Goal: Task Accomplishment & Management: Manage account settings

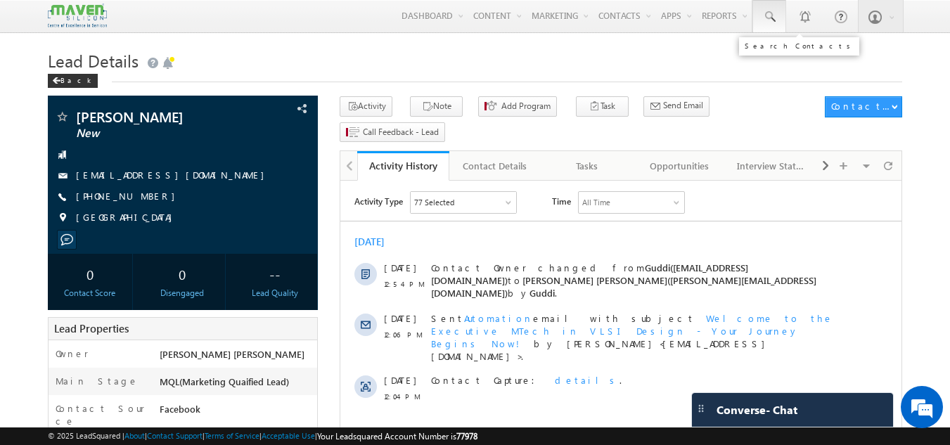
click at [771, 4] on link at bounding box center [769, 16] width 34 height 32
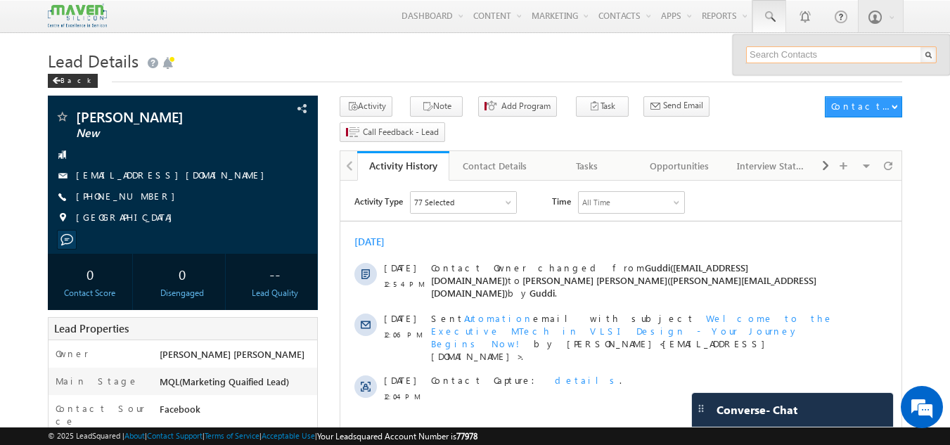
click at [774, 48] on input "text" at bounding box center [841, 54] width 191 height 17
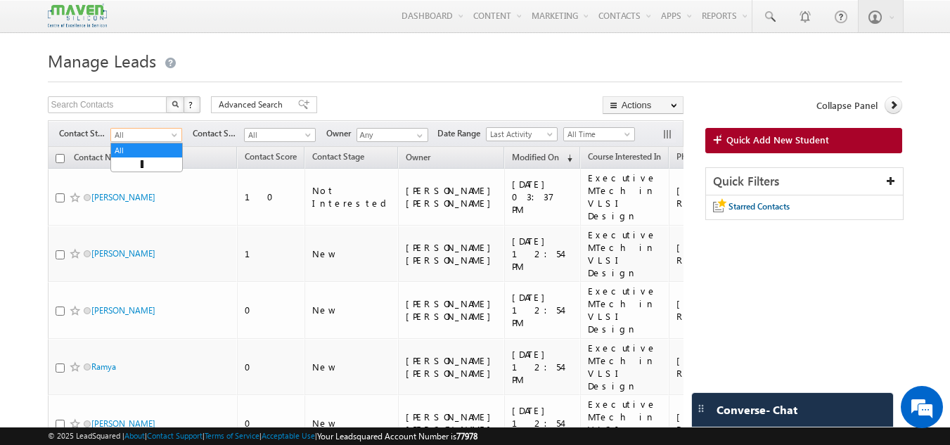
click at [518, 129] on span "Last Activity" at bounding box center [520, 134] width 67 height 13
click at [517, 179] on link "Modified On" at bounding box center [524, 178] width 71 height 13
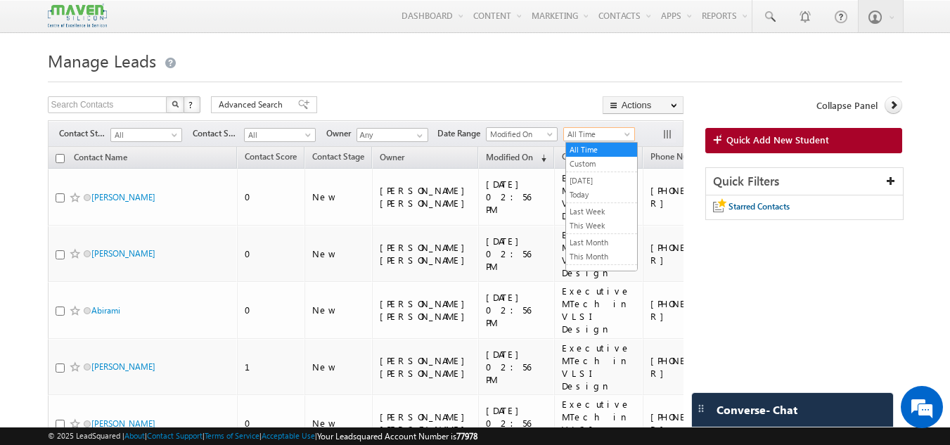
click at [601, 131] on span "All Time" at bounding box center [597, 134] width 67 height 13
click at [582, 197] on link "Today" at bounding box center [601, 194] width 71 height 13
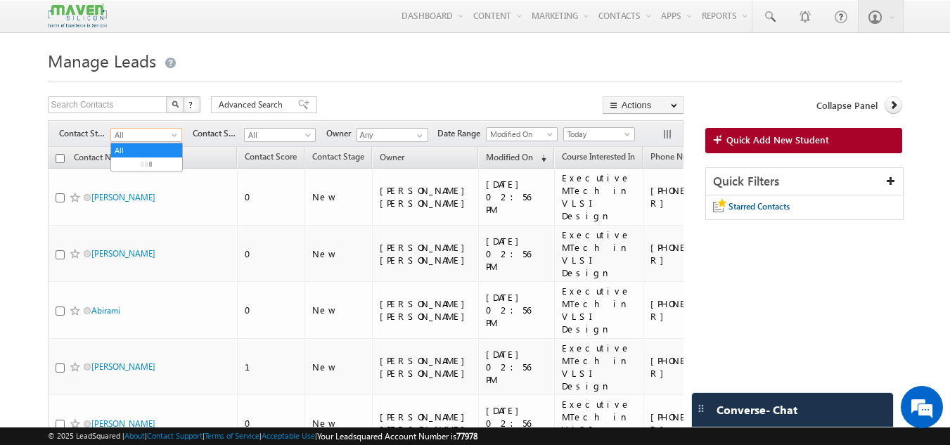
click at [167, 136] on span "All" at bounding box center [144, 135] width 67 height 13
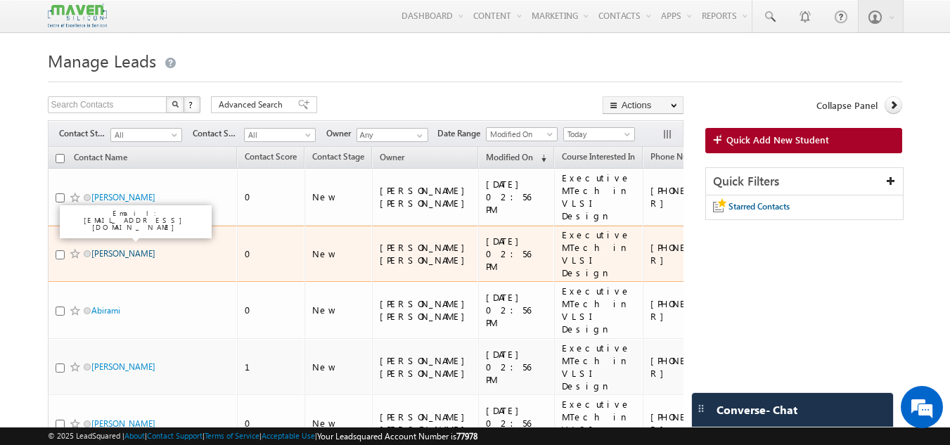
drag, startPoint x: 124, startPoint y: 210, endPoint x: 113, endPoint y: 234, distance: 26.1
click at [113, 248] on link "JISSA GEORGE" at bounding box center [123, 253] width 64 height 11
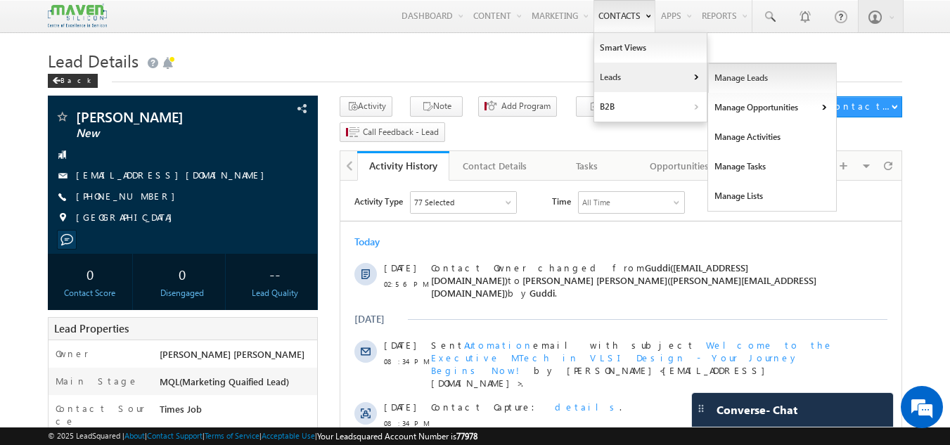
click at [735, 78] on link "Manage Leads" at bounding box center [772, 78] width 129 height 30
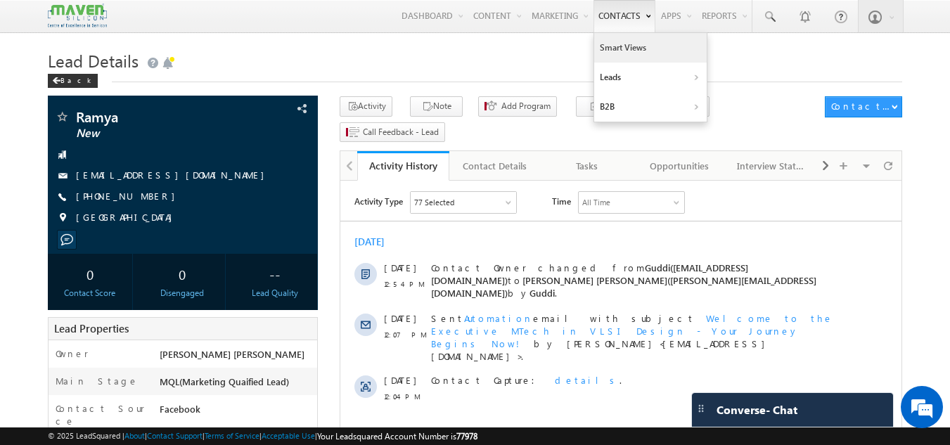
click at [627, 51] on link "Smart Views" at bounding box center [650, 48] width 113 height 30
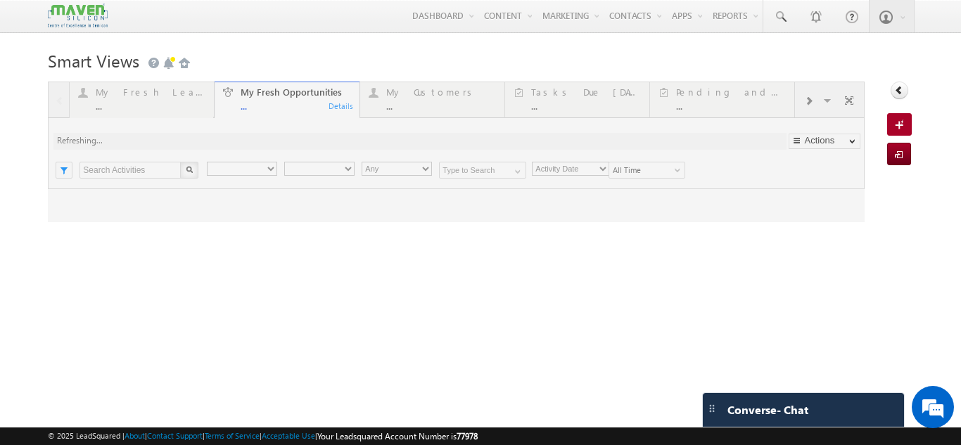
type input "Current User"
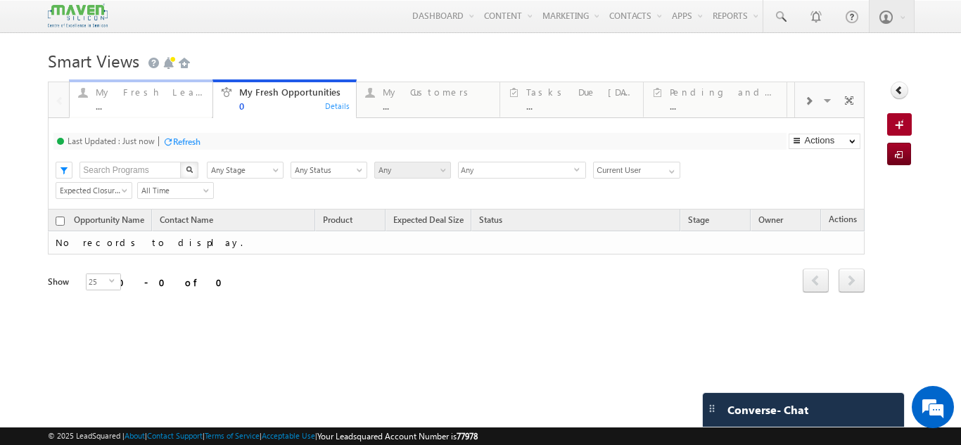
click at [113, 95] on div "My Fresh Leads" at bounding box center [150, 91] width 108 height 11
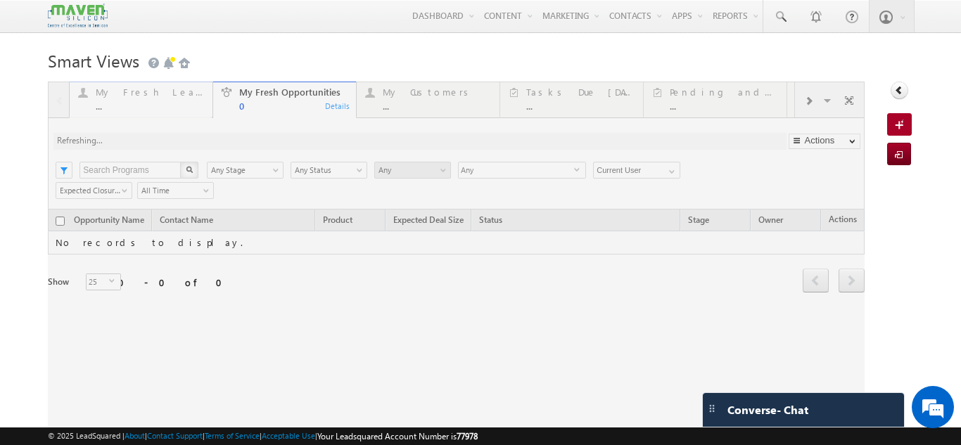
click at [113, 95] on div at bounding box center [456, 262] width 816 height 360
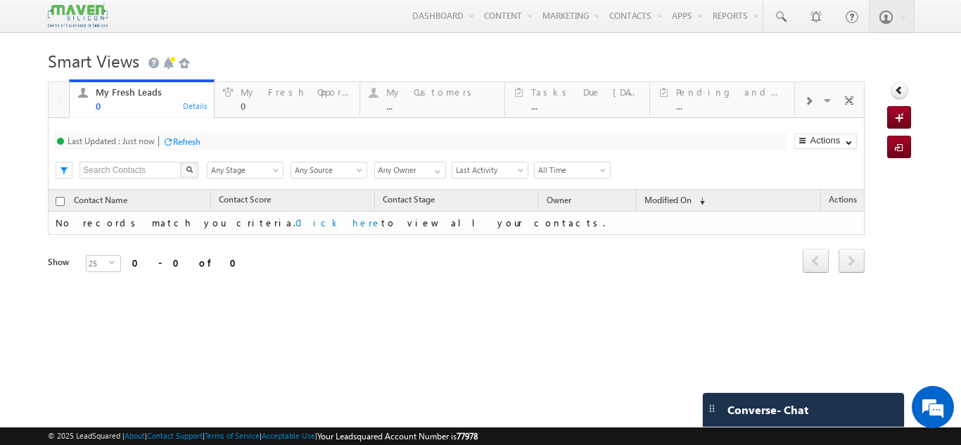
click at [113, 95] on div "My Fresh Leads" at bounding box center [151, 91] width 110 height 11
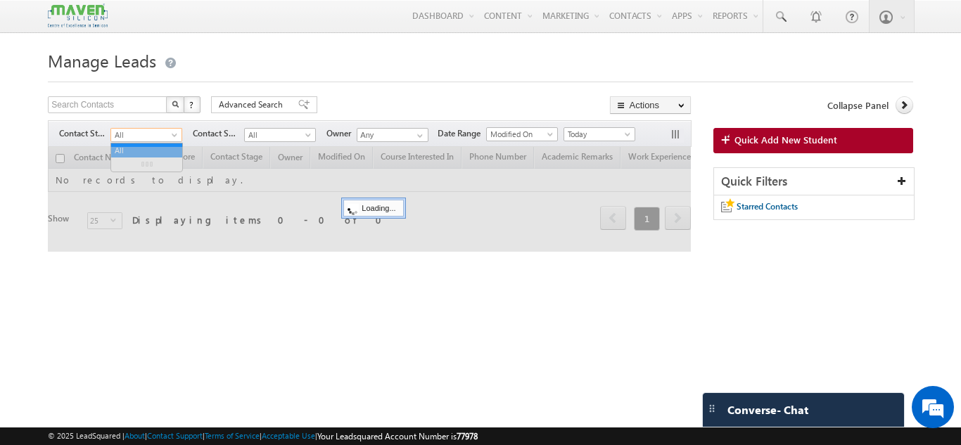
click at [135, 132] on span "All" at bounding box center [144, 135] width 67 height 13
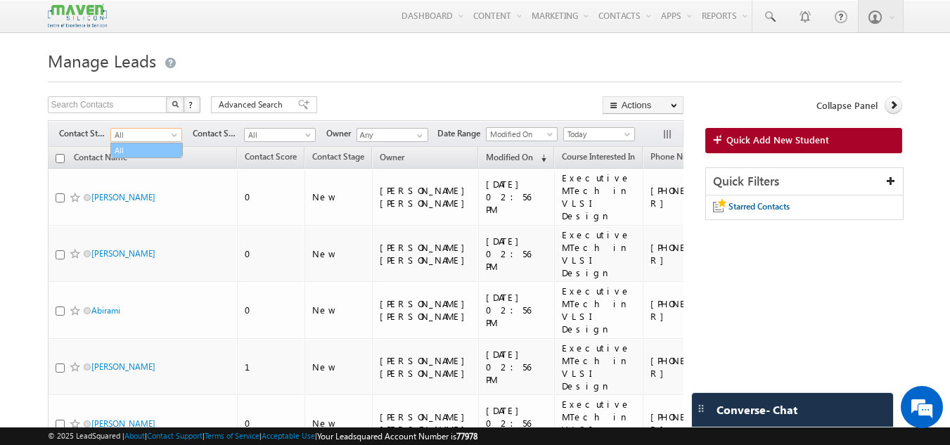
click at [136, 149] on link "All" at bounding box center [146, 150] width 71 height 13
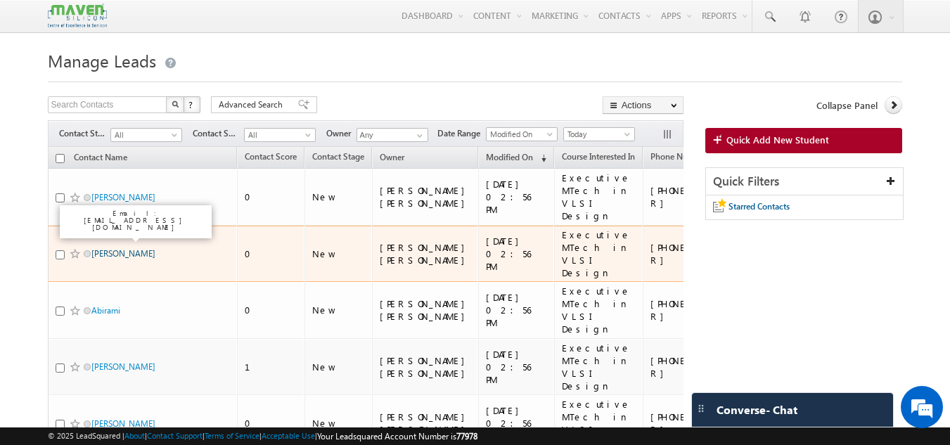
click at [120, 248] on link "[PERSON_NAME]" at bounding box center [123, 253] width 64 height 11
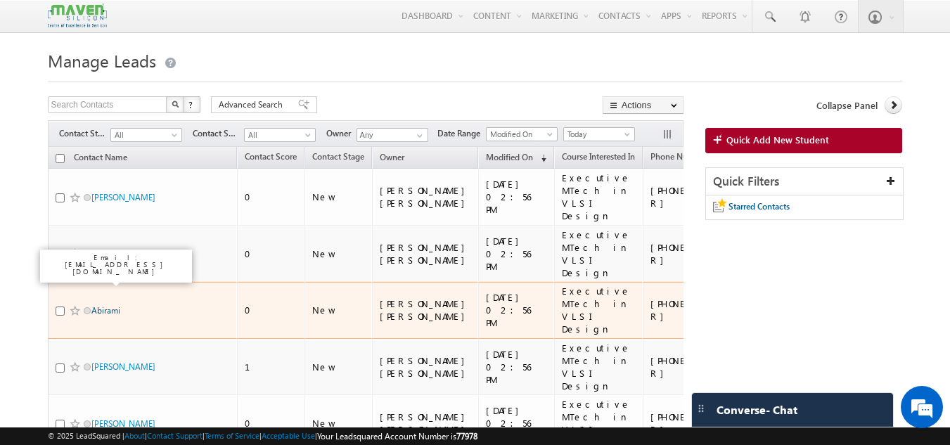
click at [111, 305] on link "Abirami" at bounding box center [105, 310] width 29 height 11
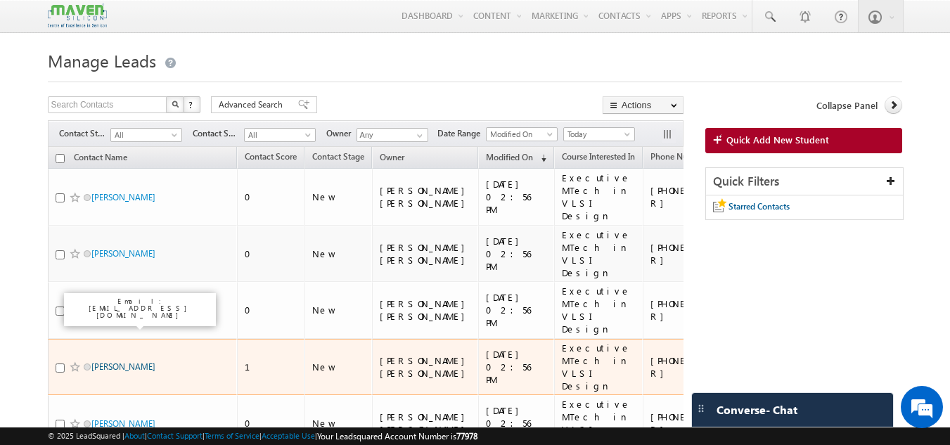
click at [113, 361] on link "[PERSON_NAME]" at bounding box center [123, 366] width 64 height 11
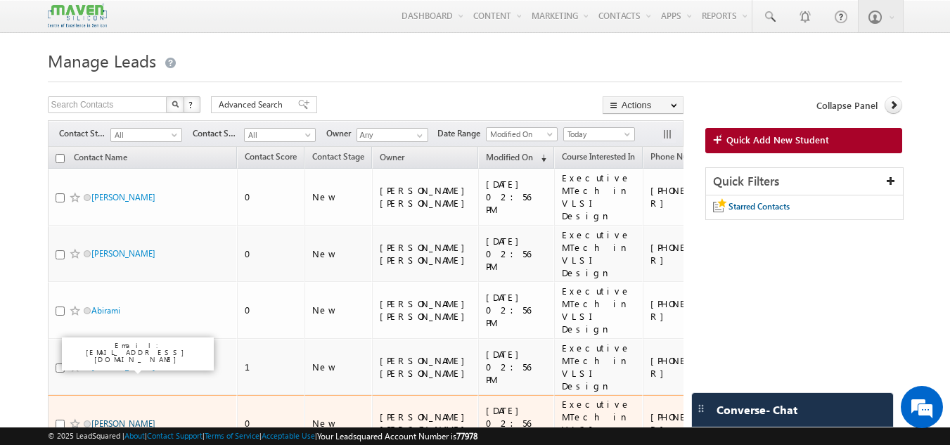
click at [110, 418] on link "Sritharan Sri m" at bounding box center [123, 423] width 64 height 11
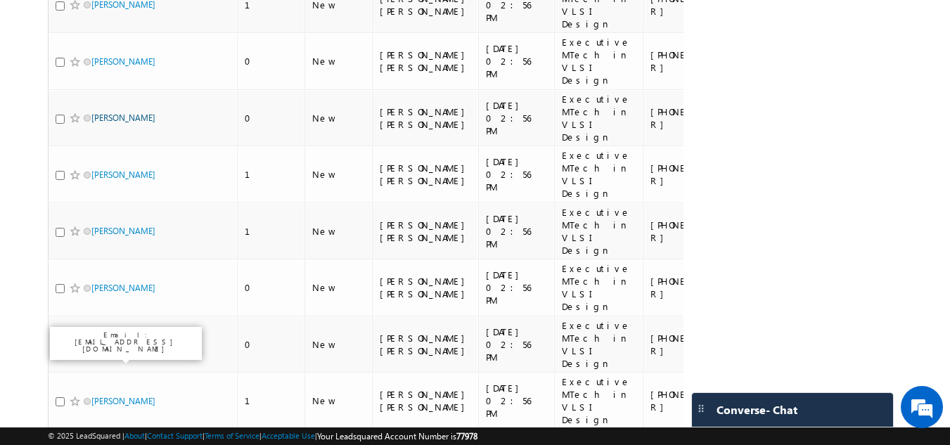
scroll to position [363, 0]
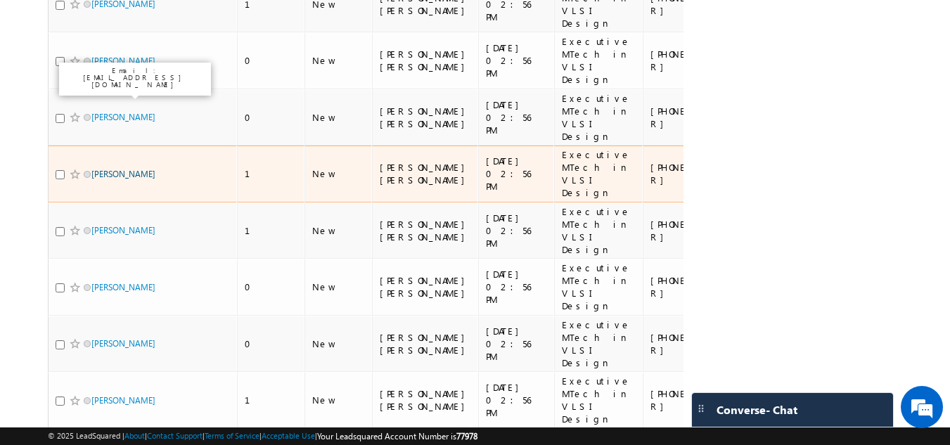
click at [125, 169] on link "Devaraj D K" at bounding box center [123, 174] width 64 height 11
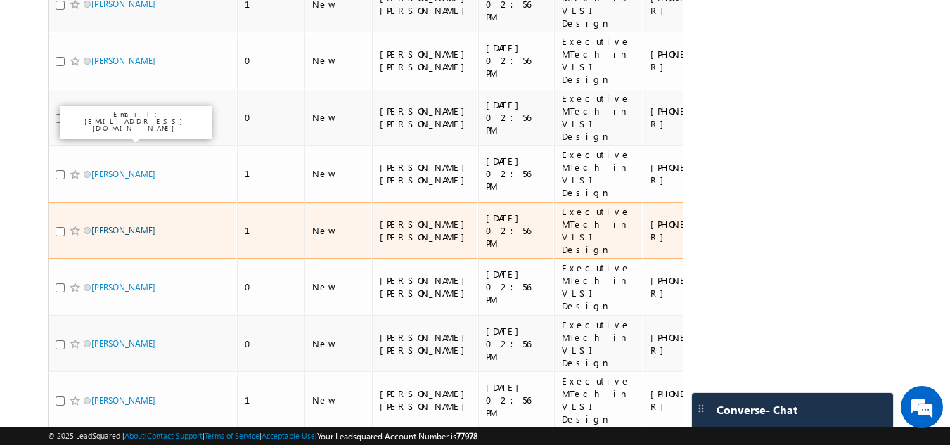
click at [112, 225] on link "VIKRAM RATHOD" at bounding box center [123, 230] width 64 height 11
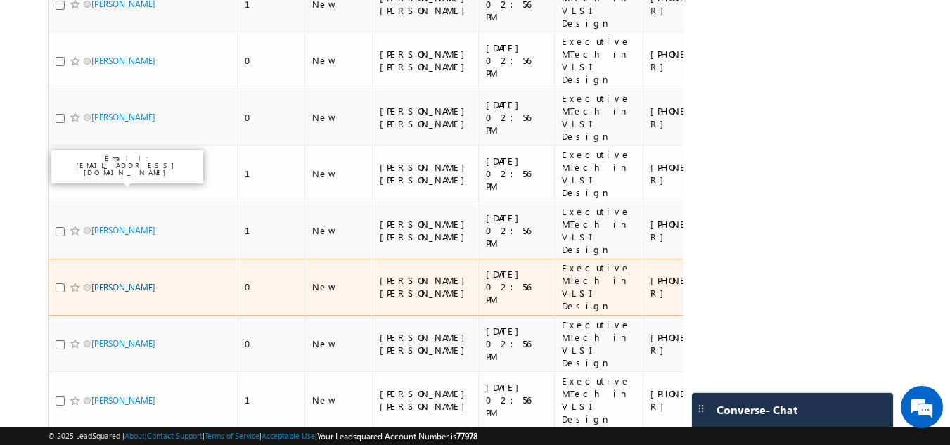
click at [110, 282] on link "Archana Patne" at bounding box center [123, 287] width 64 height 11
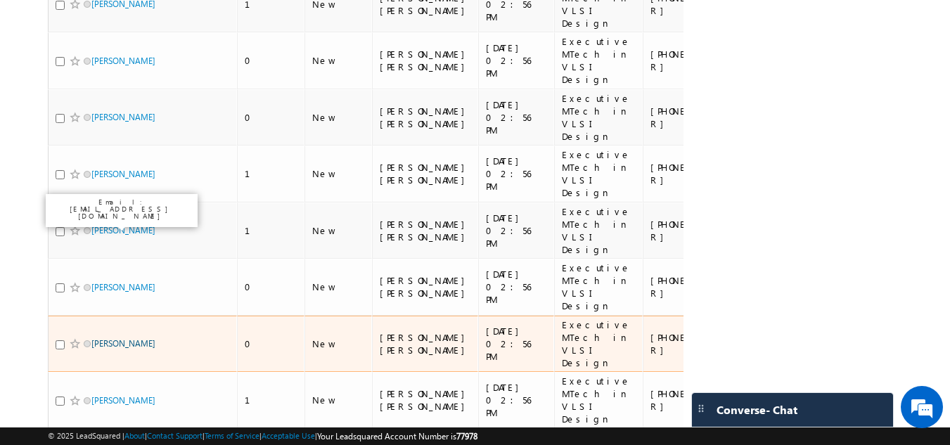
click at [110, 338] on link "Vignesh" at bounding box center [123, 343] width 64 height 11
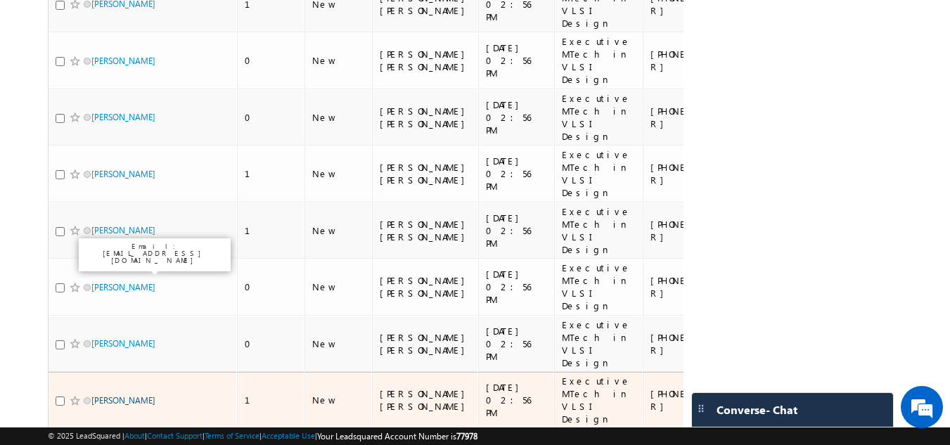
click at [113, 395] on link "Balamurugan Durairaj" at bounding box center [123, 400] width 64 height 11
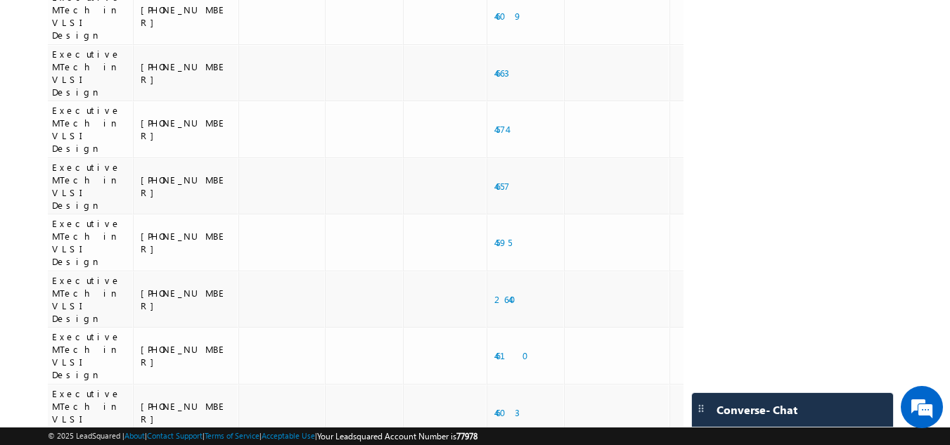
scroll to position [0, 0]
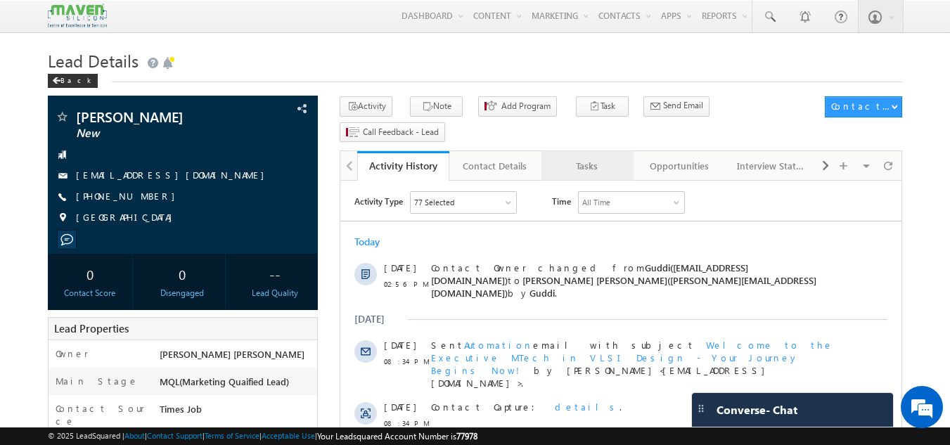
click at [583, 158] on div "Tasks" at bounding box center [587, 166] width 68 height 17
click at [585, 153] on link "Tasks" at bounding box center [587, 166] width 92 height 30
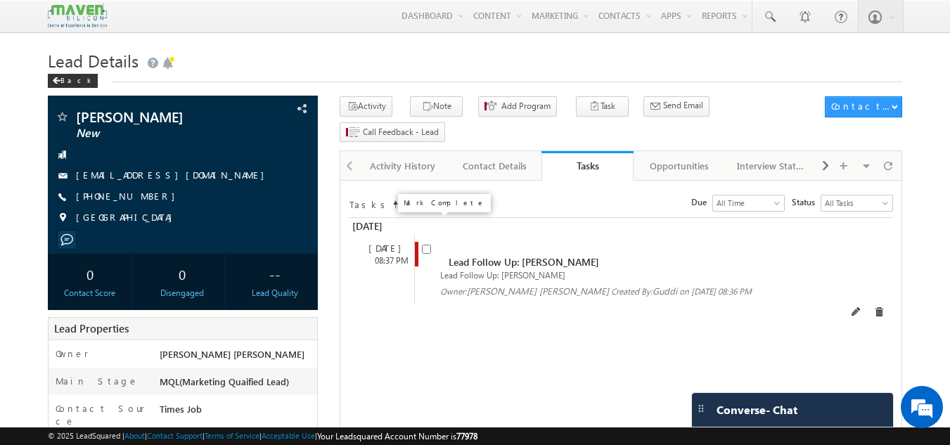
click at [428, 245] on input "checkbox" at bounding box center [426, 249] width 9 height 9
checkbox input "false"
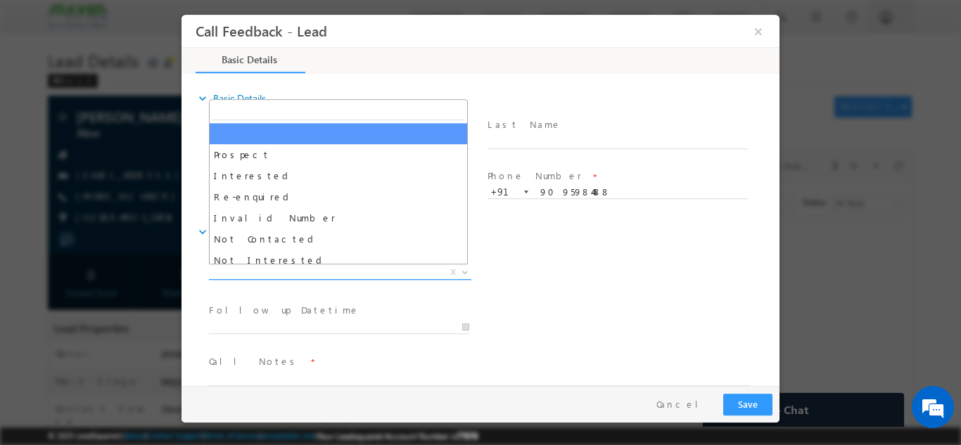
click at [363, 268] on span "X" at bounding box center [340, 272] width 262 height 14
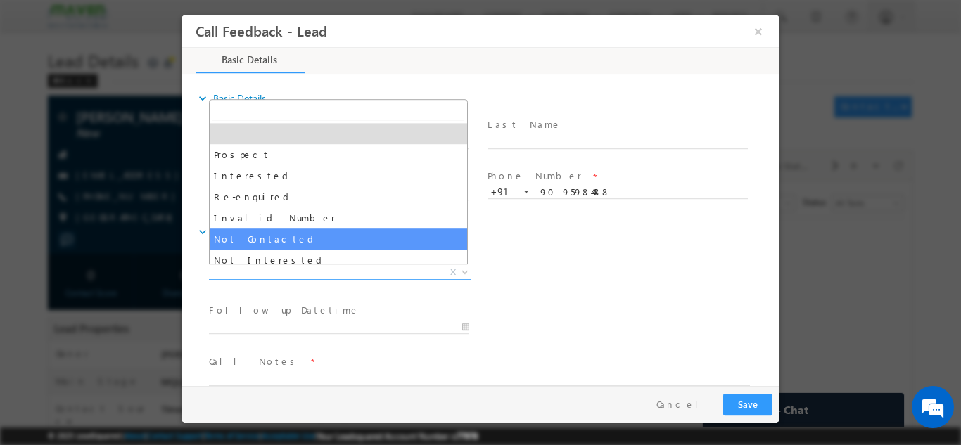
select select "Not Contacted"
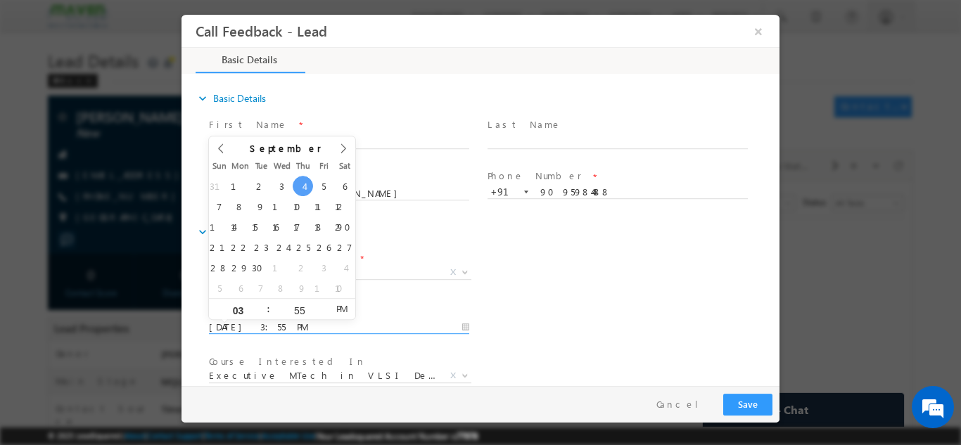
click at [294, 331] on input "04/09/2025 3:55 PM" at bounding box center [339, 327] width 260 height 14
type input "05/09/2025 3:55 PM"
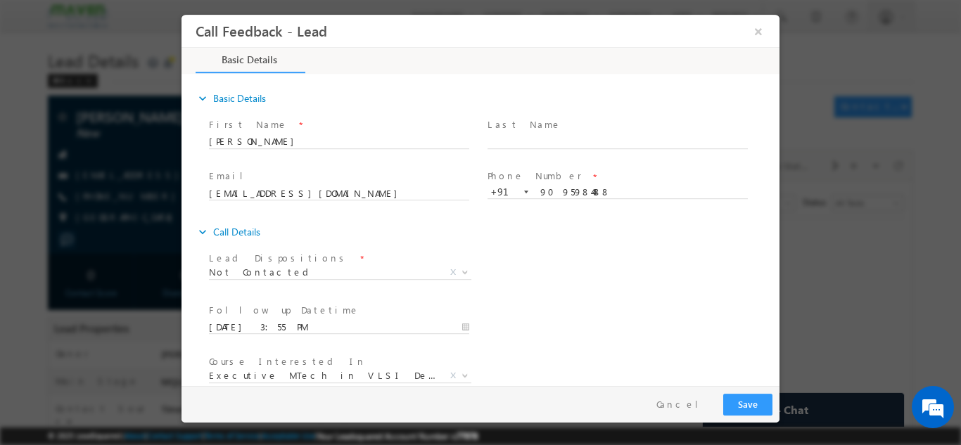
click at [508, 274] on div "Lead Dispositions * Prospect Interested Re-enquired Invalid Number Not Contacte…" at bounding box center [492, 274] width 573 height 52
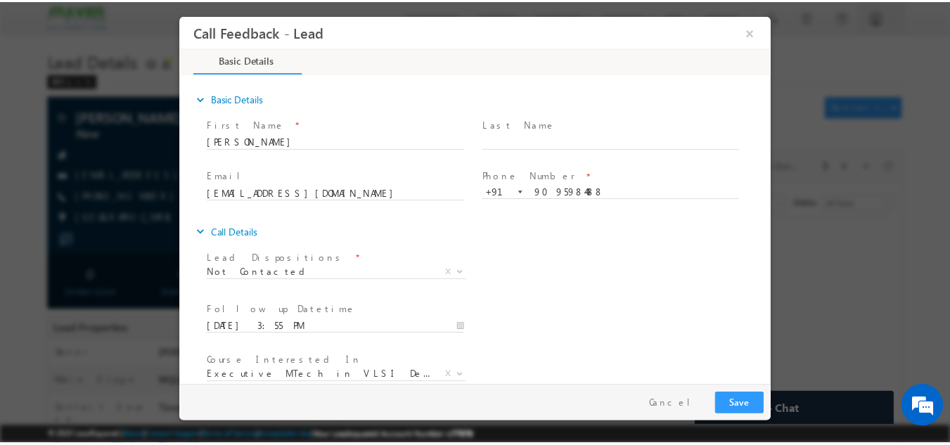
scroll to position [75, 0]
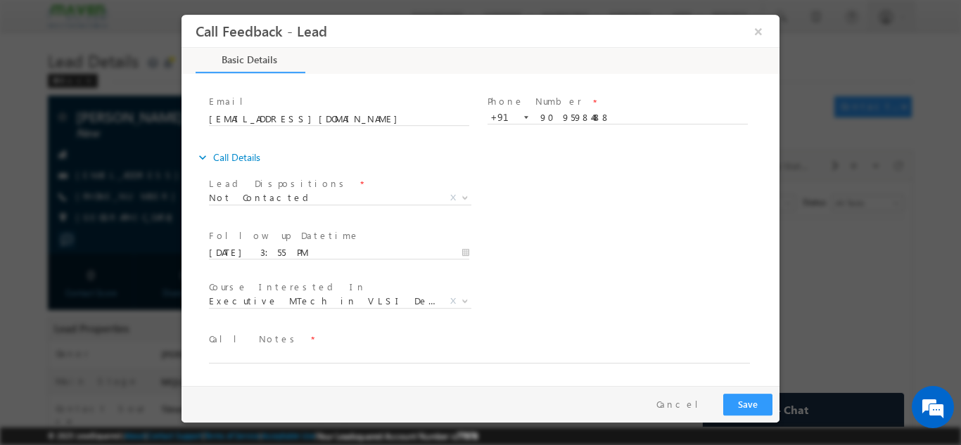
drag, startPoint x: 775, startPoint y: 280, endPoint x: 966, endPoint y: 380, distance: 216.1
click at [634, 349] on textarea at bounding box center [479, 355] width 541 height 16
type textarea "dnp"
click at [740, 408] on button "Save" at bounding box center [747, 404] width 49 height 22
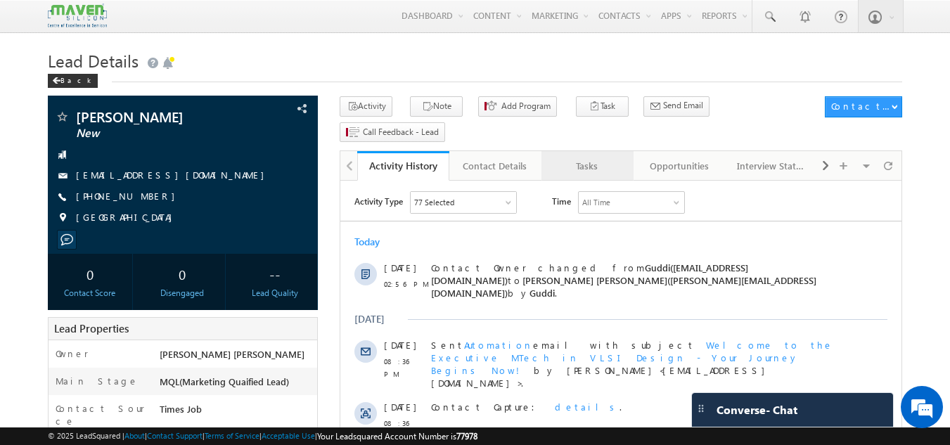
click at [578, 158] on div "Tasks" at bounding box center [587, 166] width 68 height 17
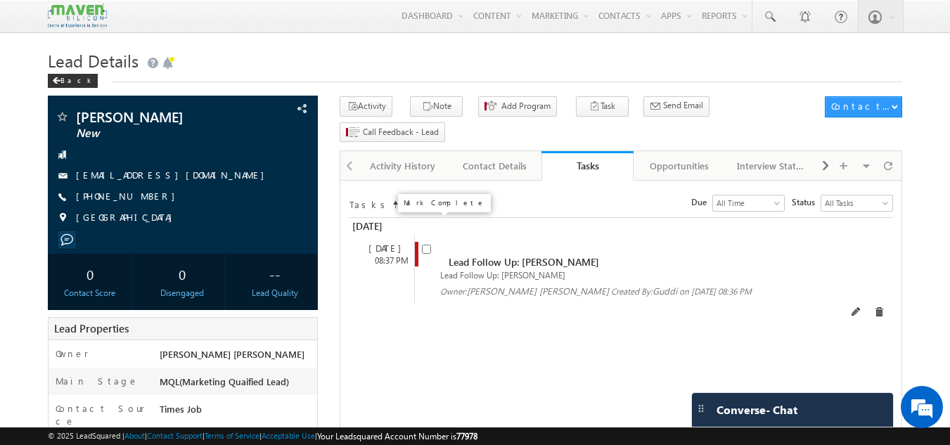
click at [428, 245] on input "checkbox" at bounding box center [426, 249] width 9 height 9
checkbox input "false"
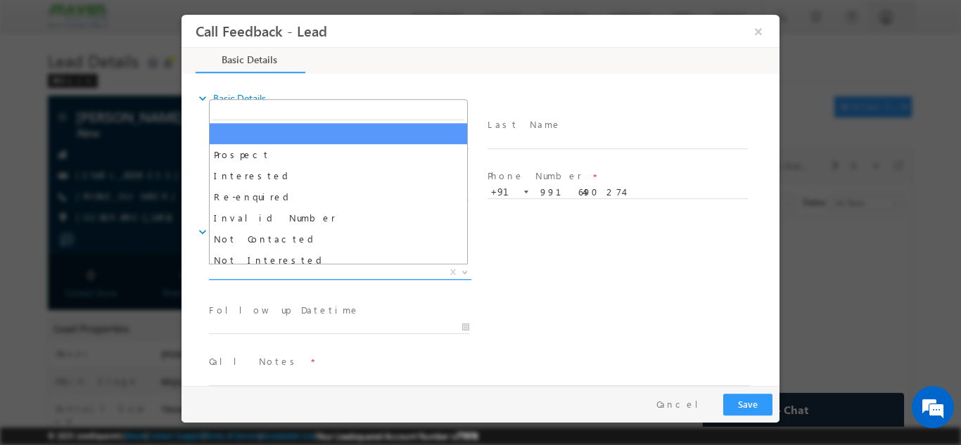
click at [312, 270] on span "X" at bounding box center [340, 272] width 262 height 14
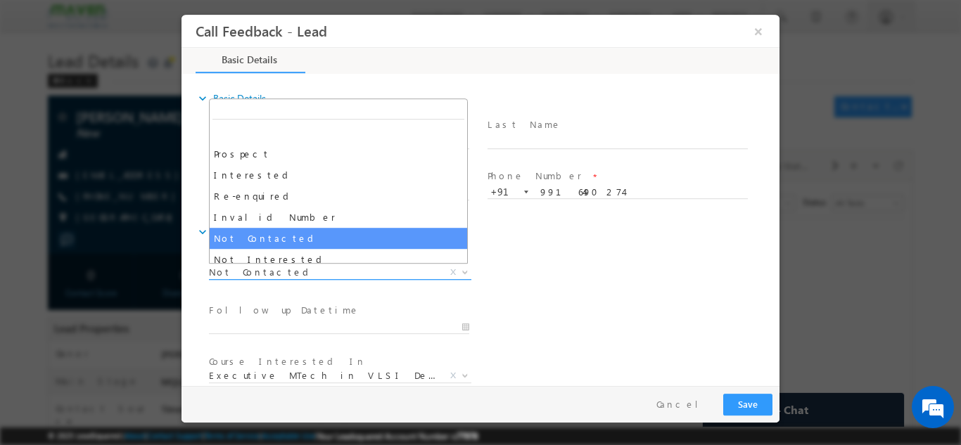
click at [335, 266] on span "Not Contacted" at bounding box center [323, 271] width 229 height 13
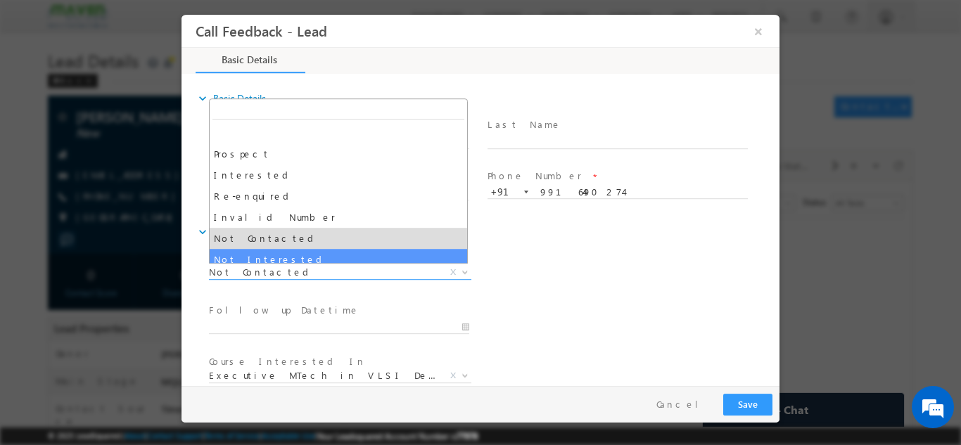
select select "Not Interested"
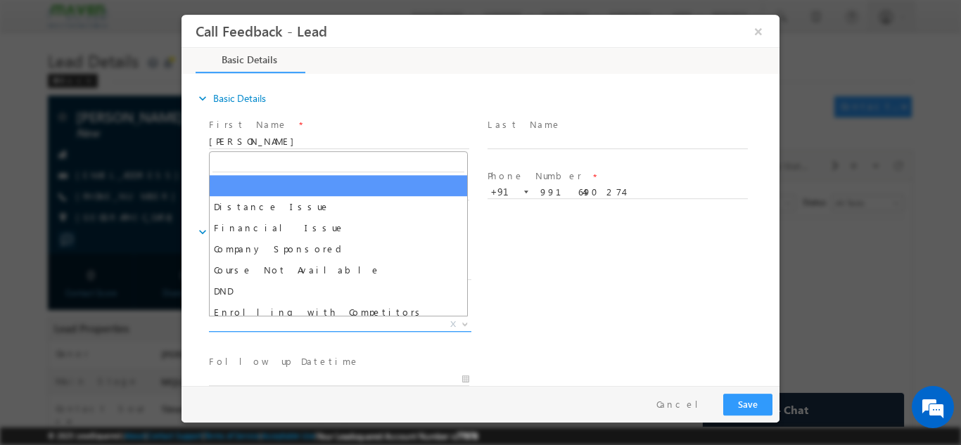
click at [335, 321] on span "X" at bounding box center [340, 324] width 262 height 14
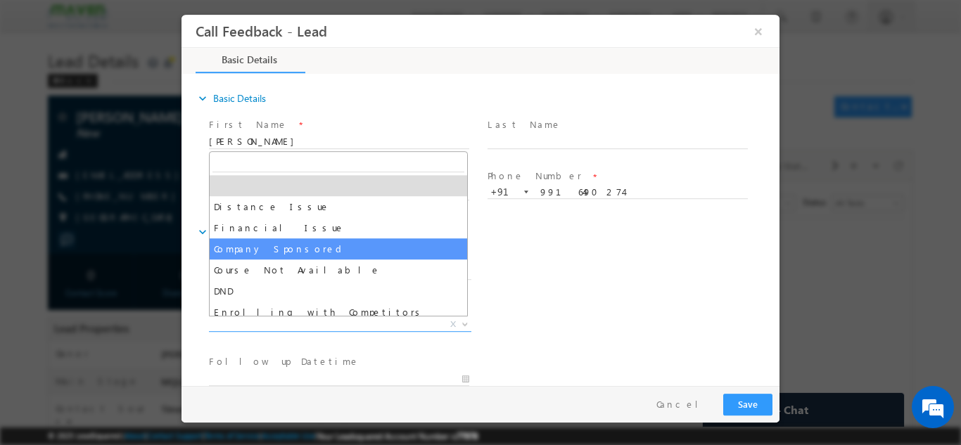
scroll to position [28, 0]
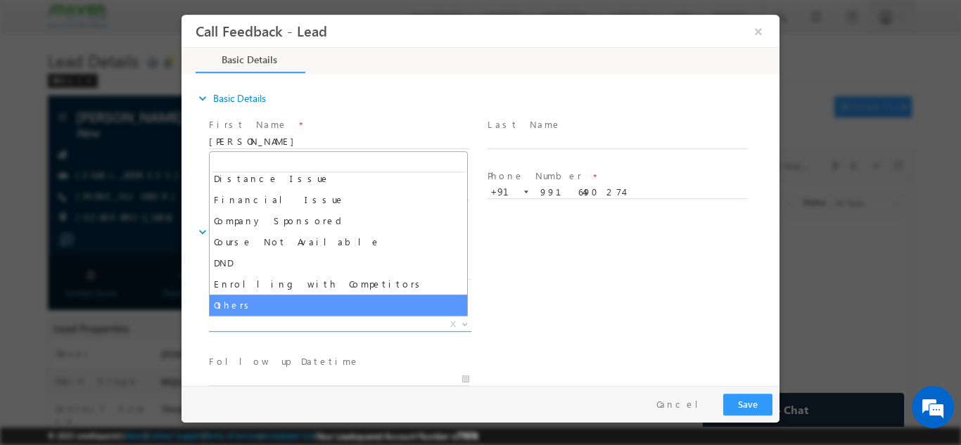
select select "Others"
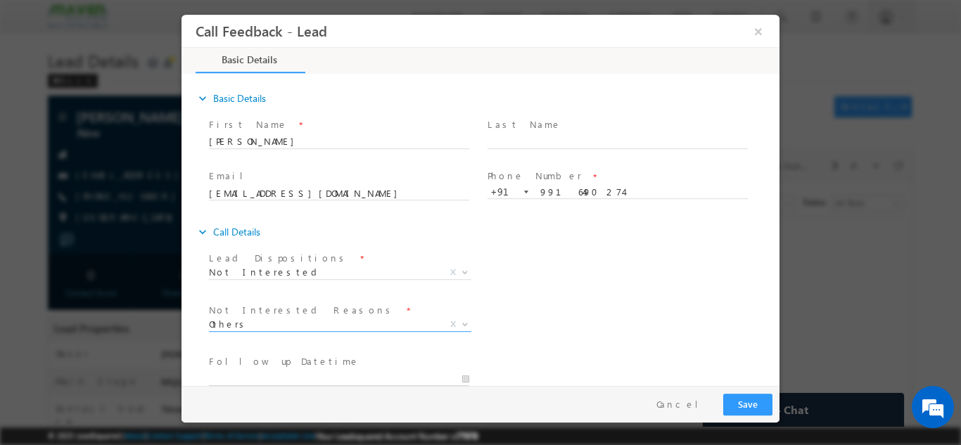
type input "04/09/2025 4:18 PM"
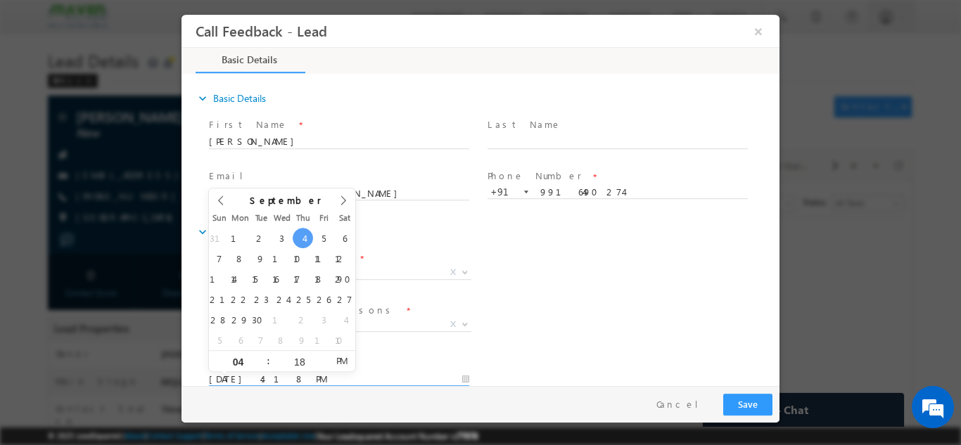
click at [399, 377] on input "04/09/2025 4:18 PM" at bounding box center [339, 379] width 260 height 14
click at [434, 375] on input "04/09/2025 4:18 PM" at bounding box center [339, 379] width 260 height 14
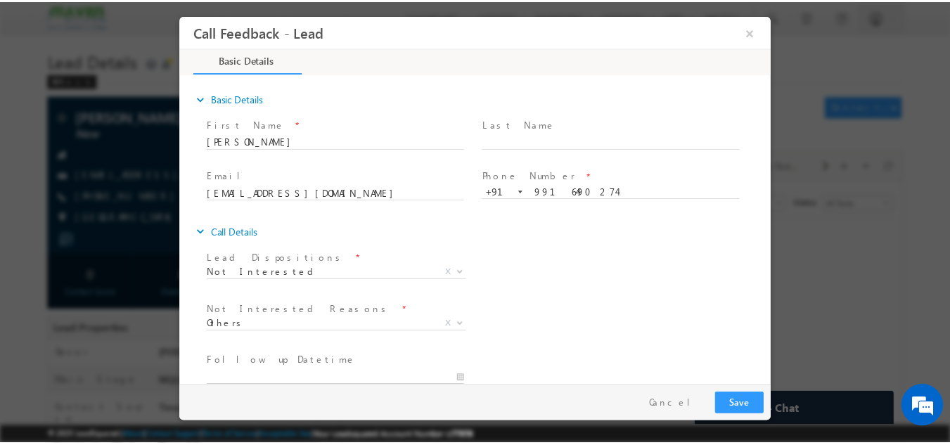
scroll to position [127, 0]
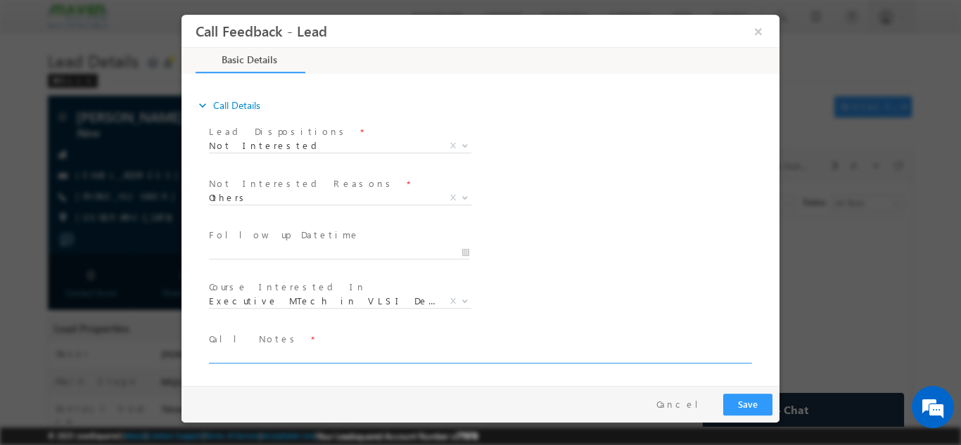
click at [319, 357] on textarea at bounding box center [479, 355] width 541 height 16
type textarea "d"
type textarea "not int."
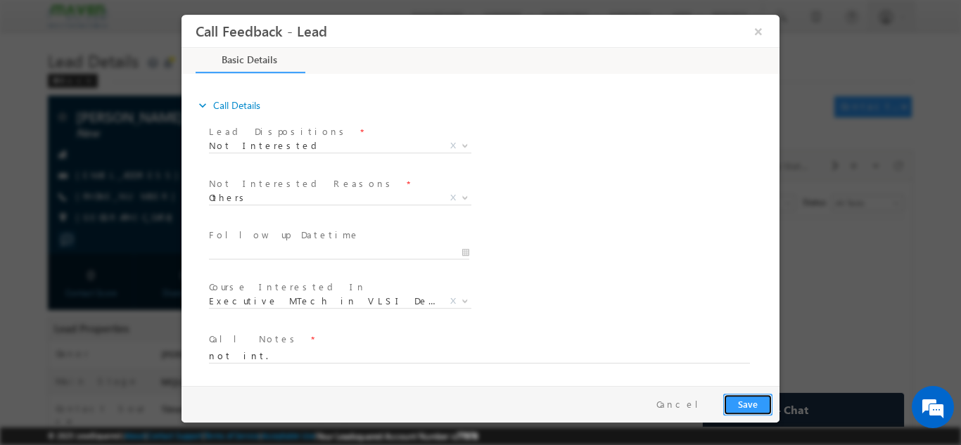
click at [740, 406] on button "Save" at bounding box center [747, 404] width 49 height 22
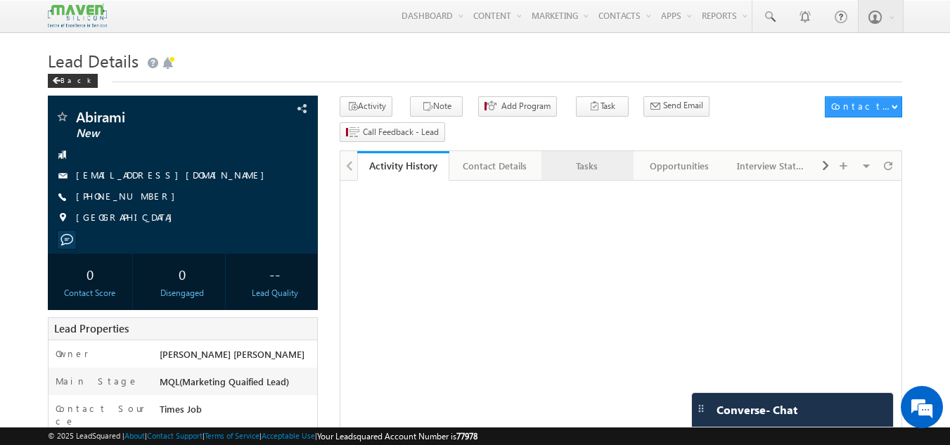
click at [591, 158] on div "Tasks" at bounding box center [587, 166] width 68 height 17
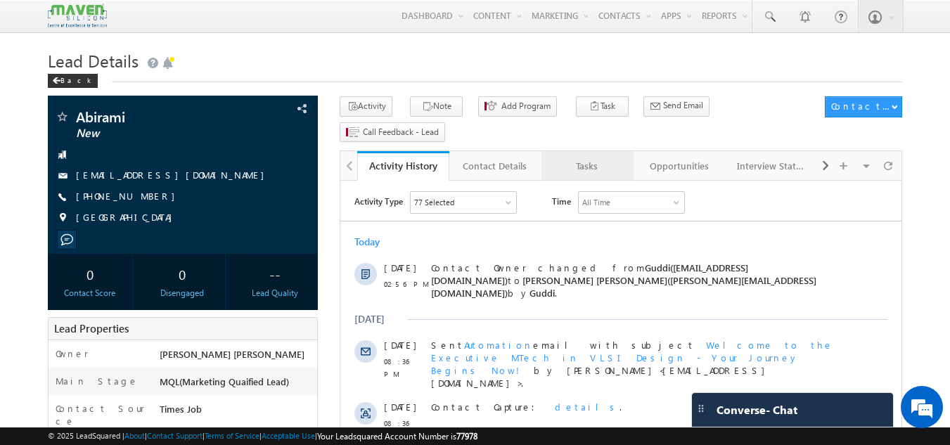
click at [575, 158] on div "Tasks" at bounding box center [587, 166] width 68 height 17
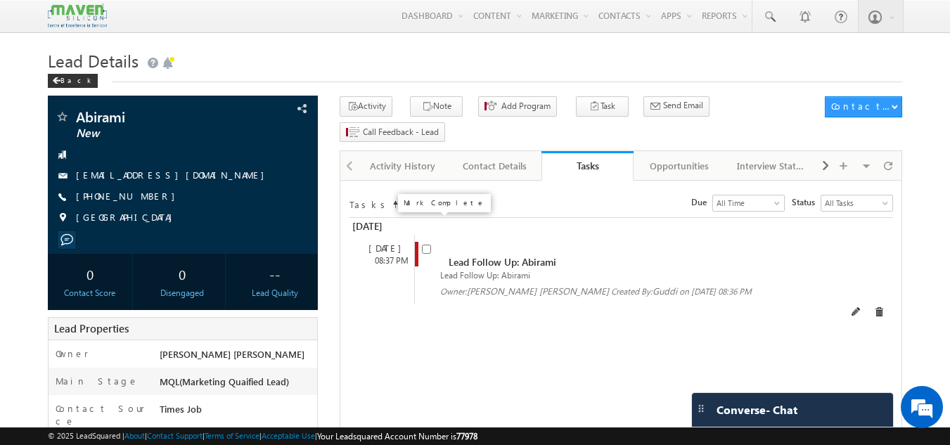
click at [423, 245] on input "checkbox" at bounding box center [426, 249] width 9 height 9
checkbox input "false"
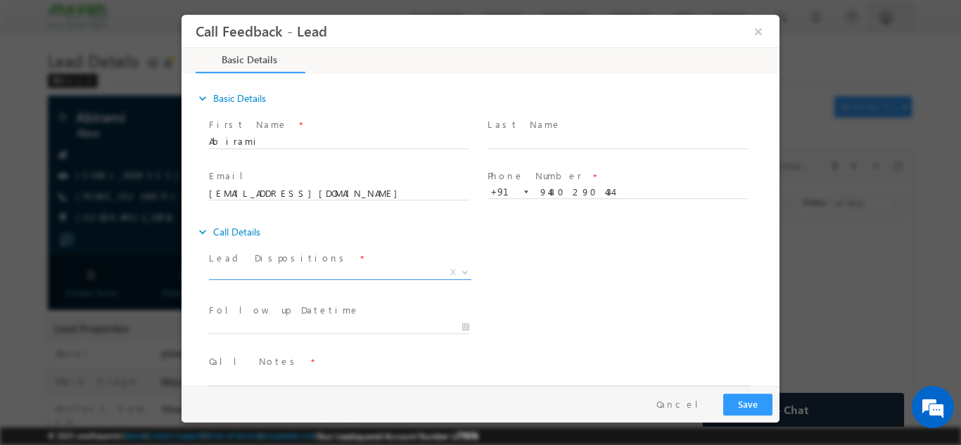
click at [342, 268] on span "X" at bounding box center [340, 272] width 262 height 14
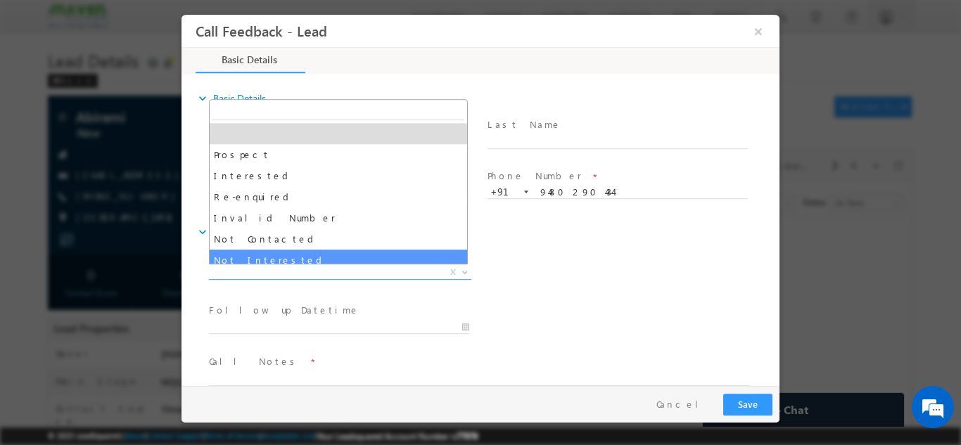
select select "Not Interested"
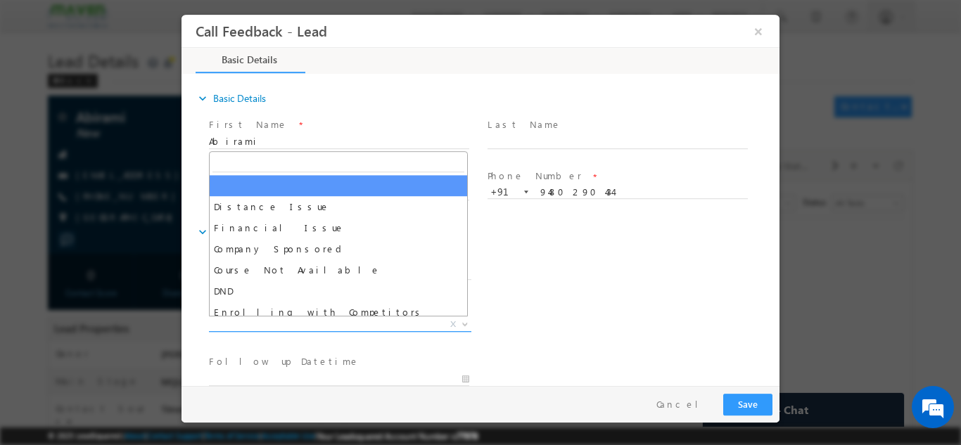
click at [306, 328] on span "X" at bounding box center [340, 324] width 262 height 14
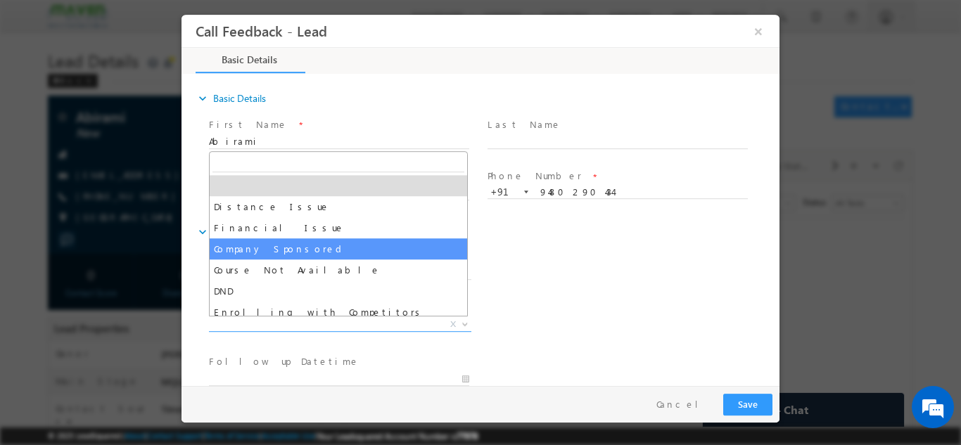
scroll to position [28, 0]
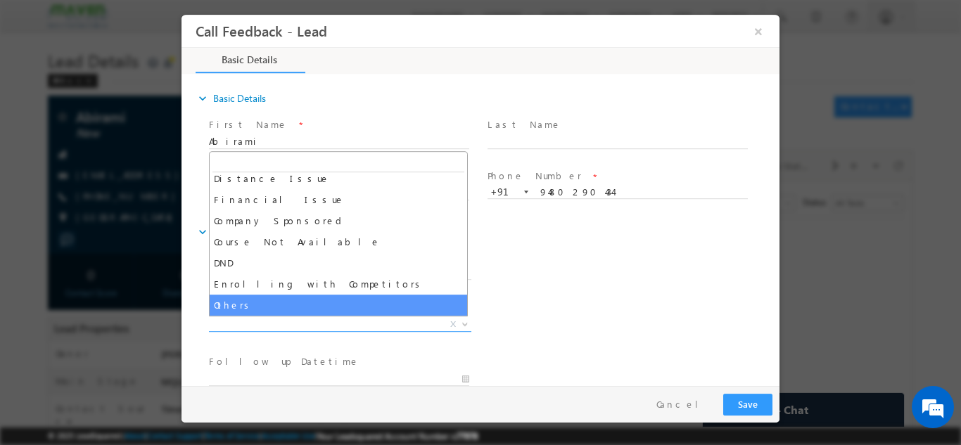
select select "Others"
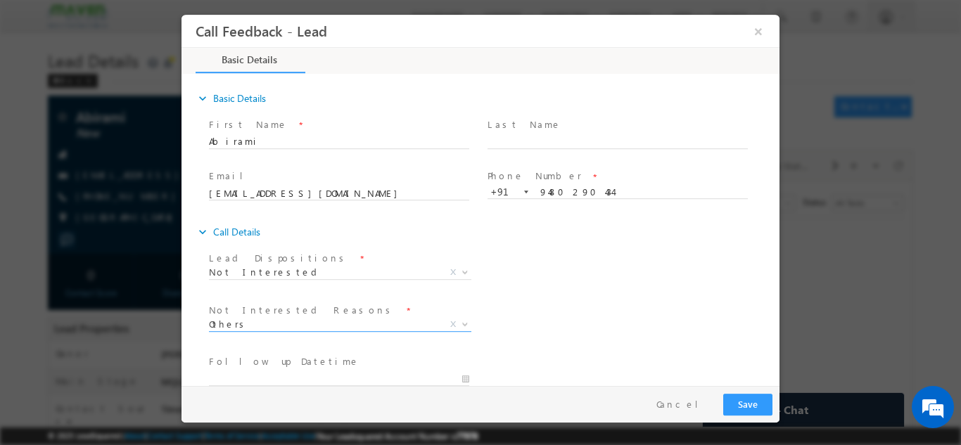
click at [666, 293] on div "Lead Dispositions * Prospect Interested Re-enquired Invalid Number Not Contacte…" at bounding box center [492, 274] width 573 height 52
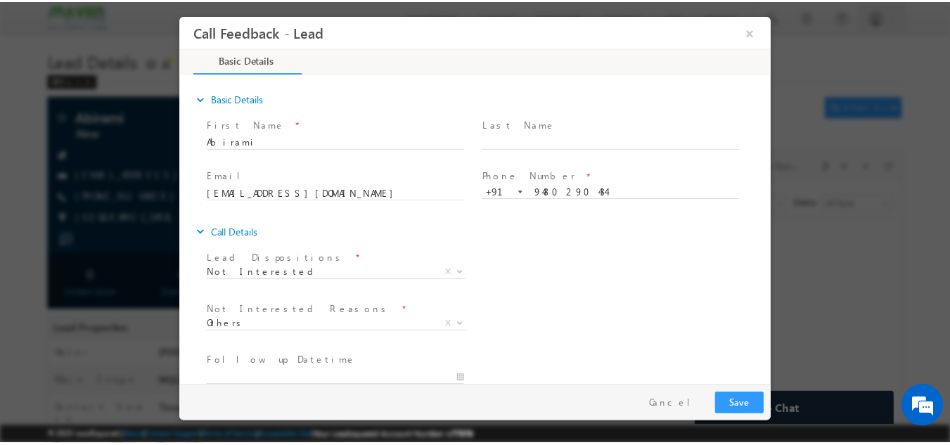
scroll to position [127, 0]
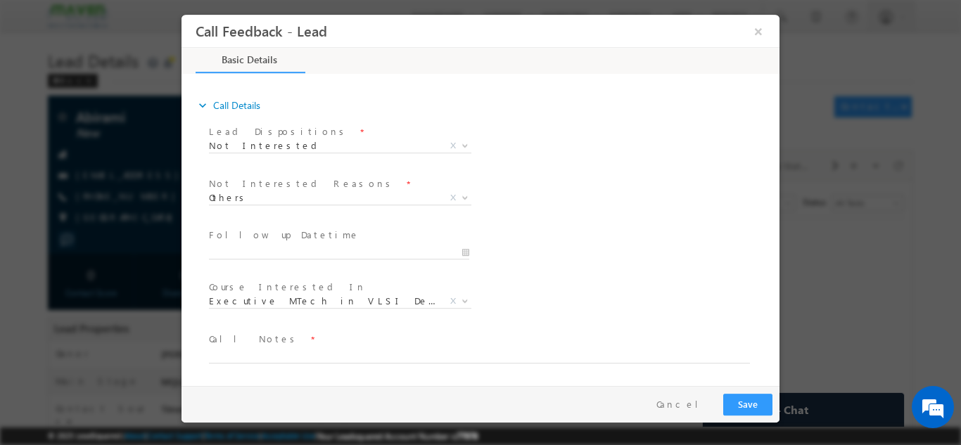
drag, startPoint x: 776, startPoint y: 268, endPoint x: 985, endPoint y: 404, distance: 249.1
click at [527, 352] on textarea at bounding box center [479, 355] width 541 height 16
type textarea "not interested"
click at [751, 409] on button "Save" at bounding box center [747, 404] width 49 height 22
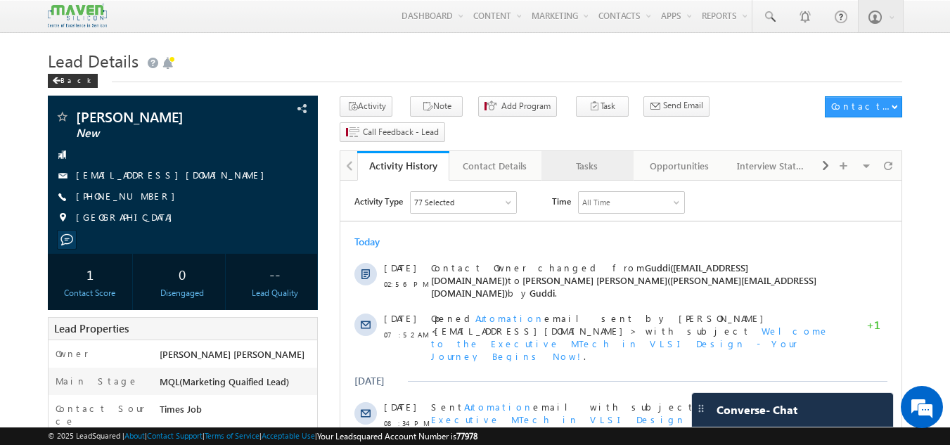
click at [591, 154] on link "Tasks" at bounding box center [587, 166] width 92 height 30
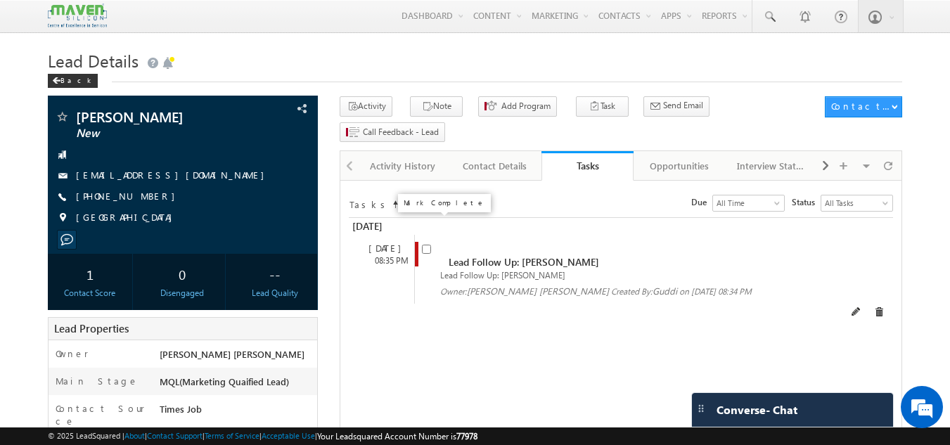
click at [430, 245] on input "checkbox" at bounding box center [426, 249] width 9 height 9
checkbox input "false"
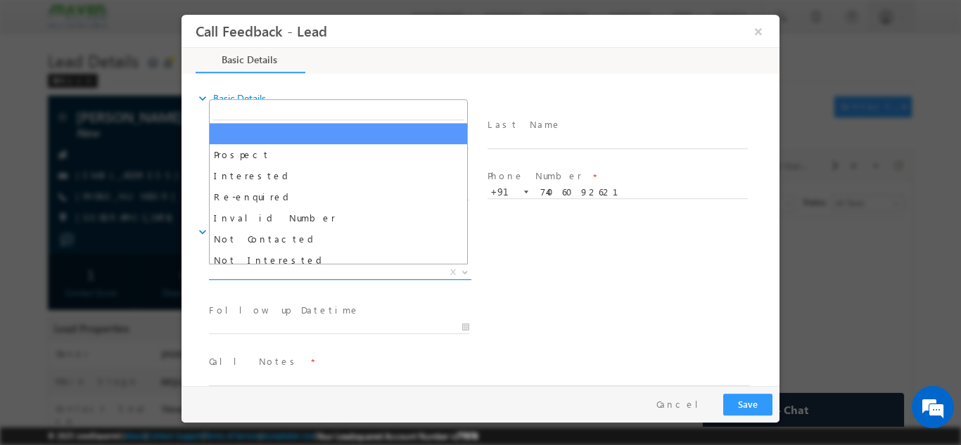
click at [269, 267] on span "X" at bounding box center [340, 272] width 262 height 14
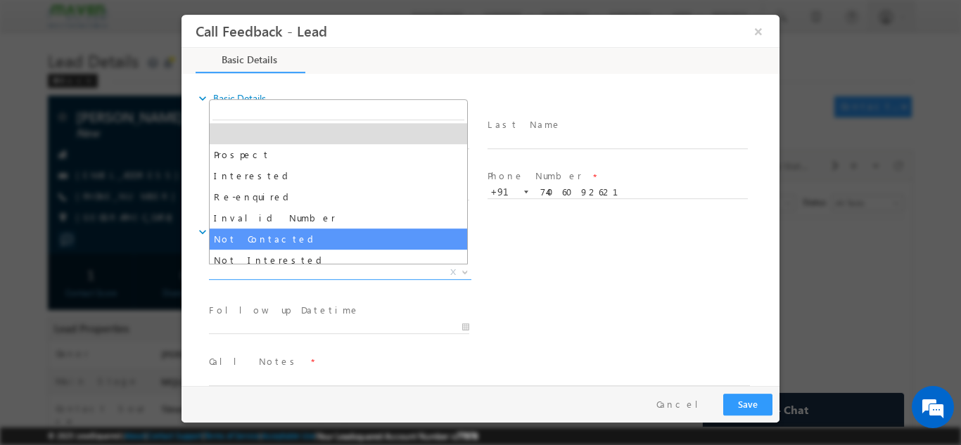
select select "Not Contacted"
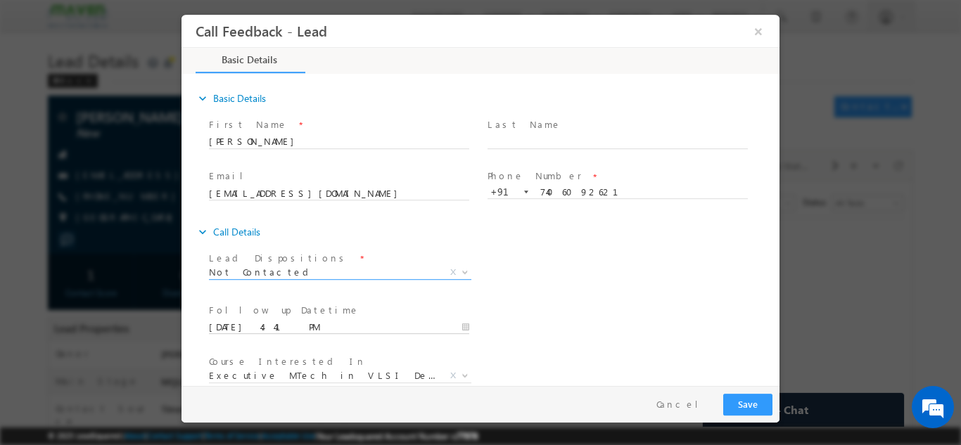
click at [269, 323] on input "04/09/2025 4:41 PM" at bounding box center [339, 327] width 260 height 14
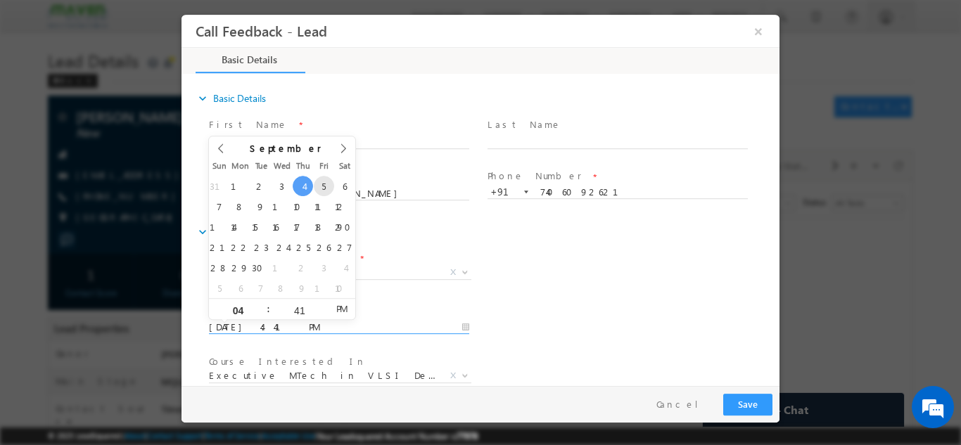
type input "05/09/2025 4:41 PM"
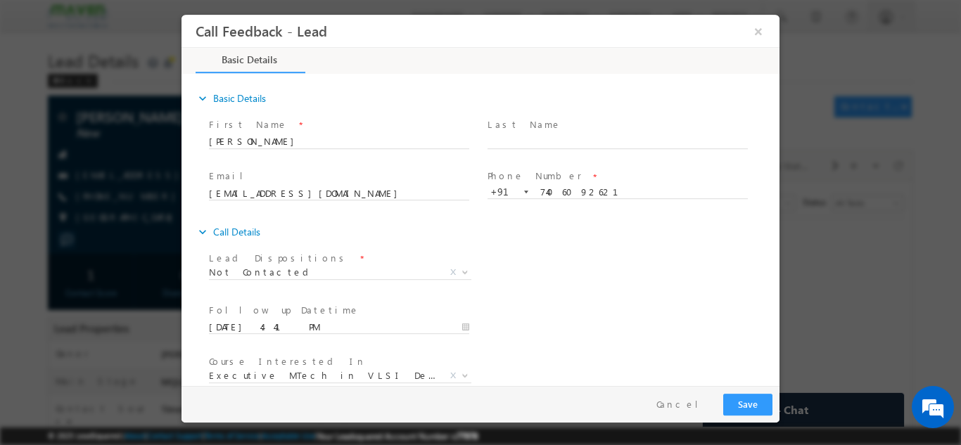
click at [591, 267] on div "Lead Dispositions * Prospect Interested Re-enquired Invalid Number Not Contacte…" at bounding box center [492, 274] width 573 height 52
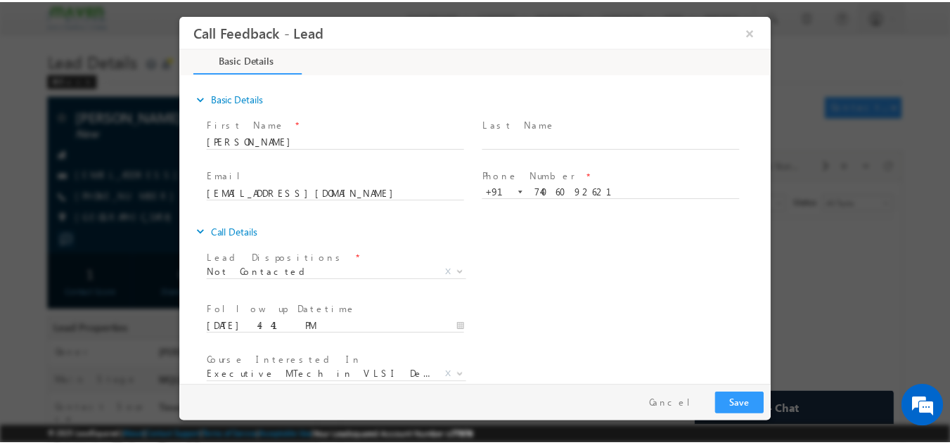
scroll to position [75, 0]
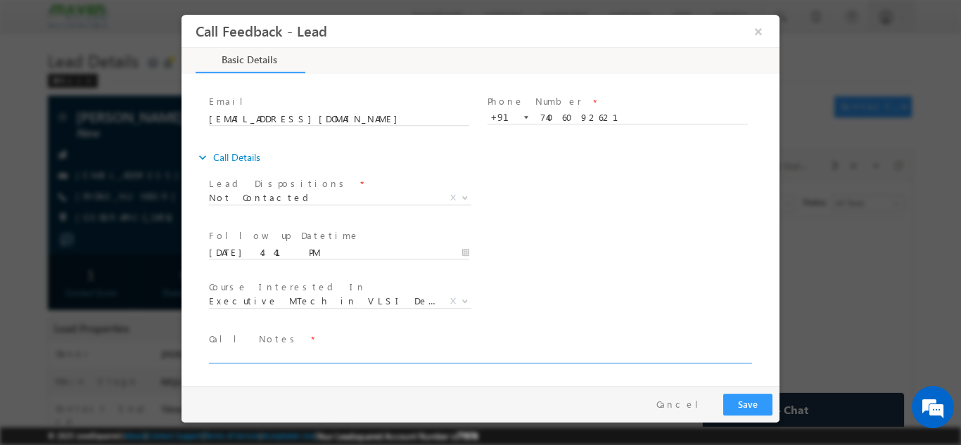
click at [588, 357] on textarea at bounding box center [479, 355] width 541 height 16
type textarea "dnp"
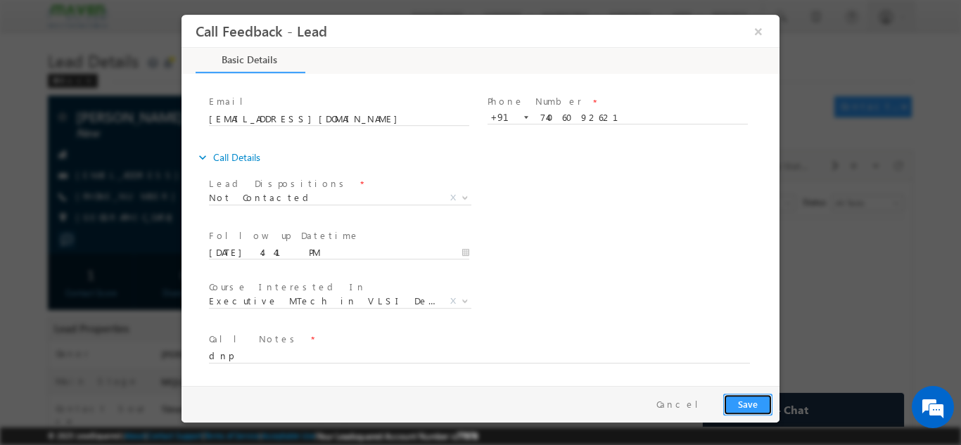
click at [767, 402] on button "Save" at bounding box center [747, 404] width 49 height 22
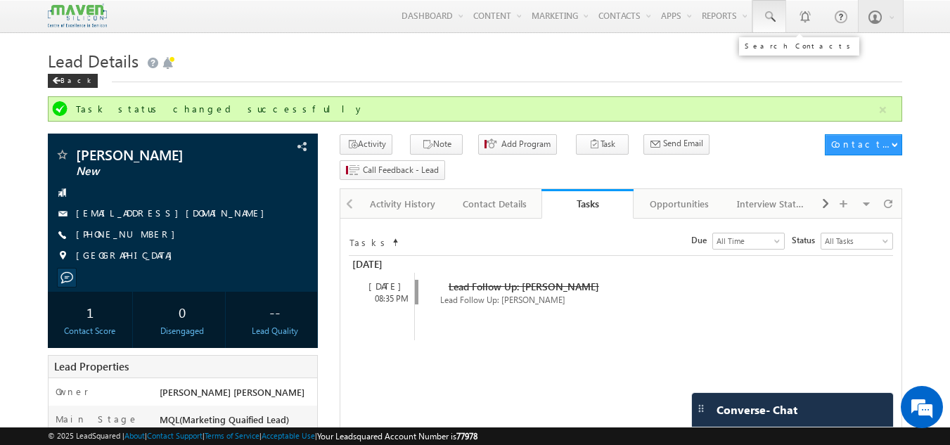
click at [776, 15] on span at bounding box center [769, 17] width 14 height 14
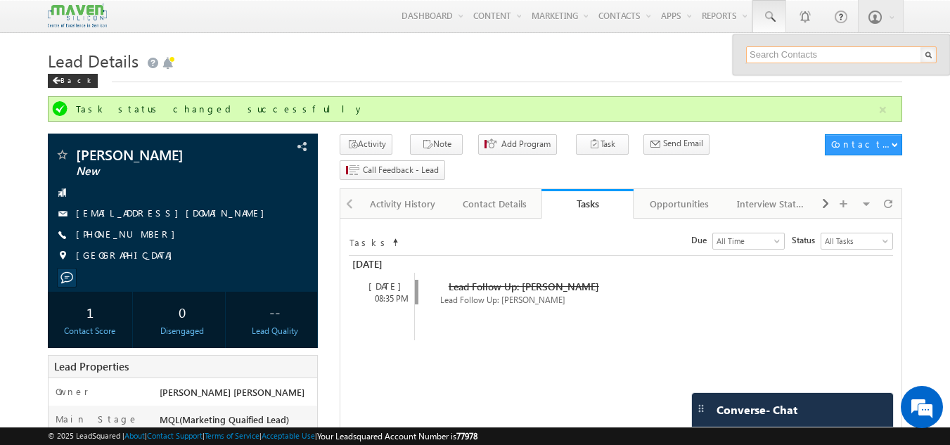
click at [771, 51] on input "text" at bounding box center [841, 54] width 191 height 17
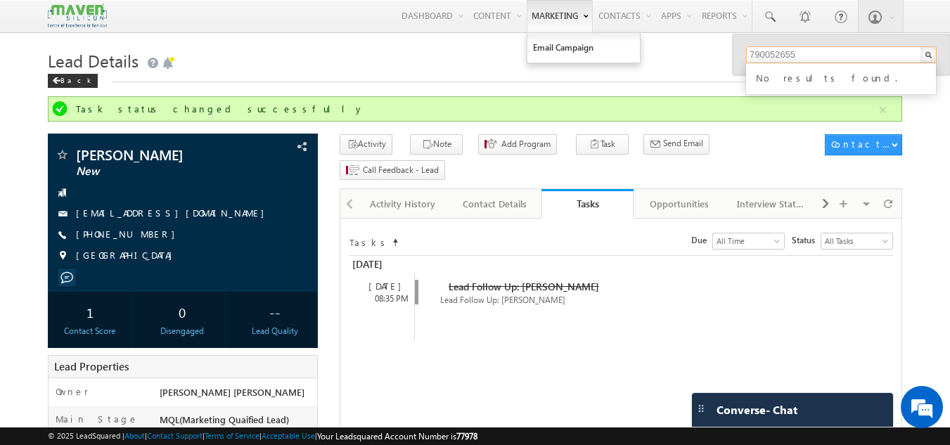
type input "790052655"
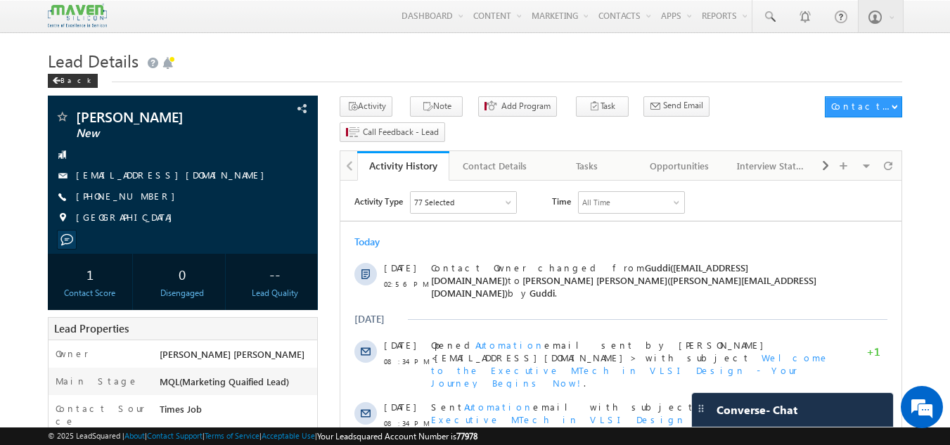
click at [592, 158] on div "Tasks" at bounding box center [587, 166] width 68 height 17
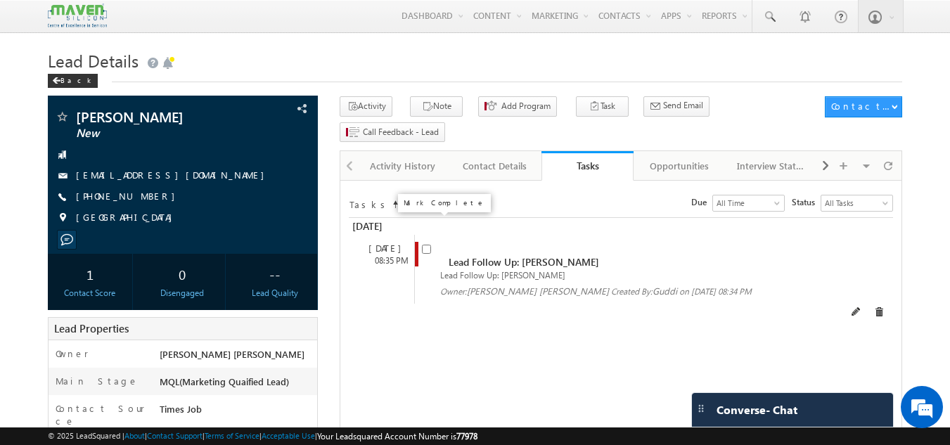
click at [428, 245] on input "checkbox" at bounding box center [426, 249] width 9 height 9
checkbox input "false"
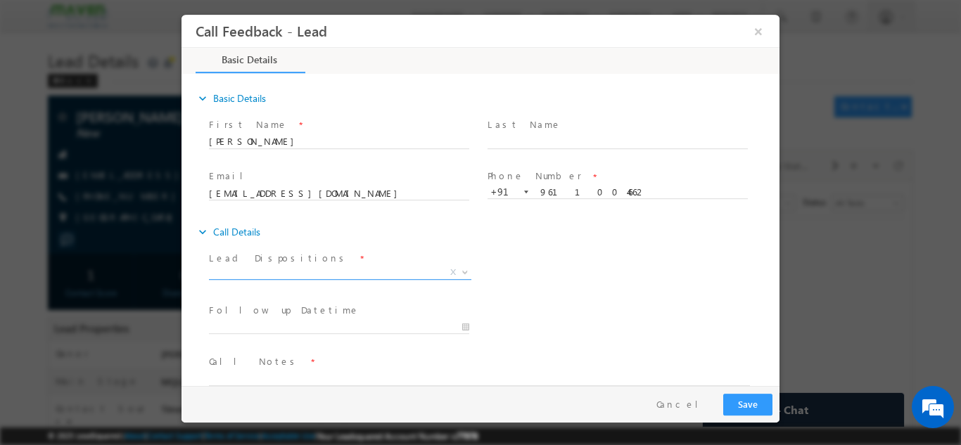
click at [371, 271] on span "X" at bounding box center [340, 272] width 262 height 14
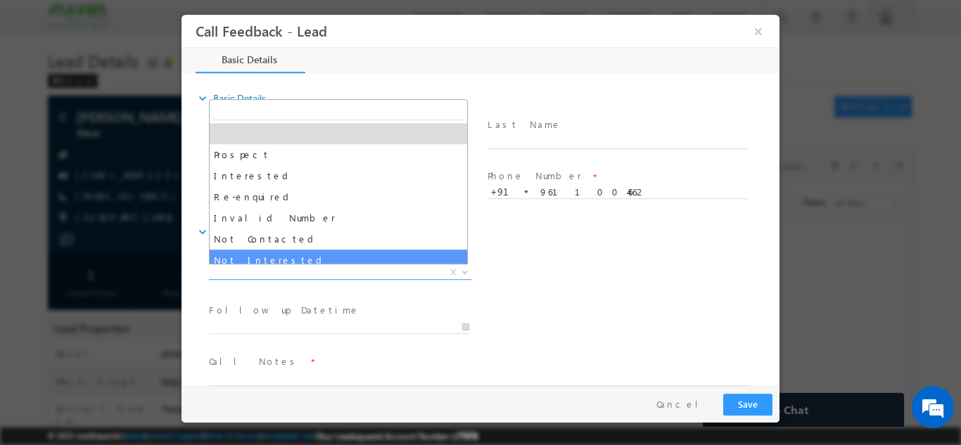
select select "Not Interested"
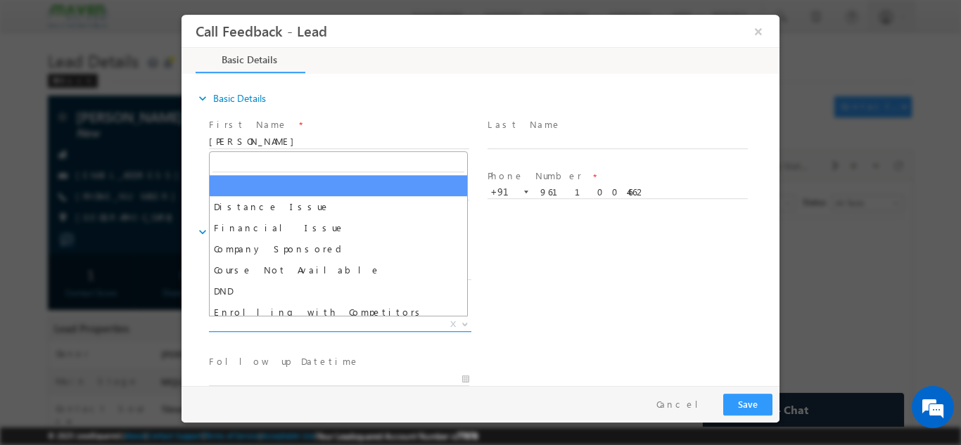
click at [294, 319] on span "X" at bounding box center [340, 324] width 262 height 14
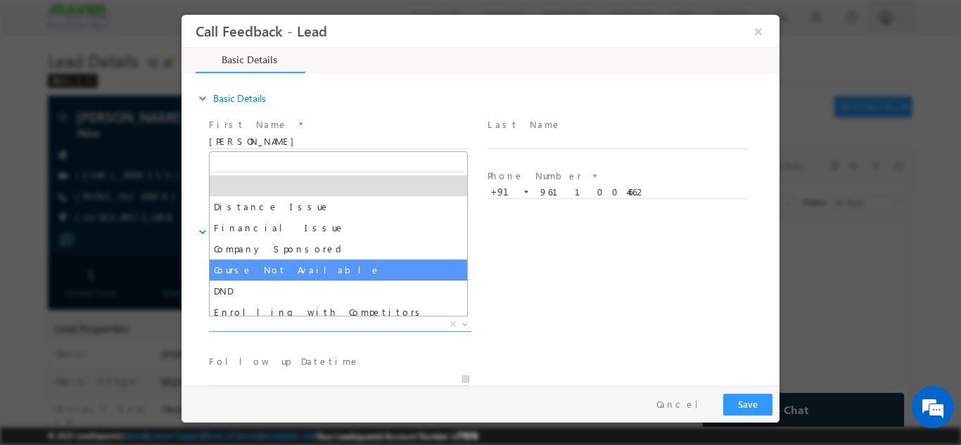
scroll to position [28, 0]
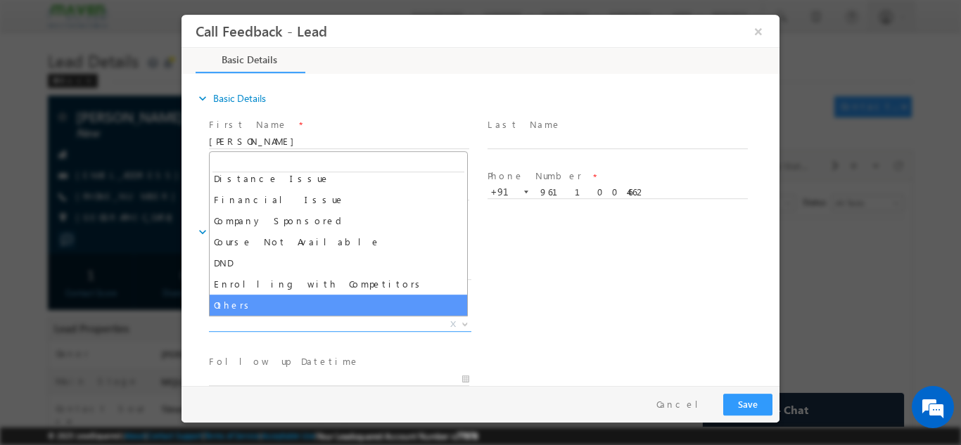
select select "Others"
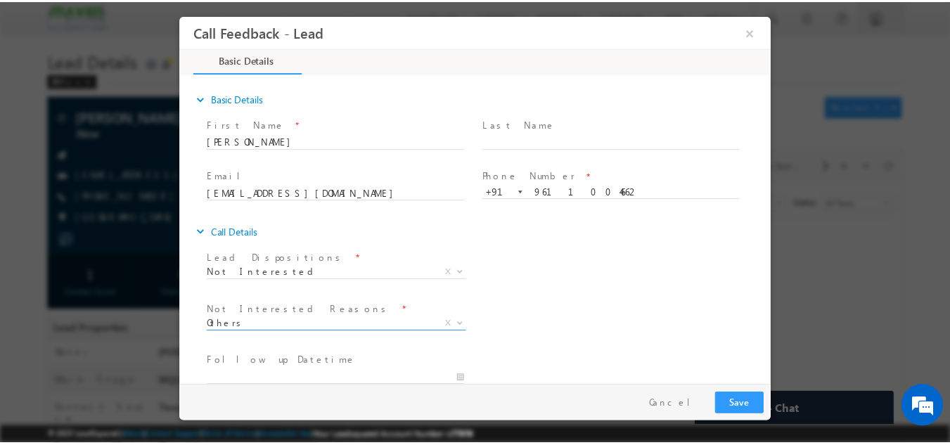
scroll to position [127, 0]
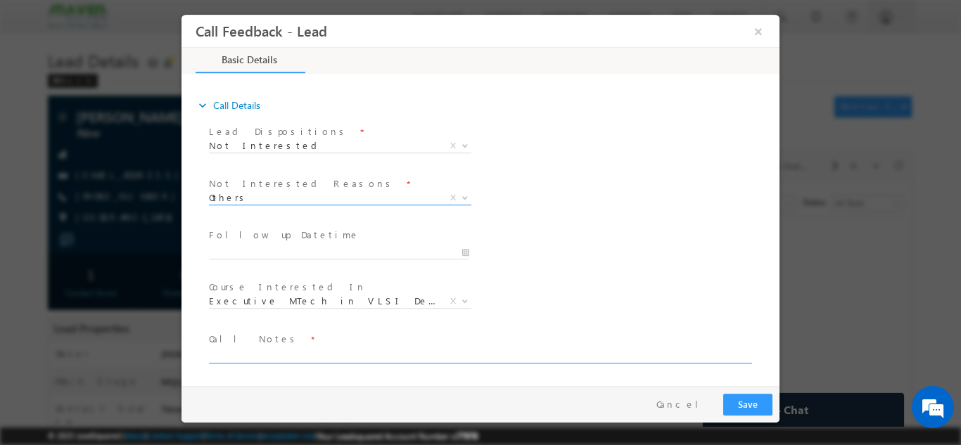
click at [570, 360] on textarea at bounding box center [479, 355] width 541 height 16
type textarea "not interested"
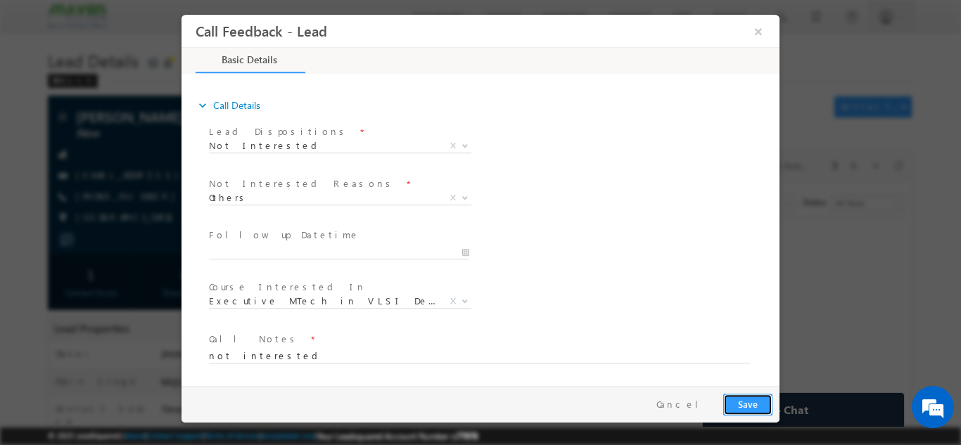
click at [740, 400] on button "Save" at bounding box center [747, 404] width 49 height 22
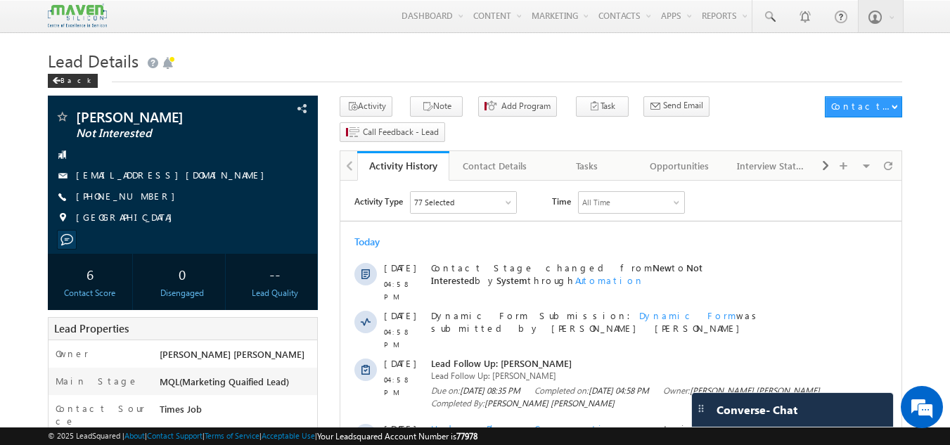
scroll to position [499, 0]
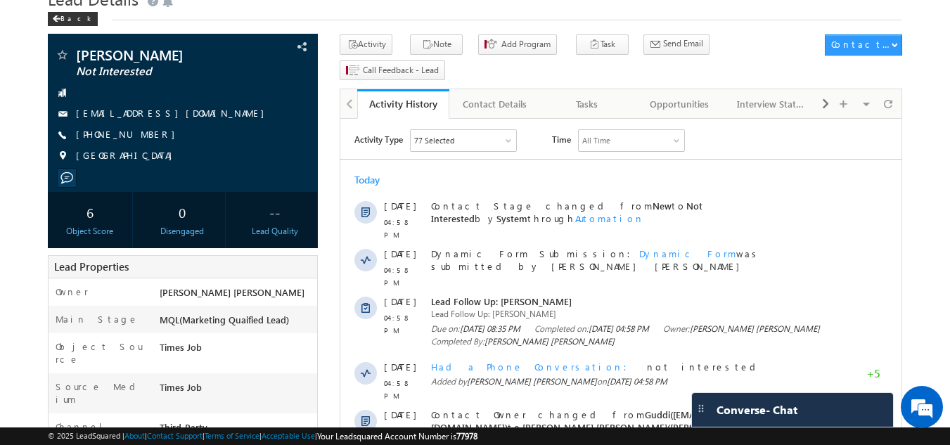
scroll to position [35, 0]
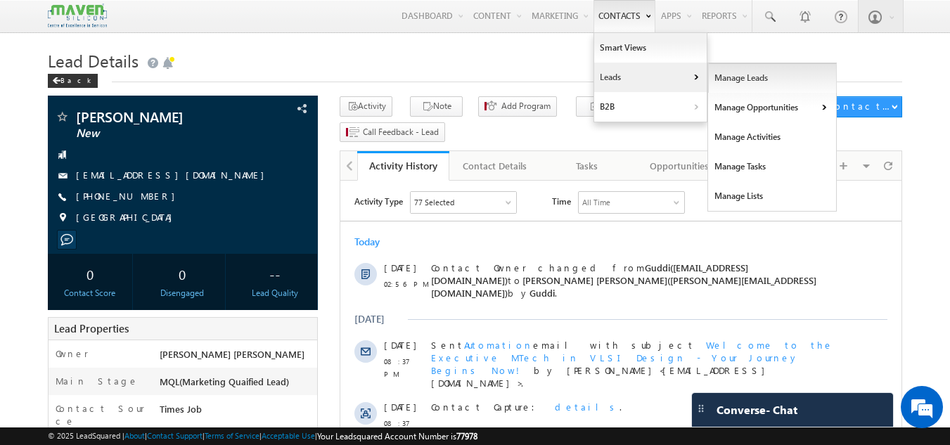
click at [712, 83] on link "Manage Leads" at bounding box center [772, 78] width 129 height 30
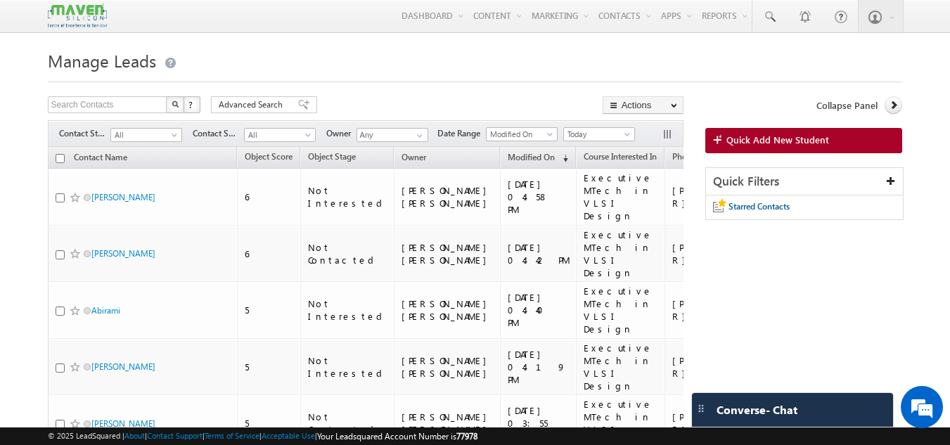
click at [759, 144] on span "Quick Add New Student" at bounding box center [777, 140] width 103 height 13
click at [770, 11] on span at bounding box center [769, 17] width 14 height 14
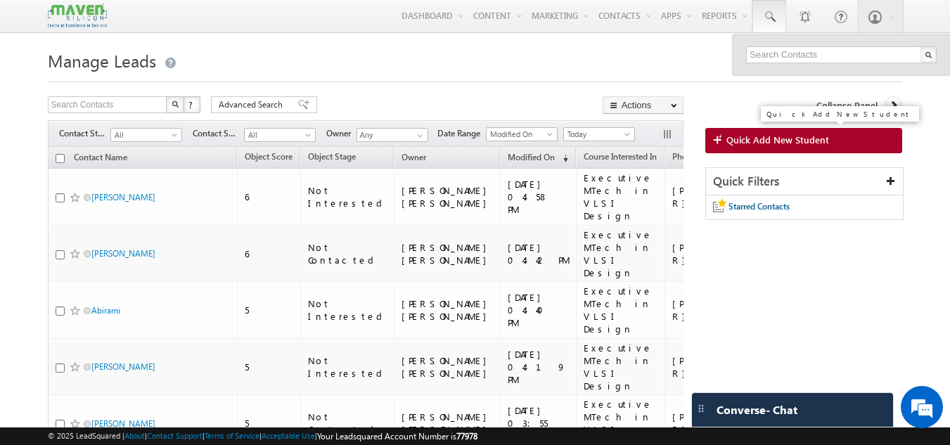
click at [758, 141] on span "Quick Add New Student" at bounding box center [777, 140] width 103 height 13
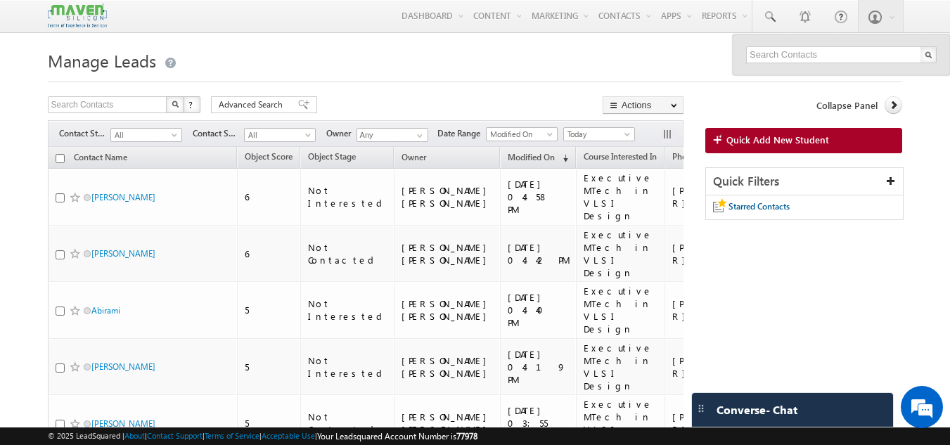
click at [492, 103] on div "Search Contacts X ? 418 results found Advanced Search Advanced Search Advanced …" at bounding box center [366, 106] width 636 height 20
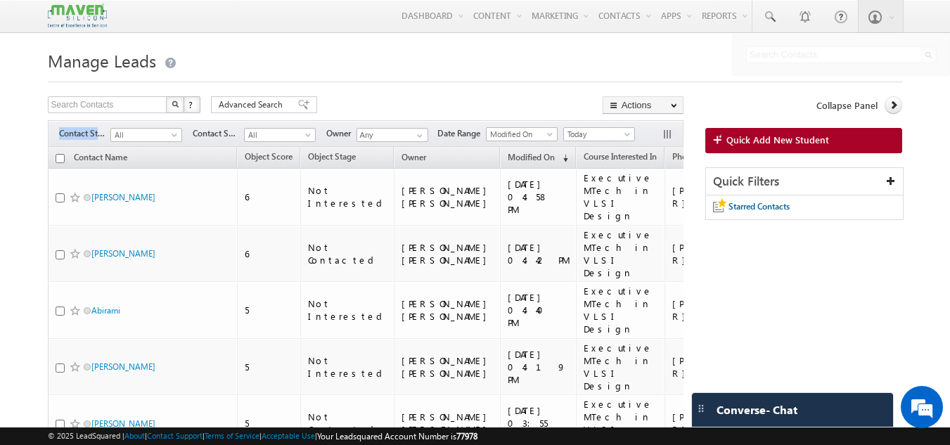
click at [492, 103] on div "Search Contacts X ? 418 results found Advanced Search Advanced Search Advanced …" at bounding box center [366, 106] width 636 height 20
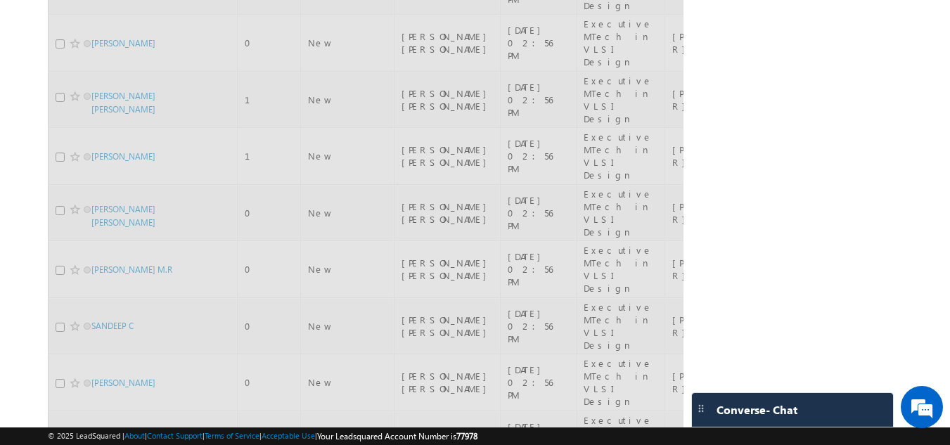
drag, startPoint x: 385, startPoint y: 348, endPoint x: 282, endPoint y: 156, distance: 217.7
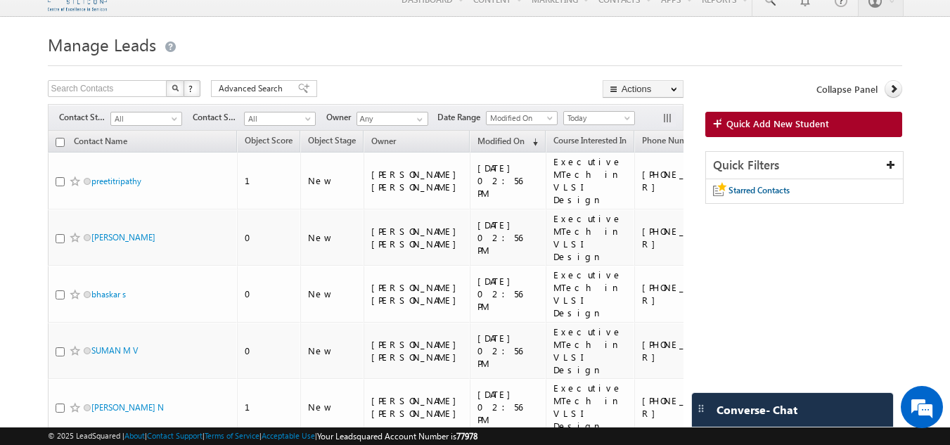
scroll to position [14, 0]
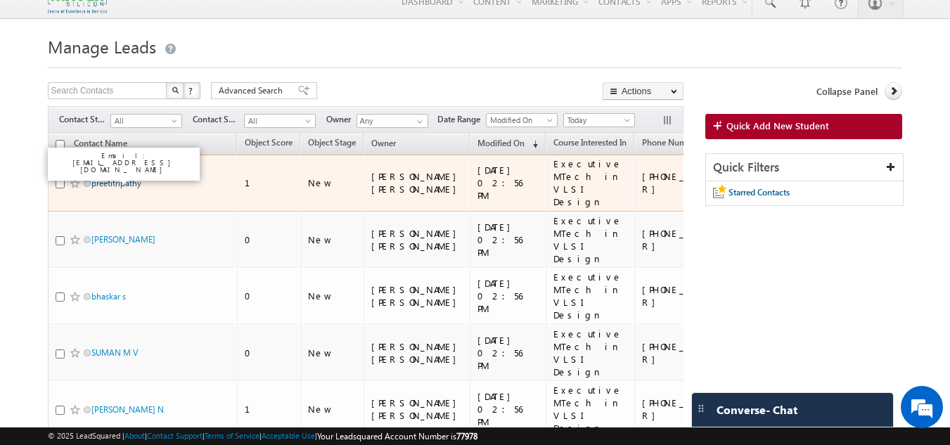
click at [136, 181] on link "preetitripathy" at bounding box center [116, 183] width 50 height 11
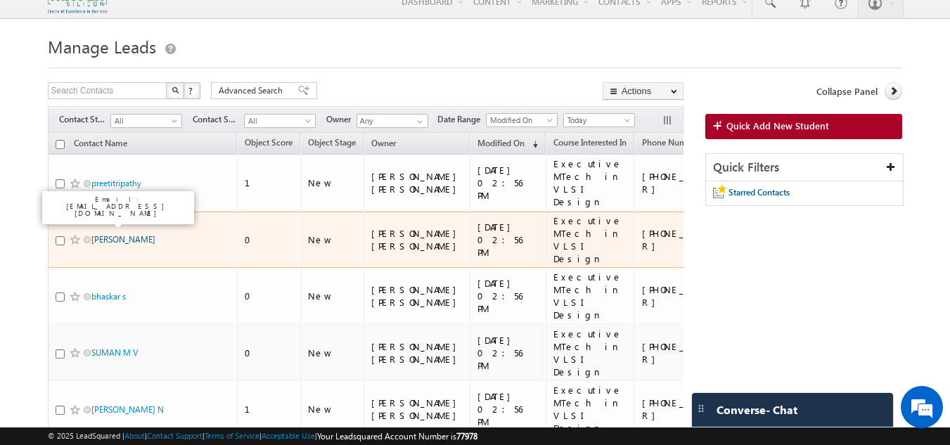
click at [114, 234] on link "Sona Sandhya" at bounding box center [123, 239] width 64 height 11
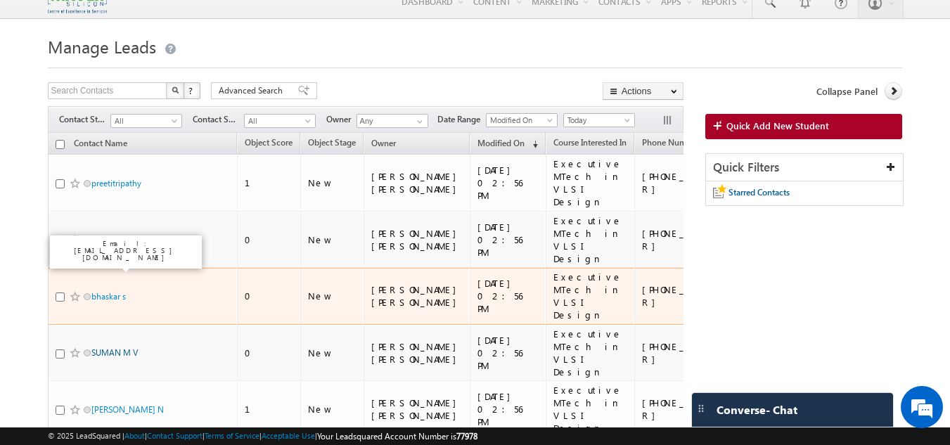
drag, startPoint x: 113, startPoint y: 268, endPoint x: 110, endPoint y: 304, distance: 36.7
click at [110, 347] on link "SUMAN M V" at bounding box center [114, 352] width 46 height 11
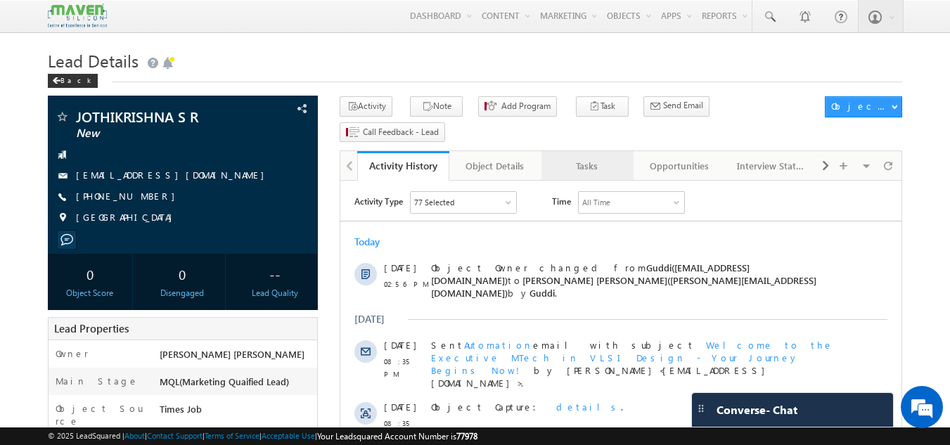
click at [613, 158] on div "Tasks" at bounding box center [587, 166] width 68 height 17
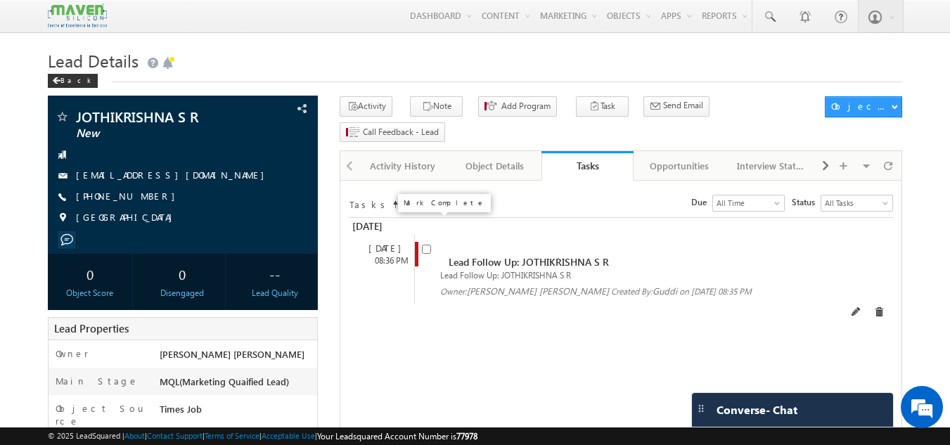
click at [424, 245] on input "checkbox" at bounding box center [426, 249] width 9 height 9
checkbox input "false"
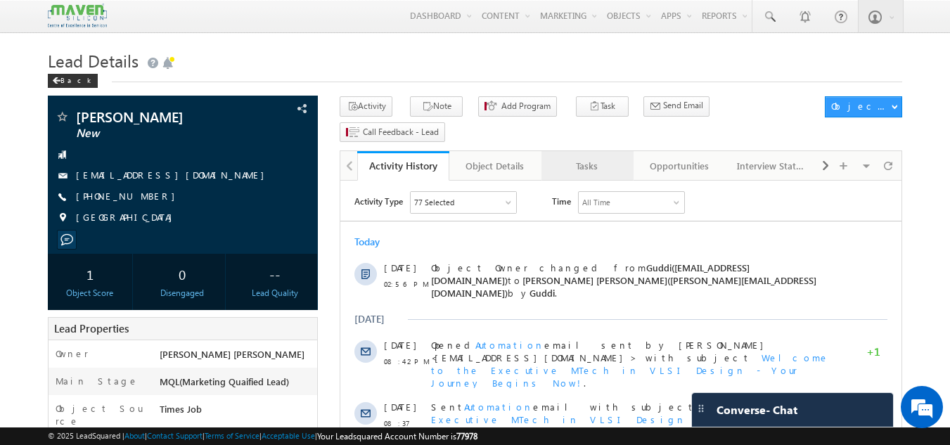
click at [572, 155] on link "Tasks" at bounding box center [587, 166] width 92 height 30
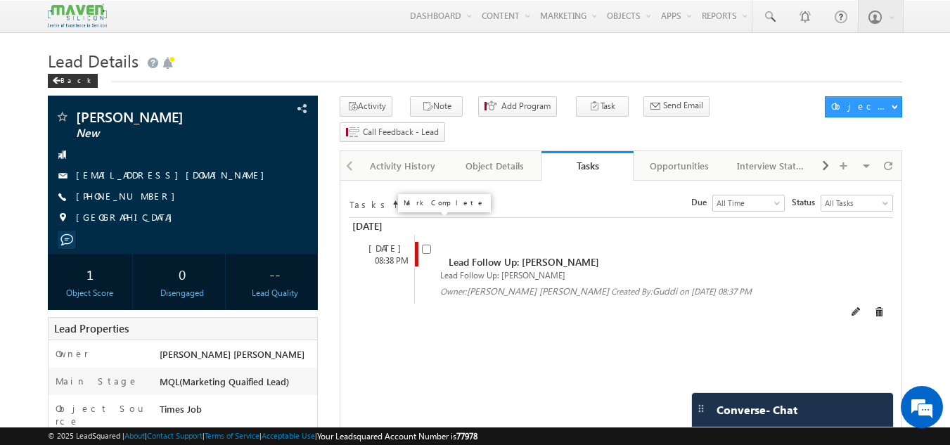
click at [426, 245] on input "checkbox" at bounding box center [426, 249] width 9 height 9
checkbox input "false"
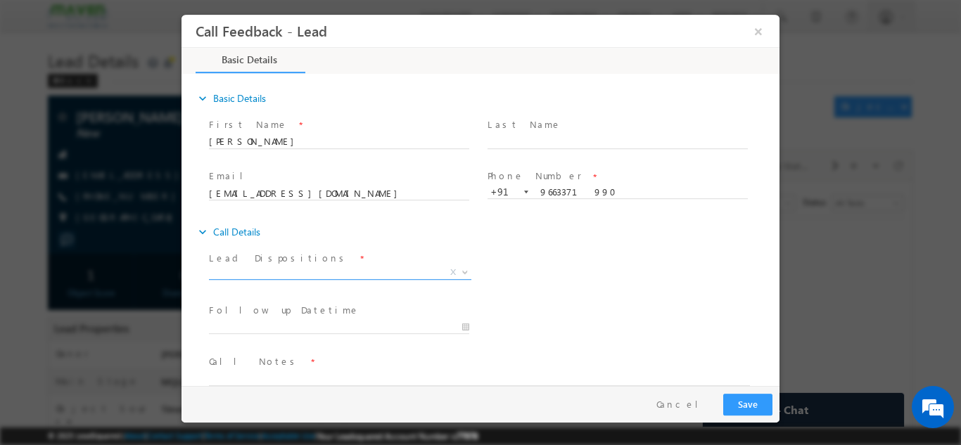
click at [265, 272] on span "X" at bounding box center [340, 272] width 262 height 14
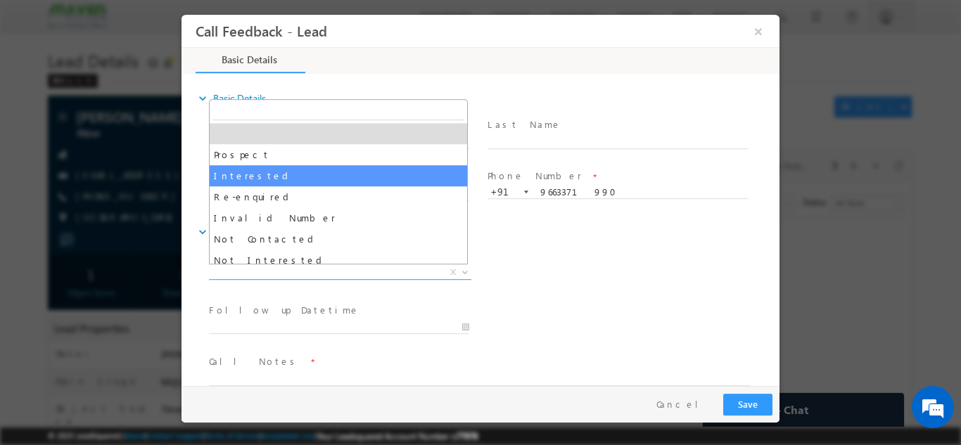
scroll to position [134, 0]
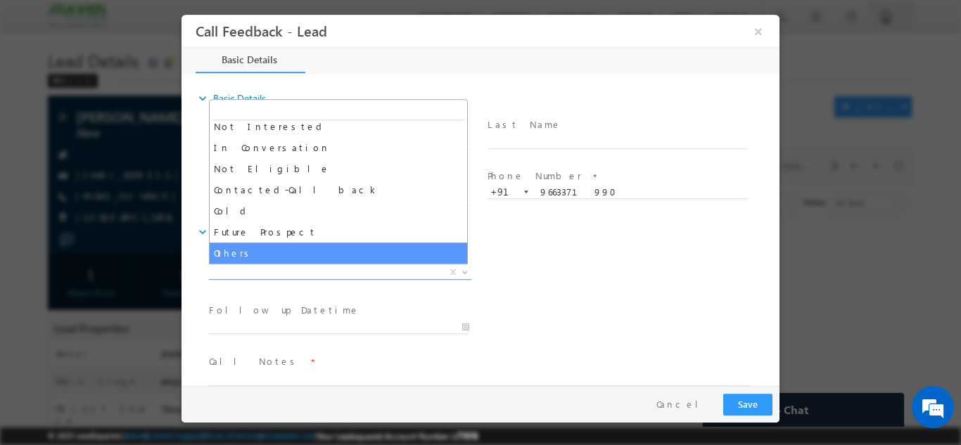
select select "Others"
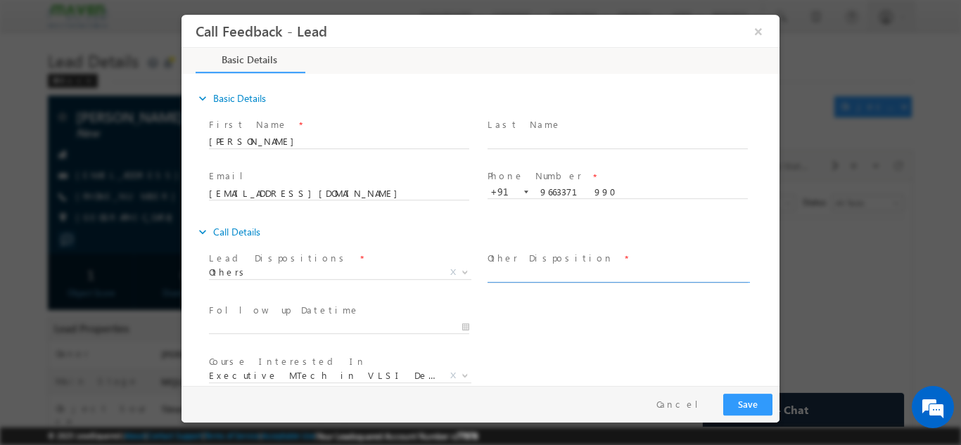
drag, startPoint x: 540, startPoint y: 269, endPoint x: 504, endPoint y: 277, distance: 37.5
click at [504, 277] on input "text" at bounding box center [617, 275] width 260 height 14
click at [522, 278] on input "text" at bounding box center [617, 275] width 260 height 14
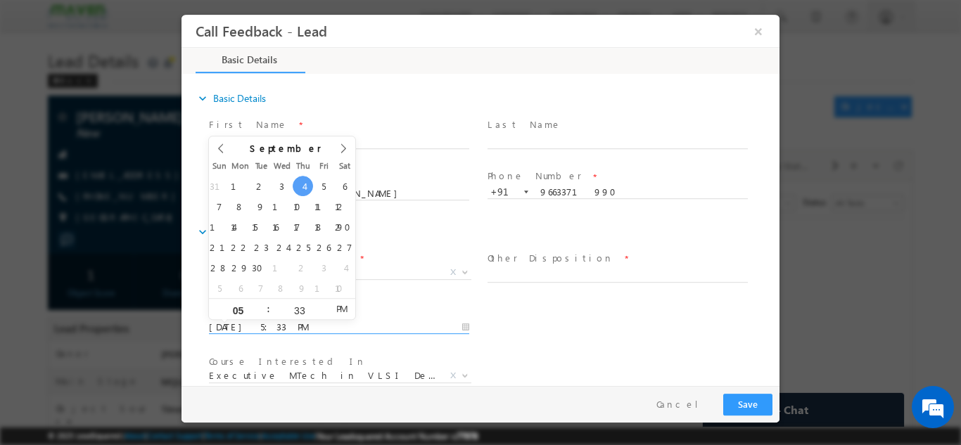
click at [364, 320] on input "04/09/2025 5:33 PM" at bounding box center [339, 327] width 260 height 14
type input "05/09/2025 5:33 PM"
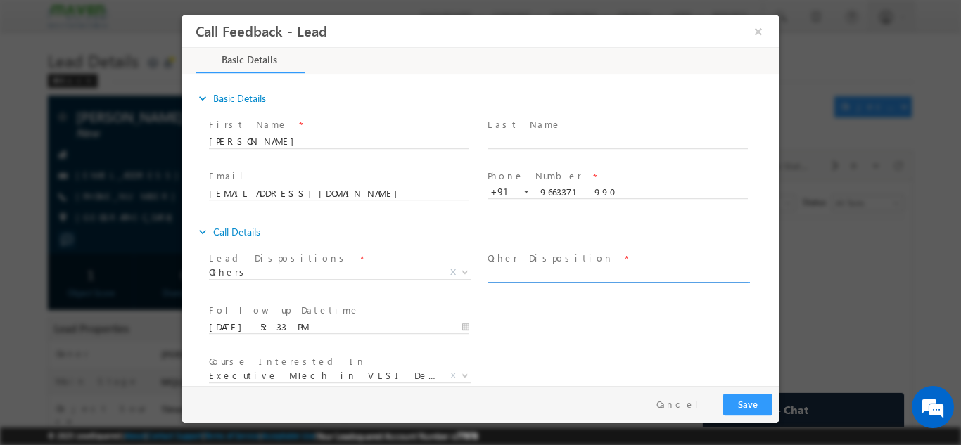
click at [506, 271] on input "text" at bounding box center [617, 275] width 260 height 14
click at [353, 266] on span "Others" at bounding box center [323, 271] width 229 height 13
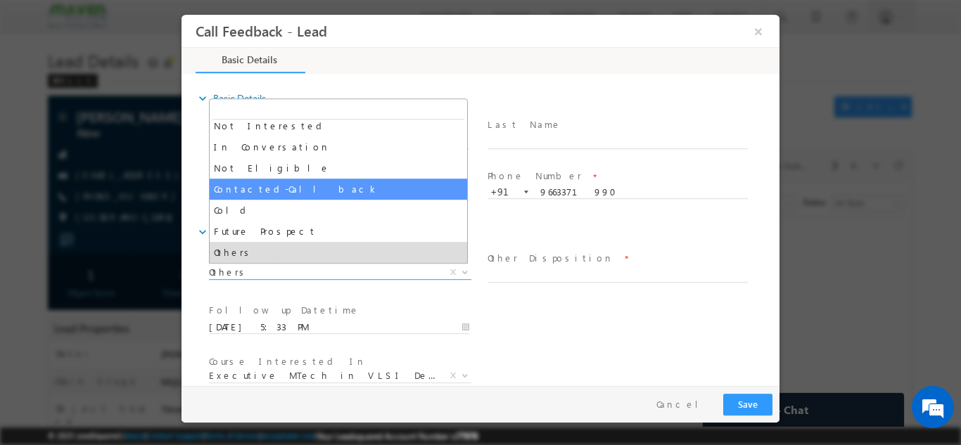
select select "Contacted-Call back"
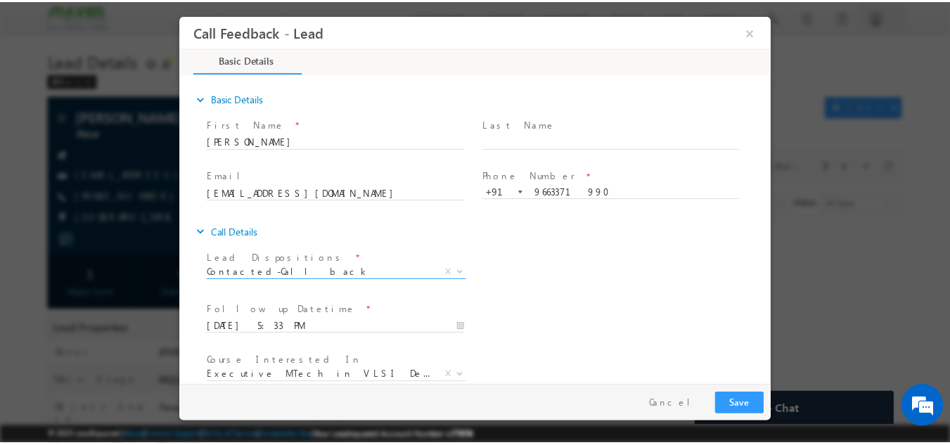
scroll to position [75, 0]
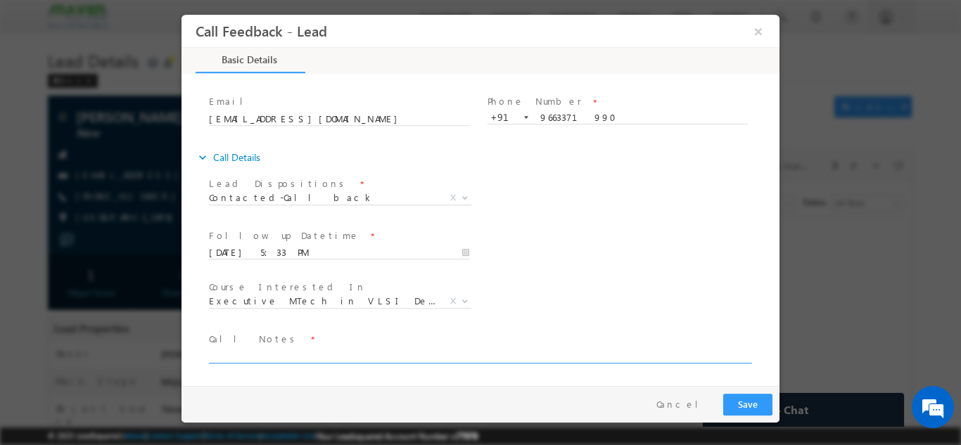
click at [493, 359] on textarea at bounding box center [479, 355] width 541 height 16
type textarea "cb later"
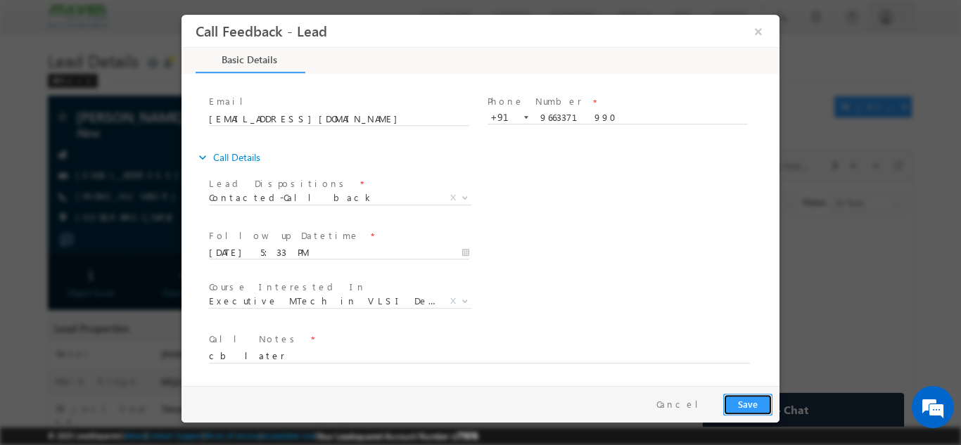
click at [745, 395] on button "Save" at bounding box center [747, 404] width 49 height 22
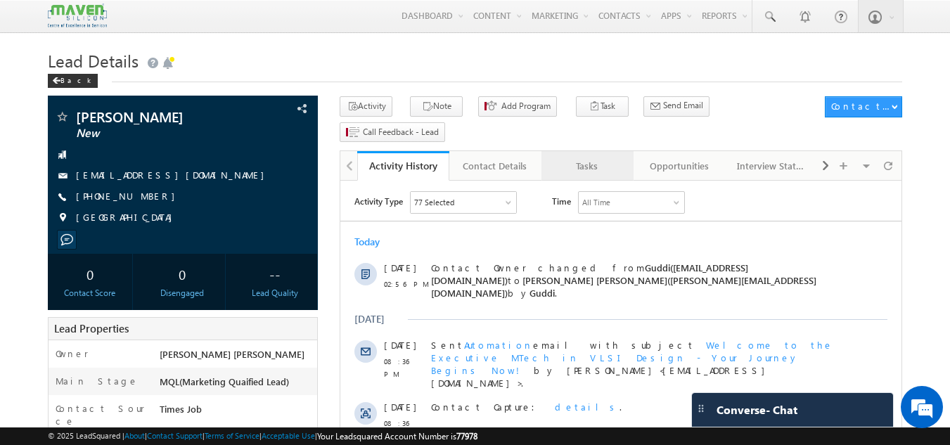
click at [590, 158] on div "Tasks" at bounding box center [587, 166] width 68 height 17
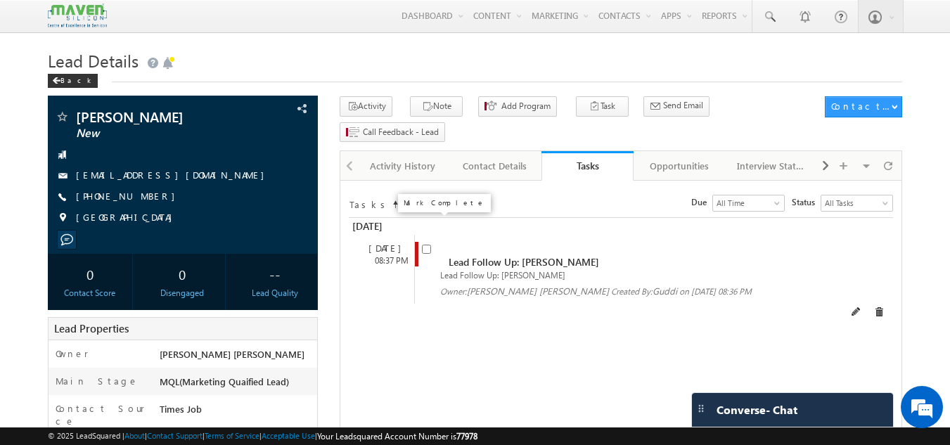
click at [426, 245] on input "checkbox" at bounding box center [426, 249] width 9 height 9
checkbox input "false"
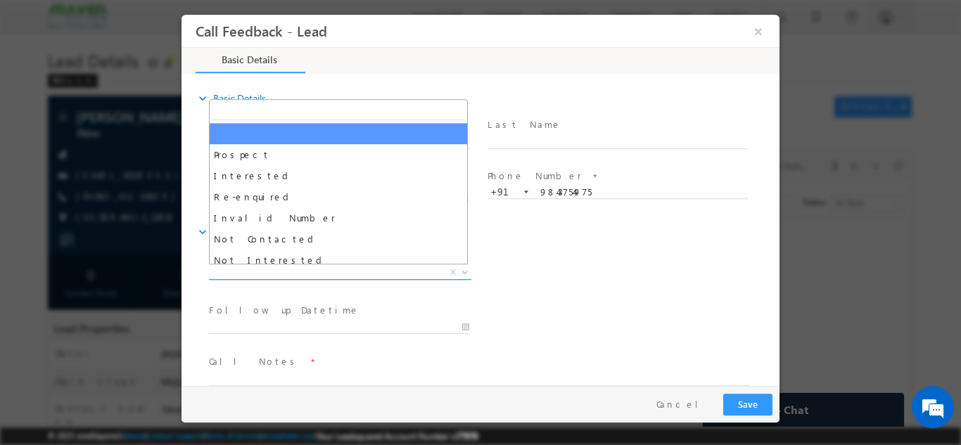
click at [372, 274] on span "X" at bounding box center [340, 272] width 262 height 14
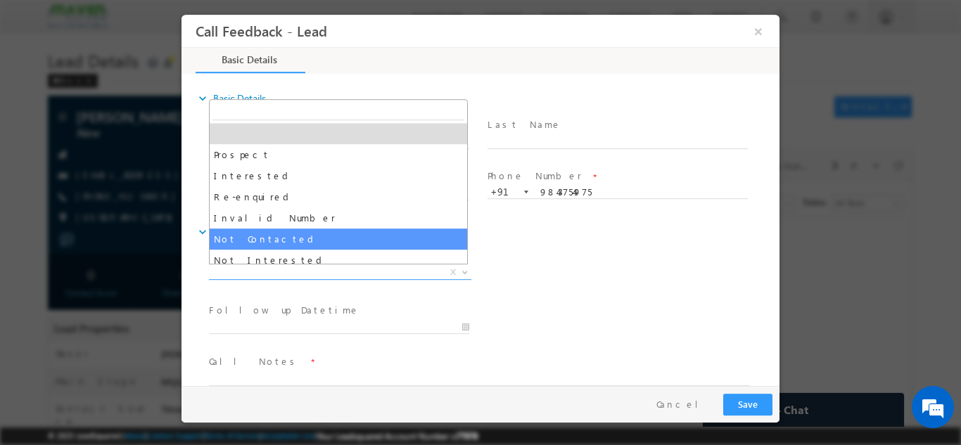
select select "Not Contacted"
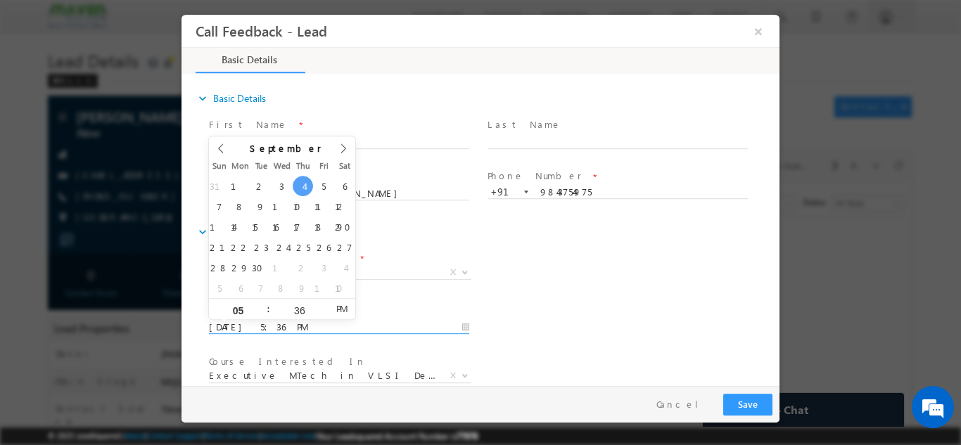
click at [342, 325] on input "[DATE] 5:36 PM" at bounding box center [339, 327] width 260 height 14
type input "[DATE] 5:36 PM"
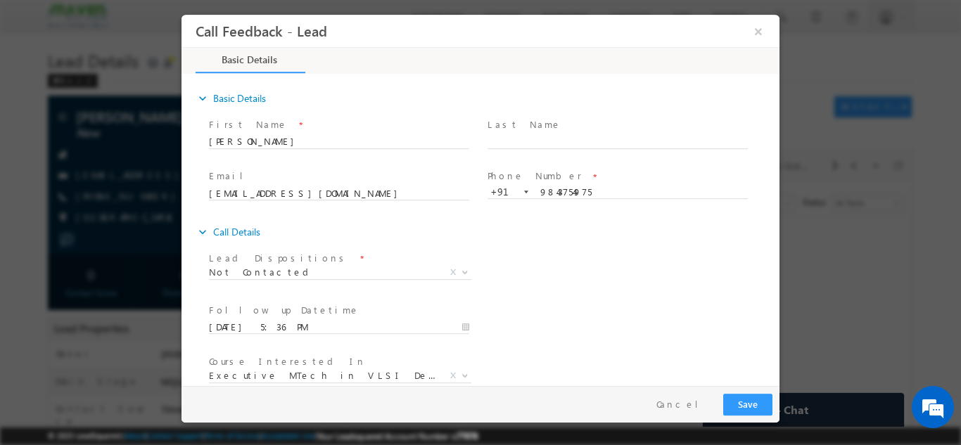
click at [504, 233] on div "expand_more Call Details" at bounding box center [487, 231] width 584 height 25
drag, startPoint x: 504, startPoint y: 233, endPoint x: 707, endPoint y: 255, distance: 203.8
click at [707, 255] on div "expand_more Call Details Lead Dispositions *" at bounding box center [487, 337] width 584 height 236
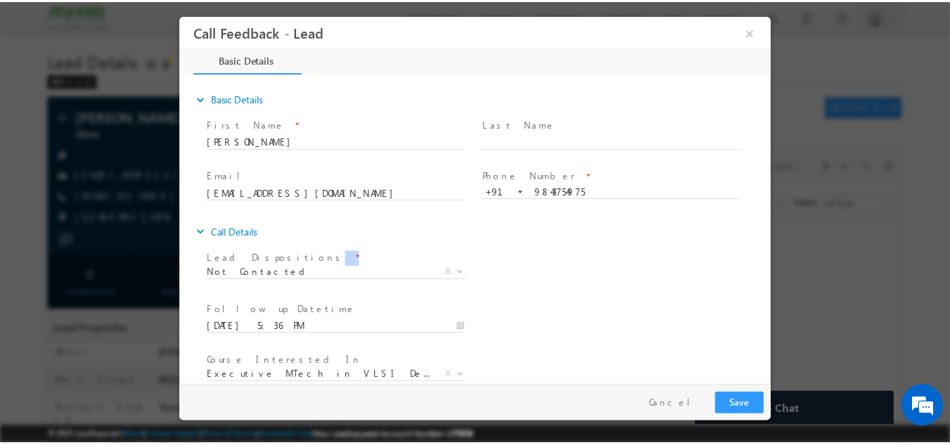
scroll to position [75, 0]
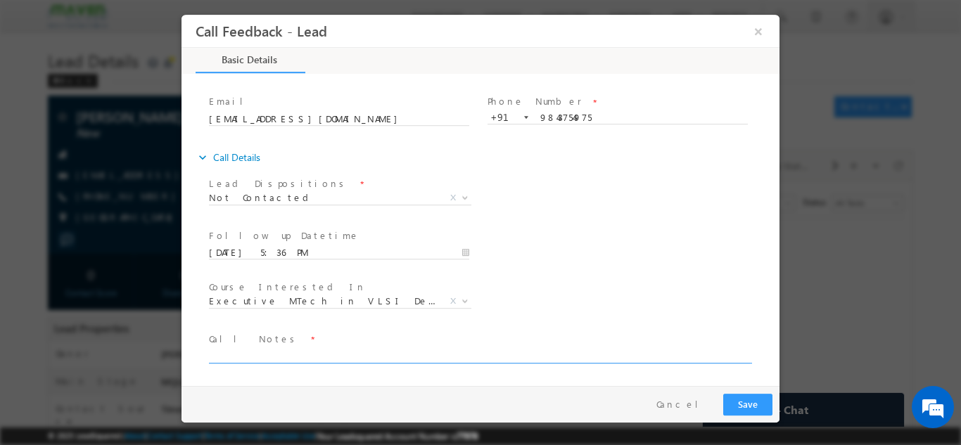
click at [409, 357] on textarea at bounding box center [479, 355] width 541 height 16
type textarea "dnp"
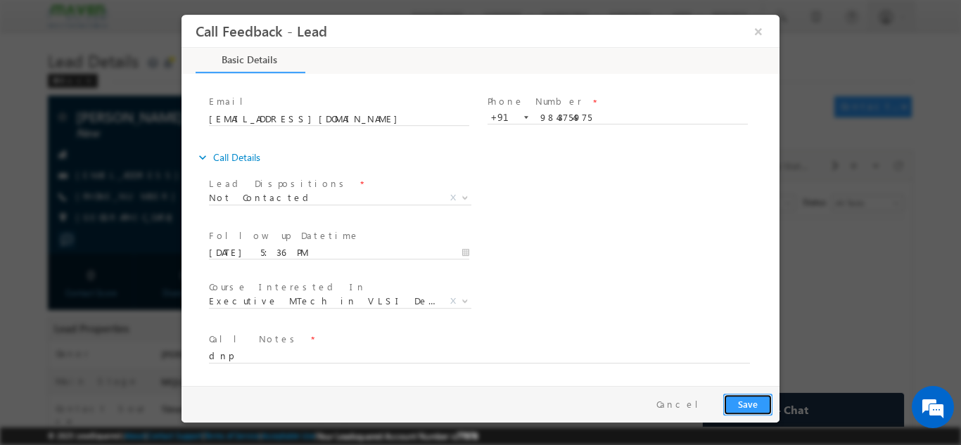
click at [745, 398] on button "Save" at bounding box center [747, 404] width 49 height 22
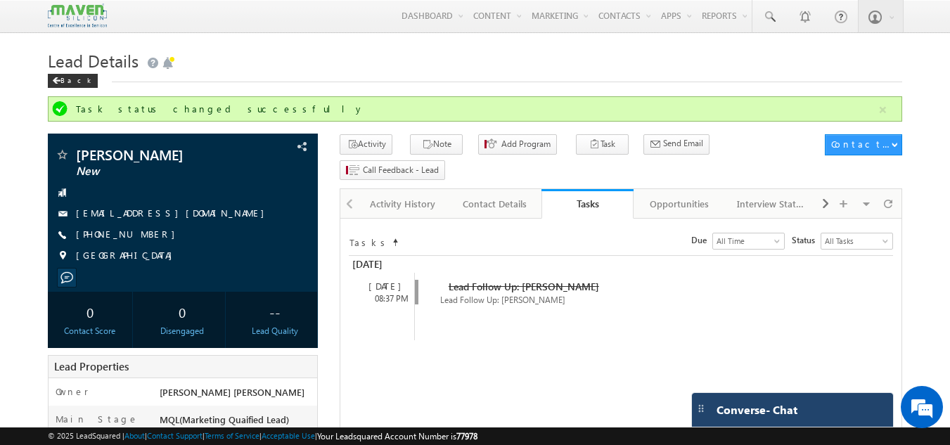
click at [767, 406] on span "Converse - Chat" at bounding box center [757, 410] width 81 height 13
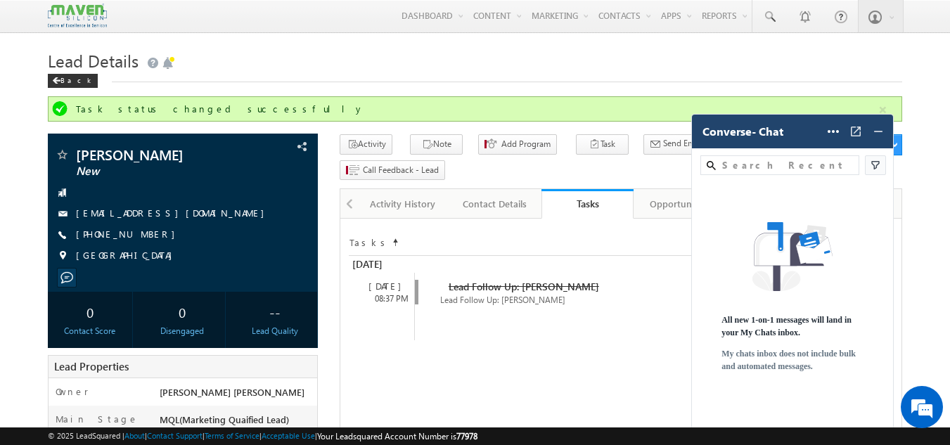
click at [767, 406] on div "All new 1-on-1 messages will land in your My Chats inbox. My chats inbox does n…" at bounding box center [792, 305] width 203 height 204
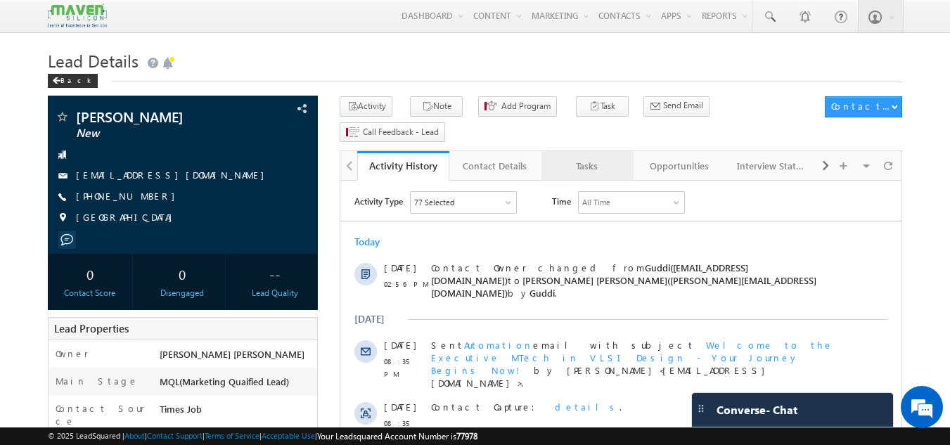
click at [581, 158] on div "Tasks" at bounding box center [587, 166] width 68 height 17
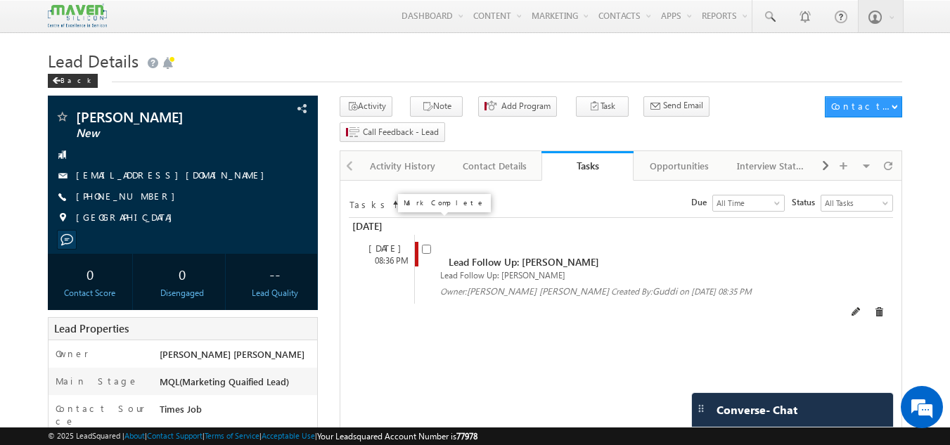
click at [422, 245] on input "checkbox" at bounding box center [426, 249] width 9 height 9
checkbox input "false"
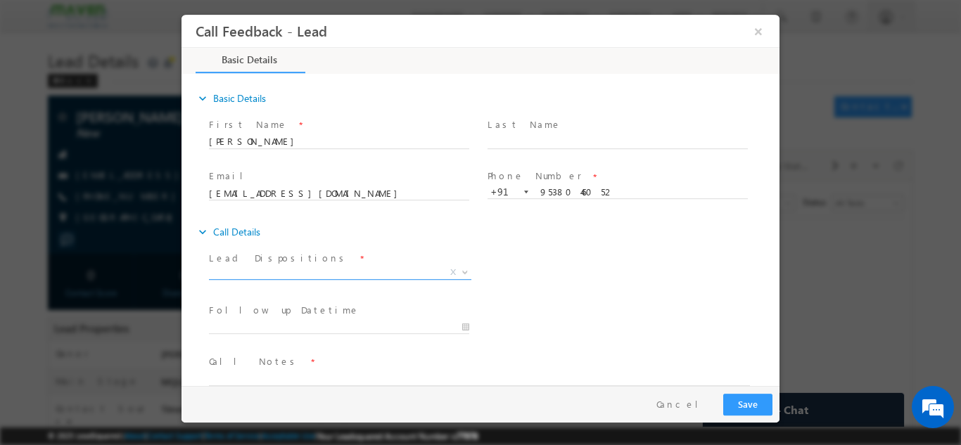
click at [376, 266] on span "X" at bounding box center [340, 272] width 262 height 14
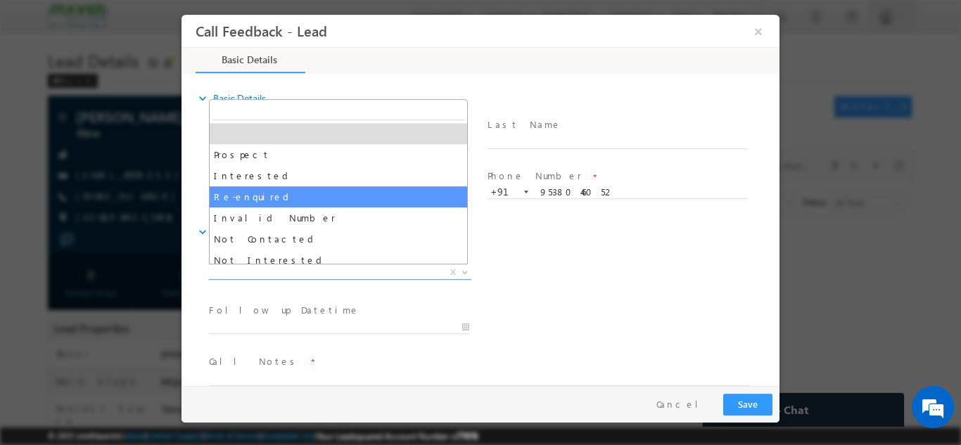
scroll to position [134, 0]
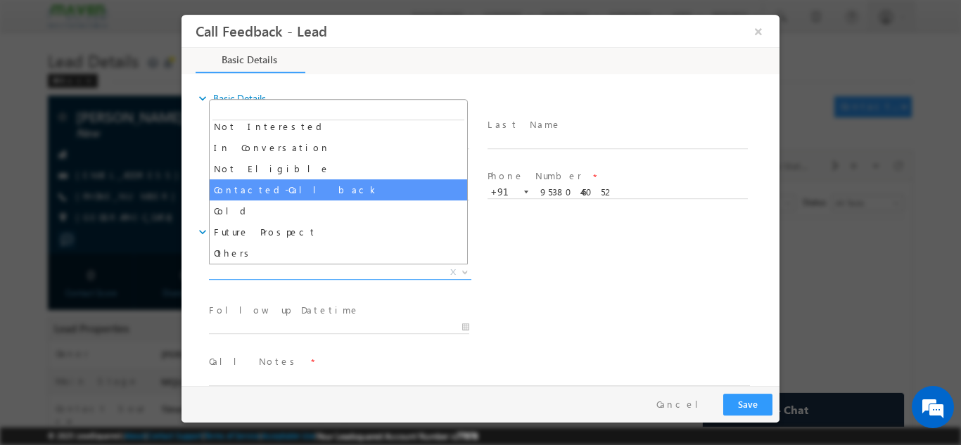
select select "Contacted-Call back"
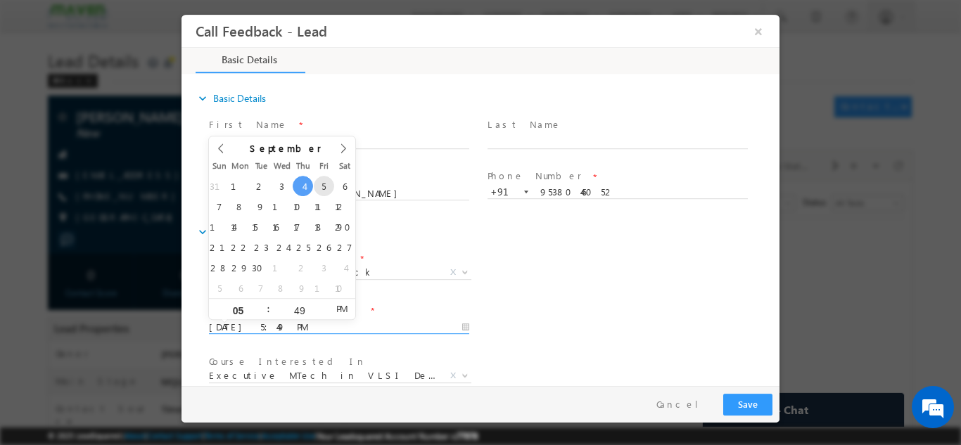
drag, startPoint x: 338, startPoint y: 321, endPoint x: 323, endPoint y: 181, distance: 139.9
click at [323, 181] on body "Call Feedback - Lead × Basic Details" at bounding box center [480, 199] width 598 height 371
type input "05/09/2025 5:49 PM"
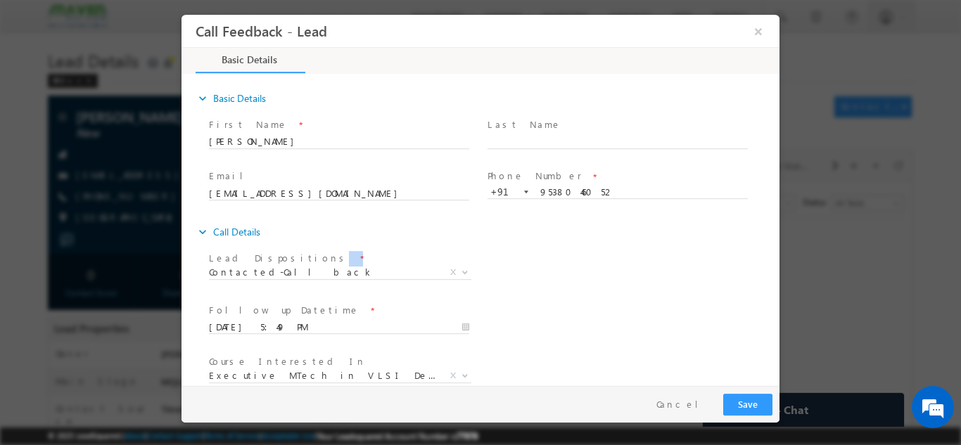
drag, startPoint x: 586, startPoint y: 278, endPoint x: 776, endPoint y: 222, distance: 198.9
click at [776, 222] on div "expand_more Basic Details First Name *" at bounding box center [483, 230] width 591 height 310
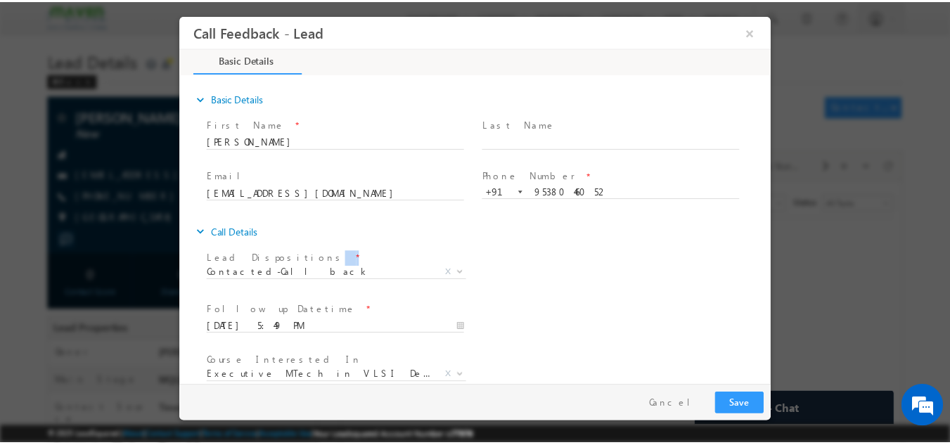
scroll to position [75, 0]
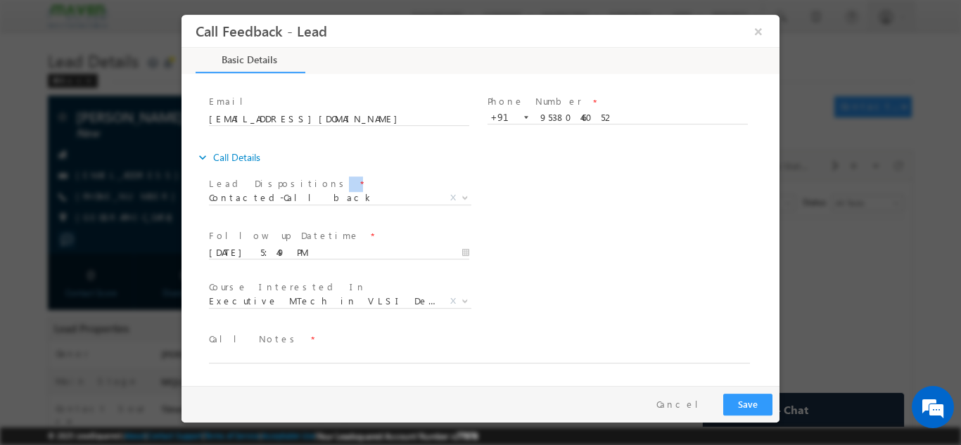
drag, startPoint x: 776, startPoint y: 222, endPoint x: 977, endPoint y: 433, distance: 291.5
click at [573, 349] on textarea at bounding box center [479, 355] width 541 height 16
type textarea "cb later"
click at [750, 395] on button "Save" at bounding box center [747, 404] width 49 height 22
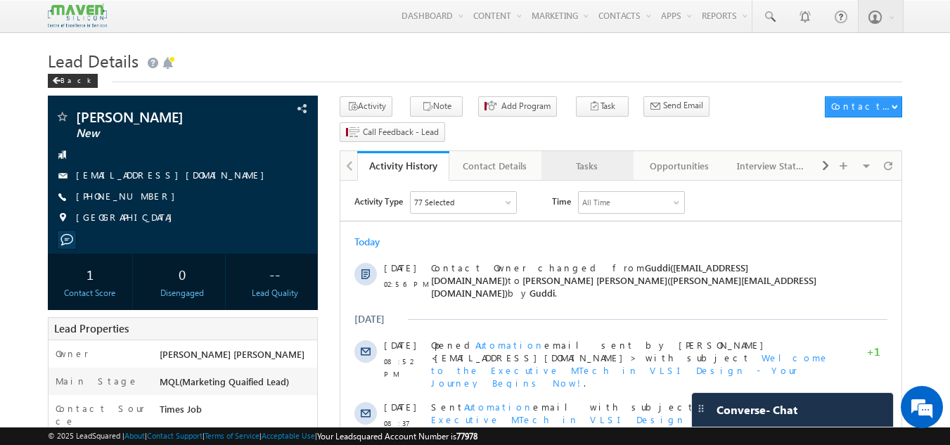
click at [560, 158] on div "Tasks" at bounding box center [587, 166] width 68 height 17
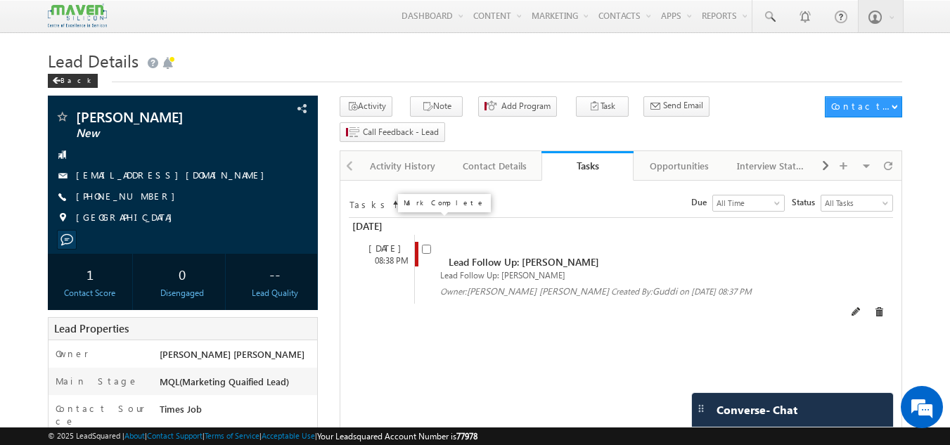
click at [424, 245] on input "checkbox" at bounding box center [426, 249] width 9 height 9
checkbox input "false"
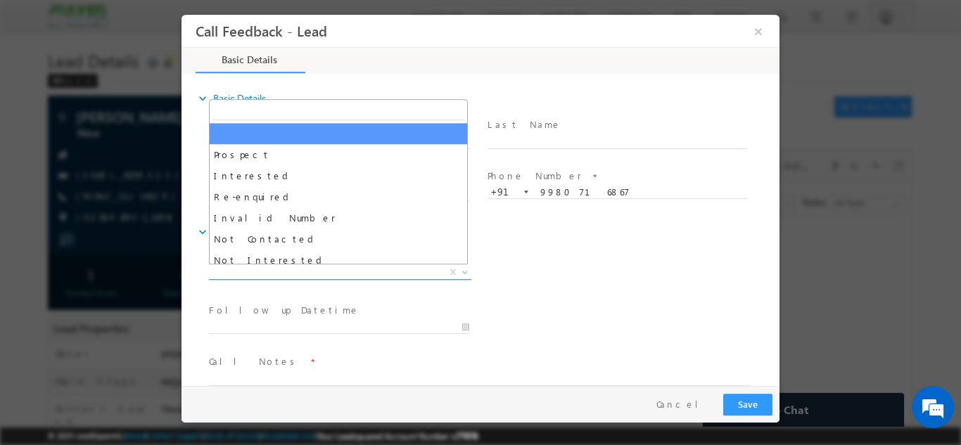
click at [289, 272] on span "X" at bounding box center [340, 272] width 262 height 14
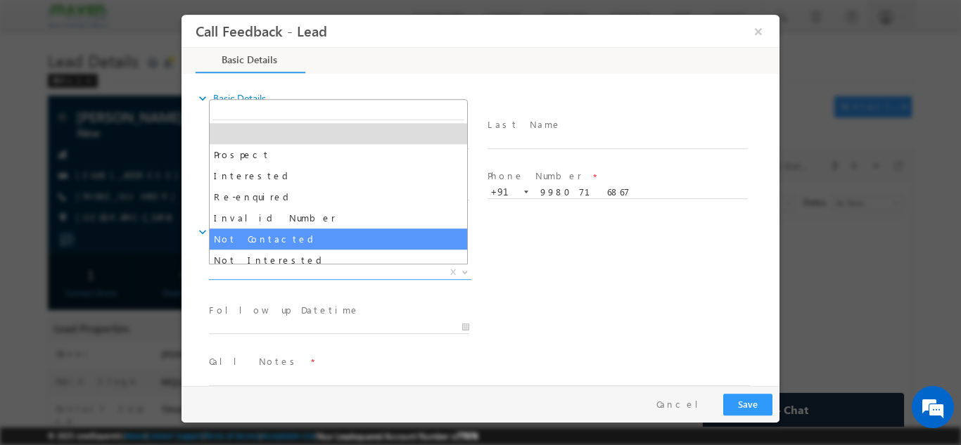
select select "Not Contacted"
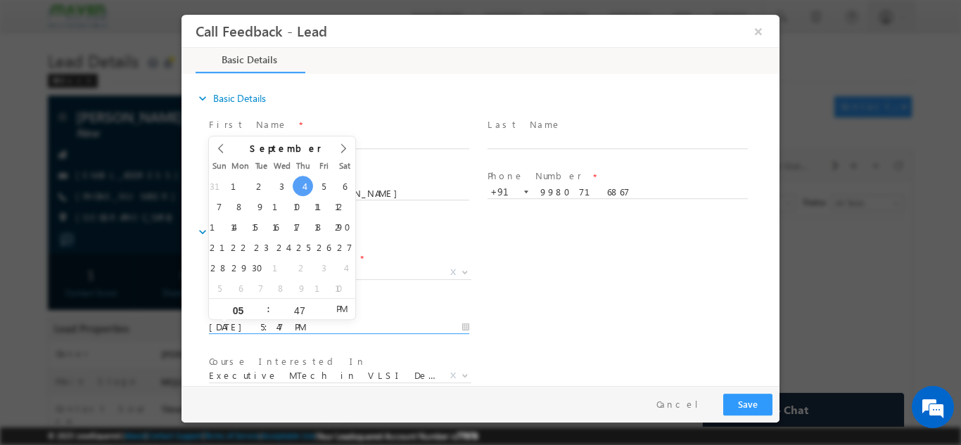
click at [295, 321] on input "[DATE] 5:47 PM" at bounding box center [339, 327] width 260 height 14
type input "[DATE] 5:47 PM"
click at [563, 263] on div "Lead Dispositions * Prospect Interested Re-enquired Invalid Number Not Contacte…" at bounding box center [492, 274] width 573 height 52
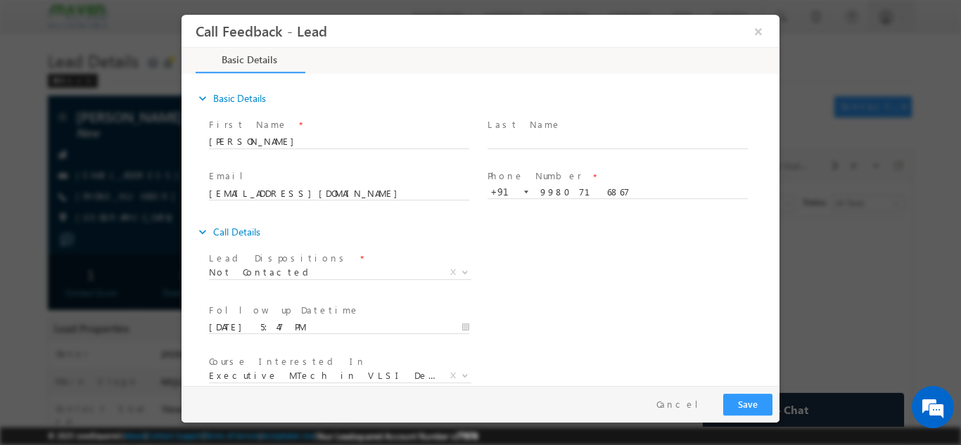
scroll to position [75, 0]
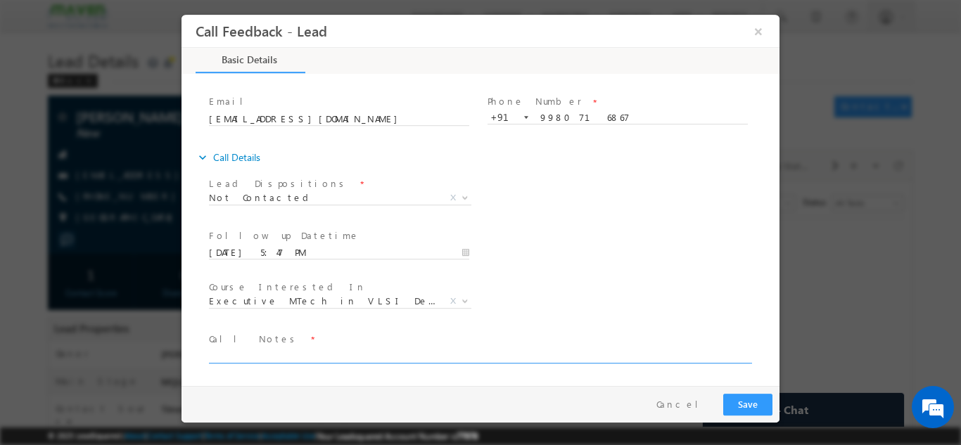
click at [594, 353] on textarea at bounding box center [479, 355] width 541 height 16
type textarea "dnp"
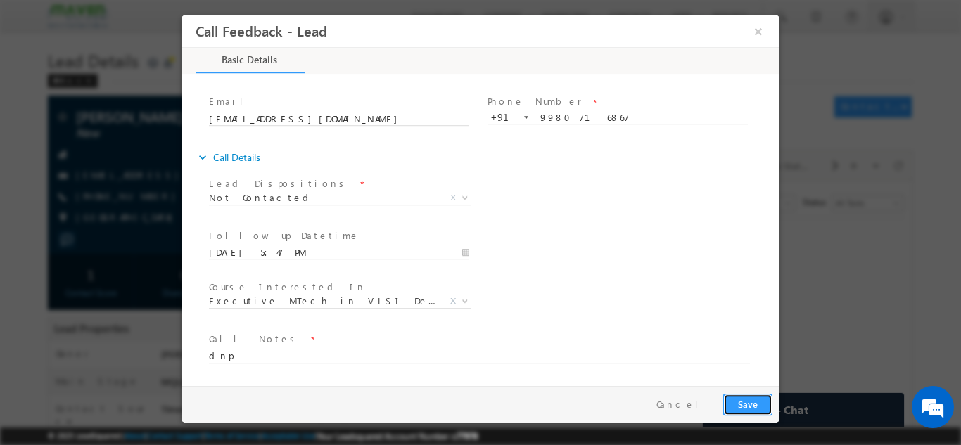
click at [738, 396] on button "Save" at bounding box center [747, 404] width 49 height 22
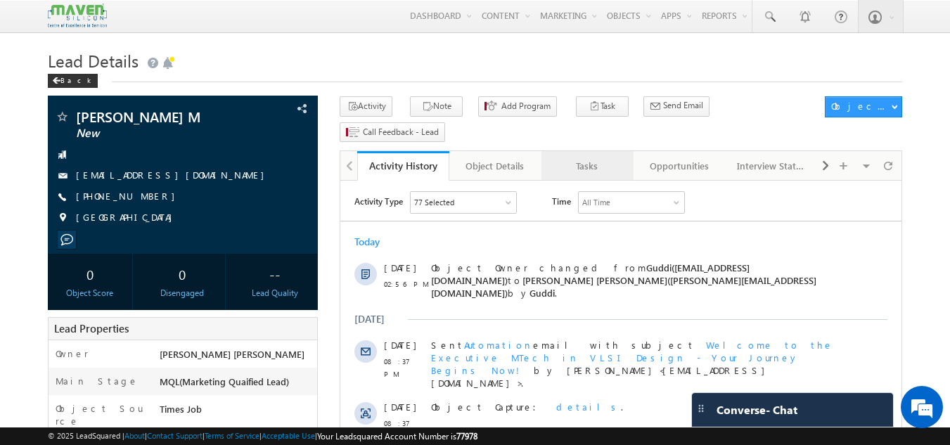
click at [579, 158] on div "Tasks" at bounding box center [587, 166] width 68 height 17
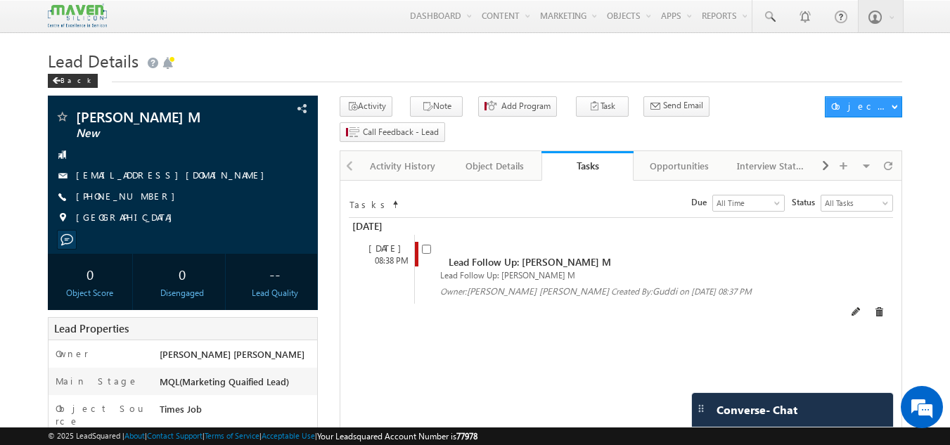
click at [424, 242] on span at bounding box center [429, 255] width 15 height 26
click at [428, 245] on input "checkbox" at bounding box center [426, 249] width 9 height 9
checkbox input "false"
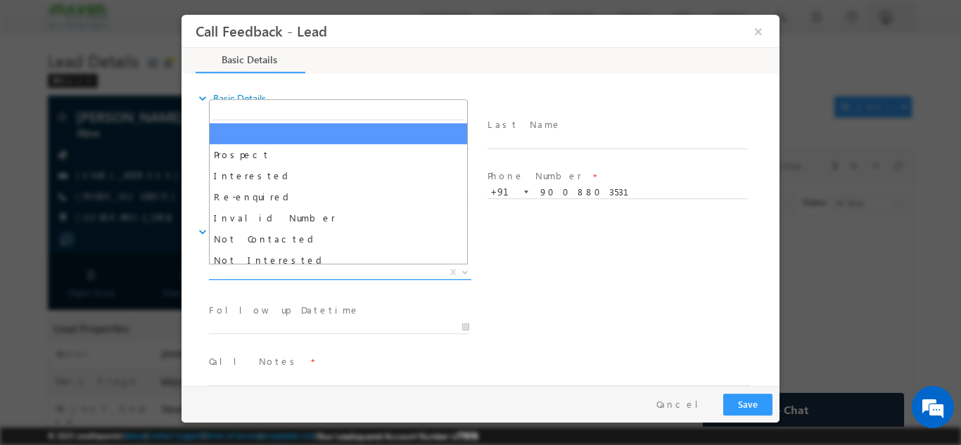
click at [349, 276] on span "X" at bounding box center [340, 272] width 262 height 14
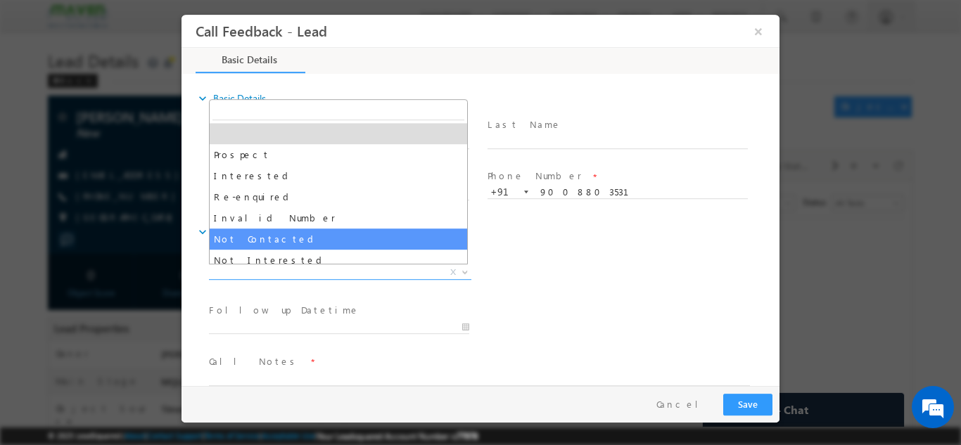
select select "Not Contacted"
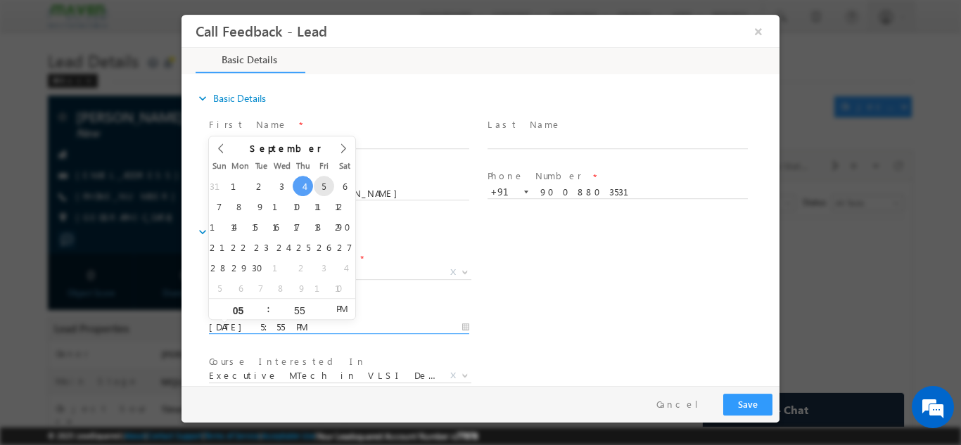
drag, startPoint x: 297, startPoint y: 321, endPoint x: 320, endPoint y: 186, distance: 137.0
click at [320, 186] on body "Call Feedback - Lead × Basic Details" at bounding box center [480, 199] width 598 height 371
type input "05/09/2025 5:55 PM"
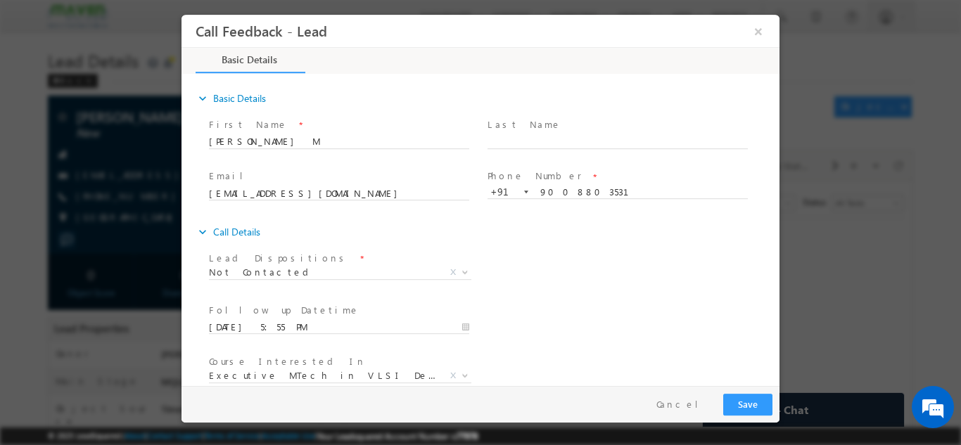
drag, startPoint x: 652, startPoint y: 239, endPoint x: 775, endPoint y: 234, distance: 123.2
click at [775, 234] on div "expand_more Basic Details First Name *" at bounding box center [483, 230] width 591 height 310
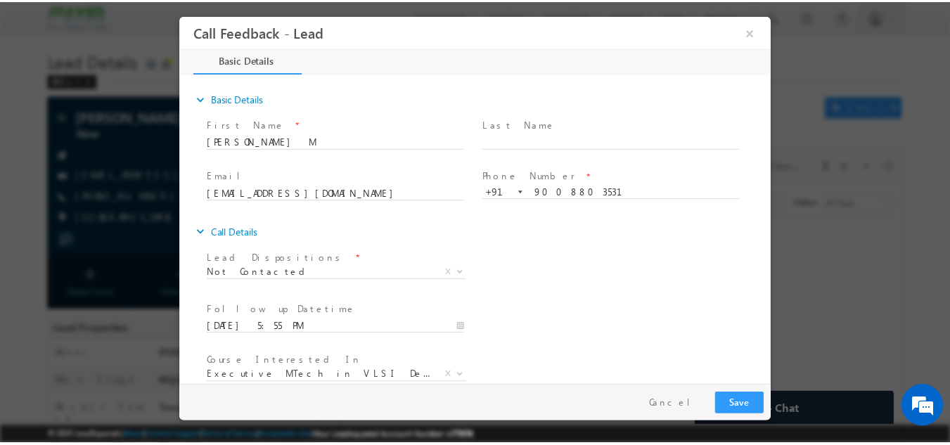
scroll to position [75, 0]
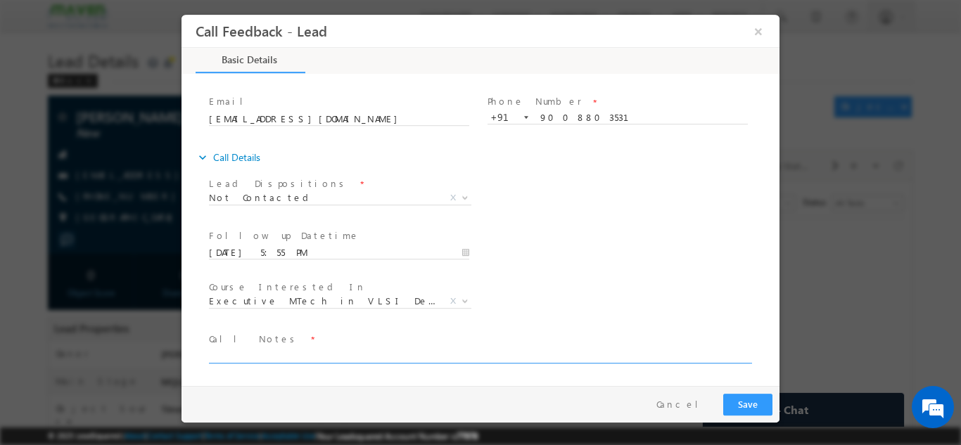
click at [609, 352] on textarea at bounding box center [479, 355] width 541 height 16
type textarea "dnp"
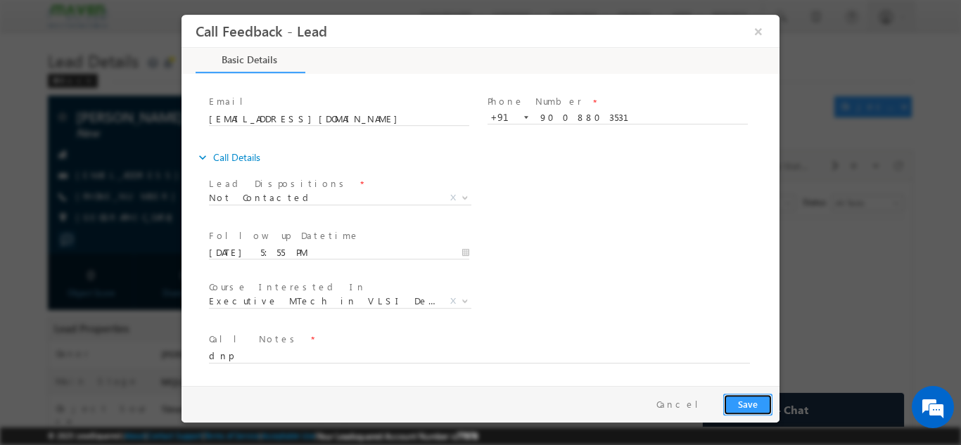
click at [762, 411] on button "Save" at bounding box center [747, 404] width 49 height 22
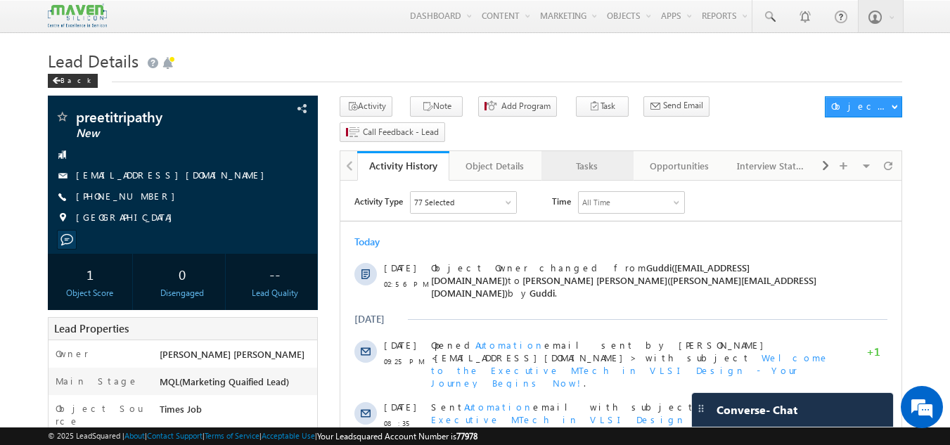
click at [582, 158] on div "Tasks" at bounding box center [587, 166] width 68 height 17
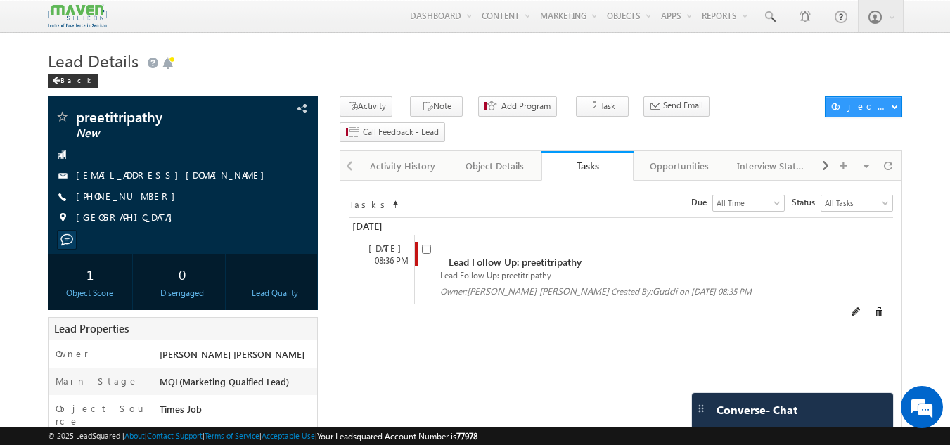
click at [428, 242] on span at bounding box center [429, 255] width 15 height 26
click at [428, 245] on input "checkbox" at bounding box center [426, 249] width 9 height 9
checkbox input "false"
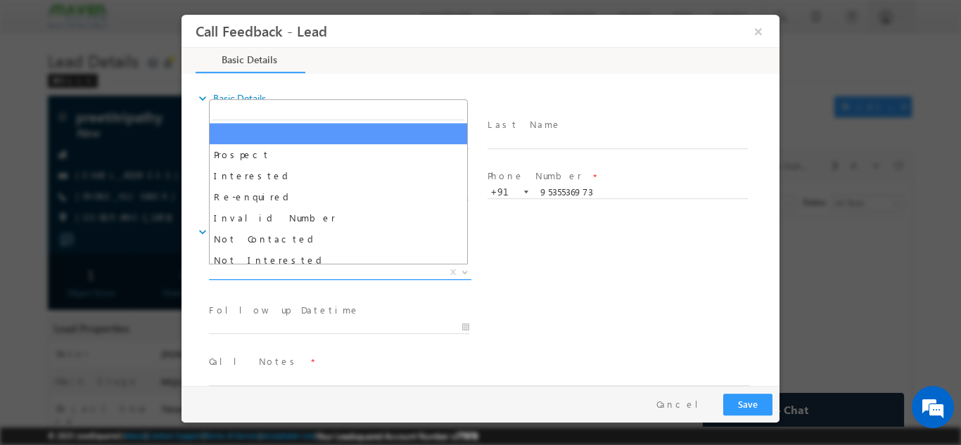
click at [372, 277] on span "X" at bounding box center [340, 272] width 262 height 14
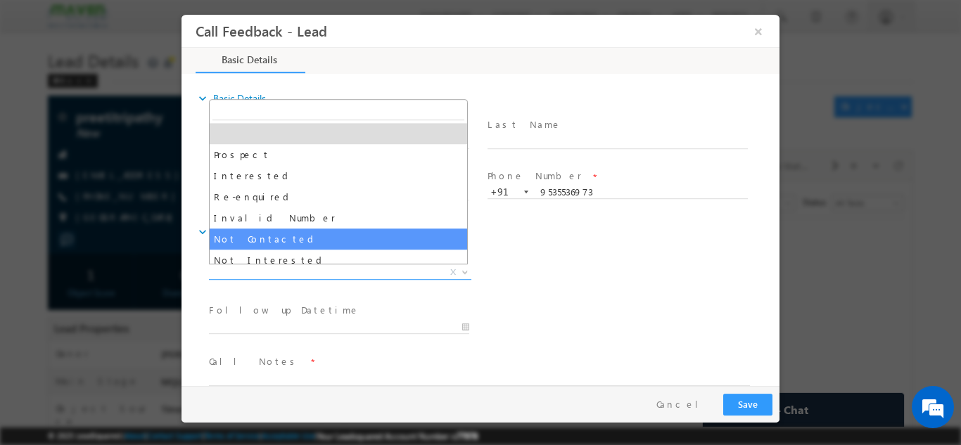
select select "Not Contacted"
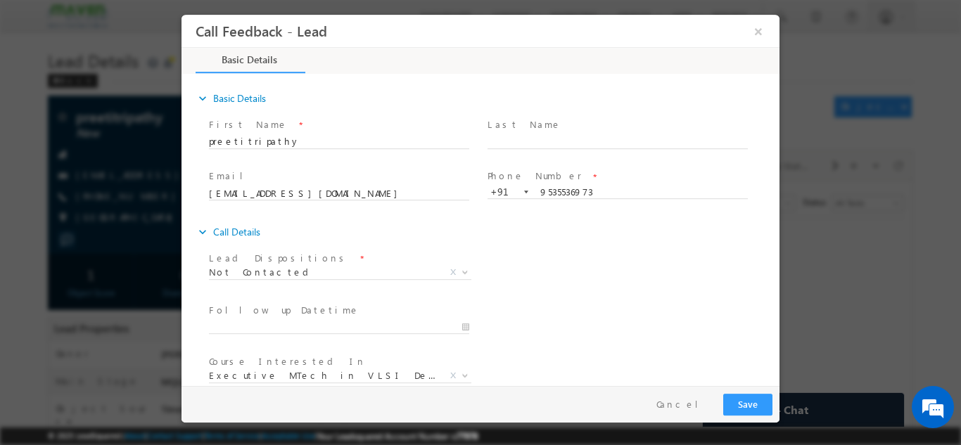
drag, startPoint x: 338, startPoint y: 317, endPoint x: 331, endPoint y: 323, distance: 9.5
click at [331, 323] on div at bounding box center [345, 326] width 273 height 17
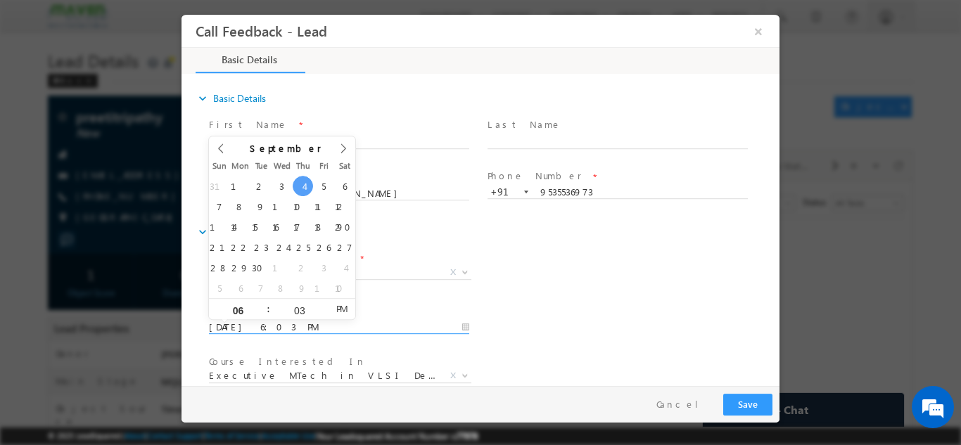
click at [331, 323] on input "[DATE] 6:03 PM" at bounding box center [339, 327] width 260 height 14
type input "[DATE] 6:03 PM"
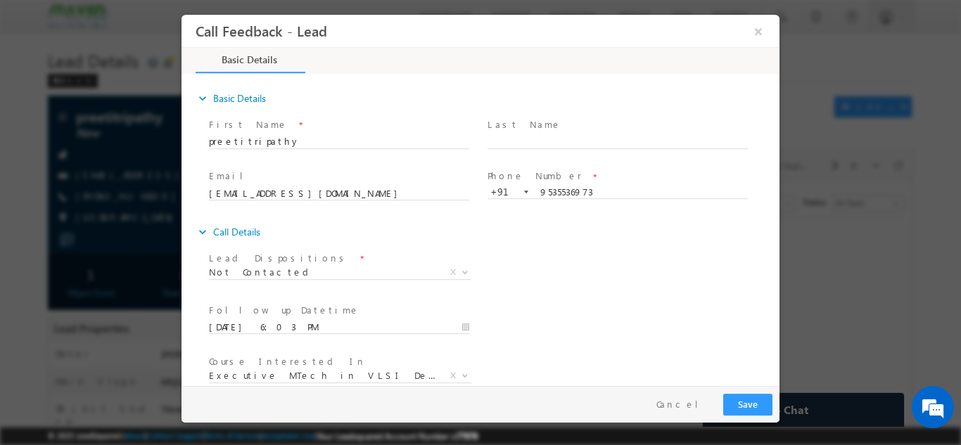
click at [648, 346] on div "Follow up Datetime * [DATE] 6:03 PM Program Type * Long Term Short Term X" at bounding box center [492, 326] width 573 height 52
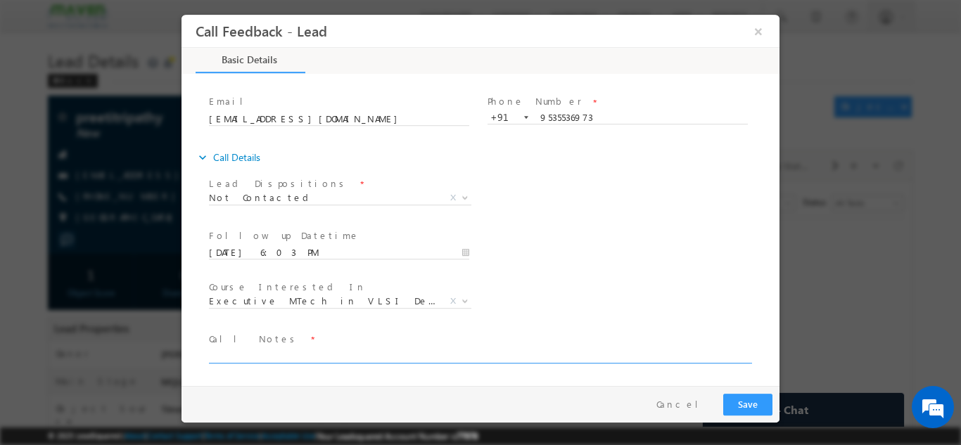
click at [419, 354] on textarea at bounding box center [479, 355] width 541 height 16
type textarea "dnp"
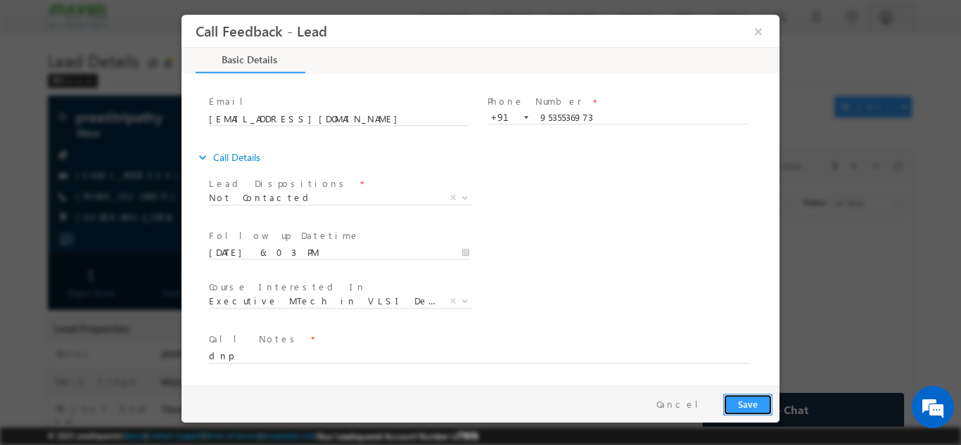
click at [740, 396] on button "Save" at bounding box center [747, 404] width 49 height 22
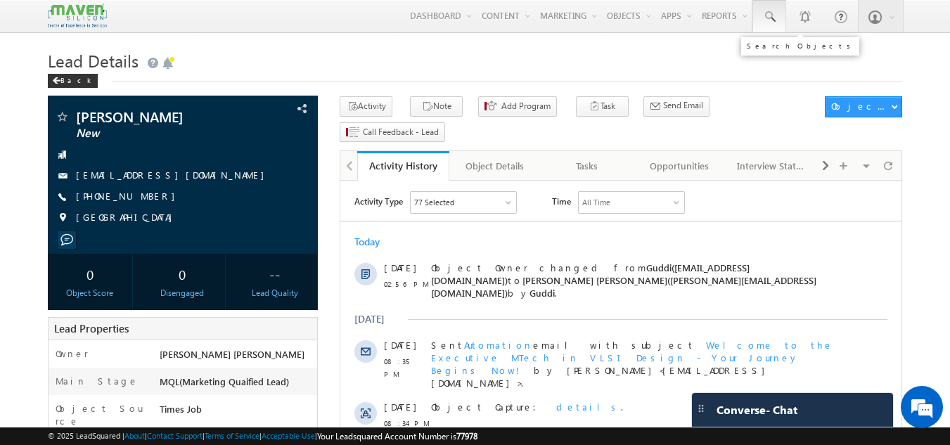
click at [769, 22] on span at bounding box center [769, 17] width 14 height 14
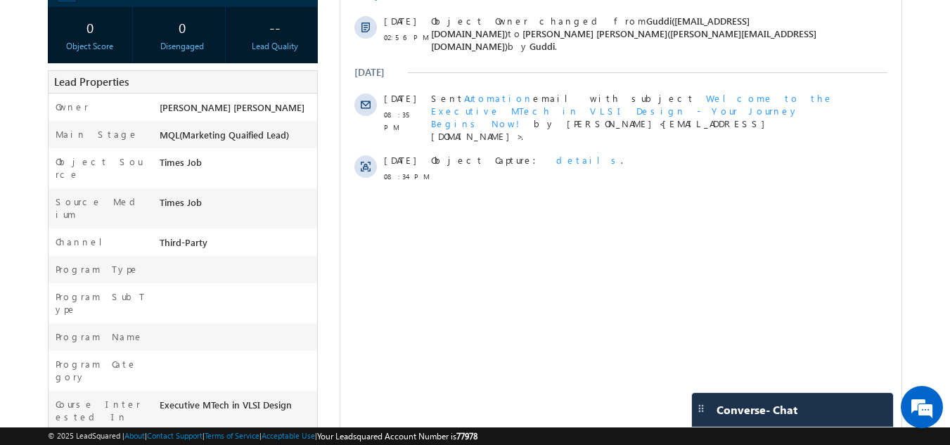
scroll to position [242, 0]
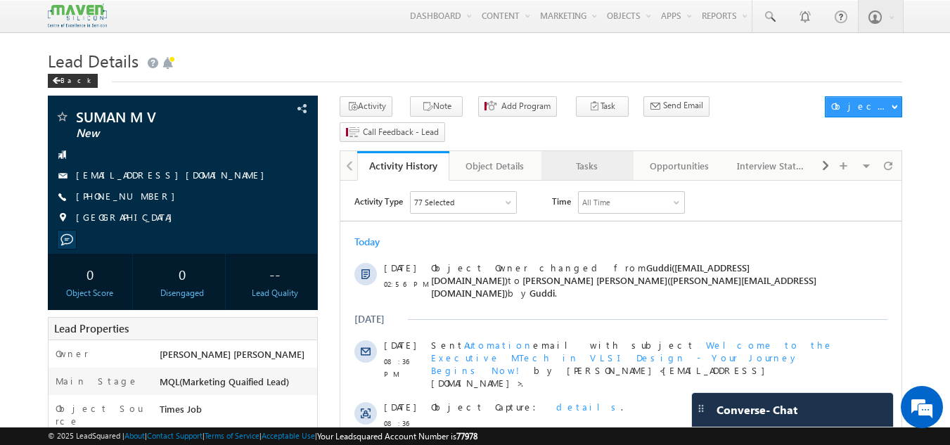
click at [593, 151] on link "Tasks" at bounding box center [587, 166] width 92 height 30
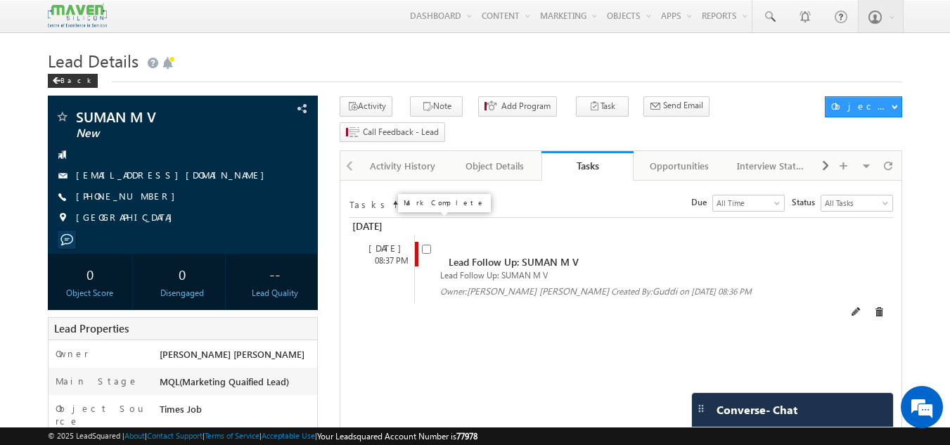
click at [424, 245] on input "checkbox" at bounding box center [426, 249] width 9 height 9
checkbox input "false"
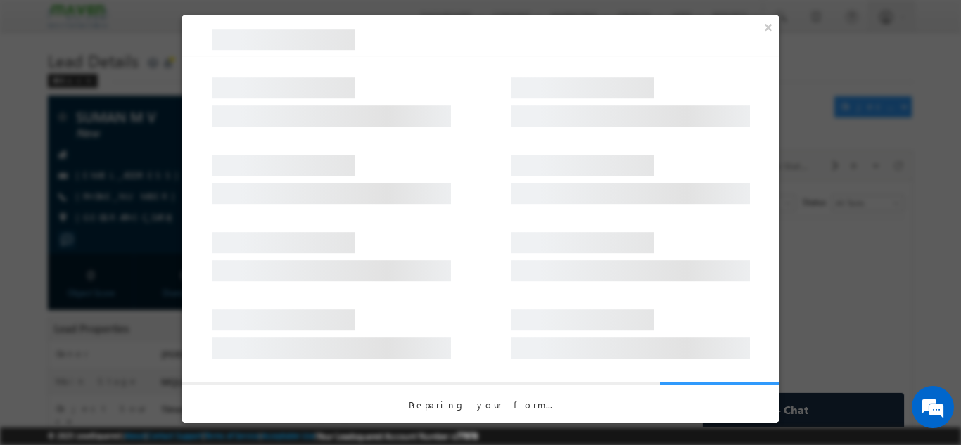
click at [366, 271] on div at bounding box center [331, 270] width 239 height 21
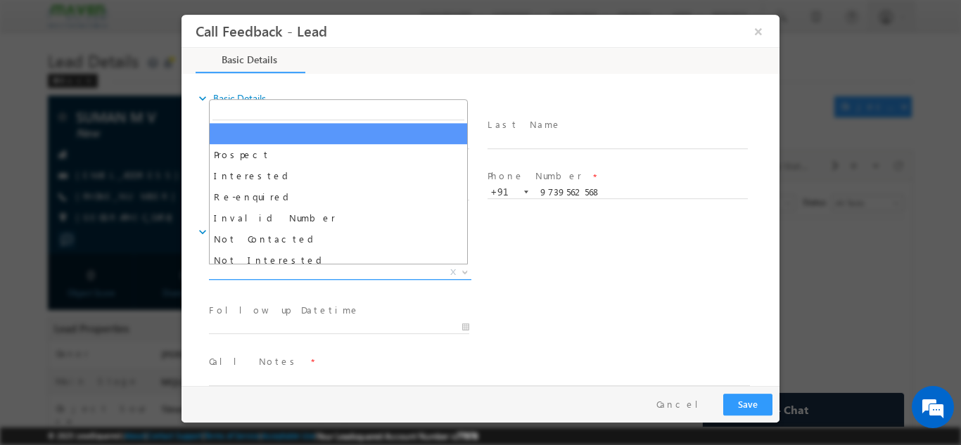
click at [259, 267] on span "X" at bounding box center [340, 272] width 262 height 14
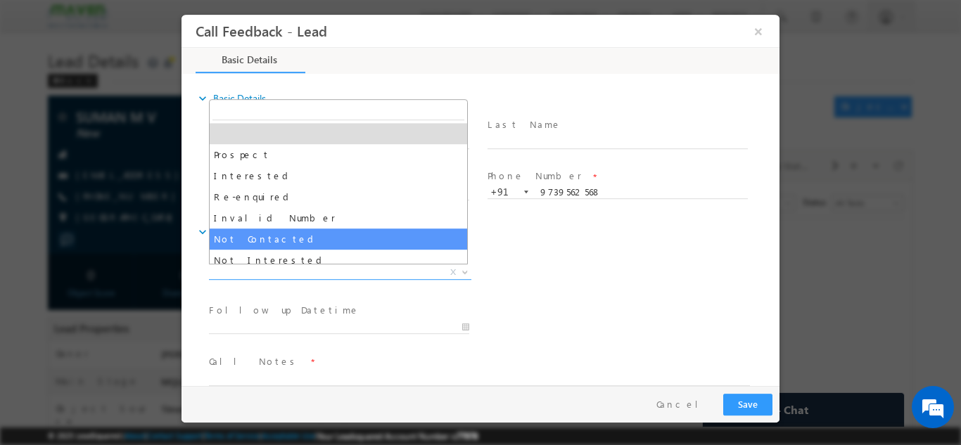
select select "Not Contacted"
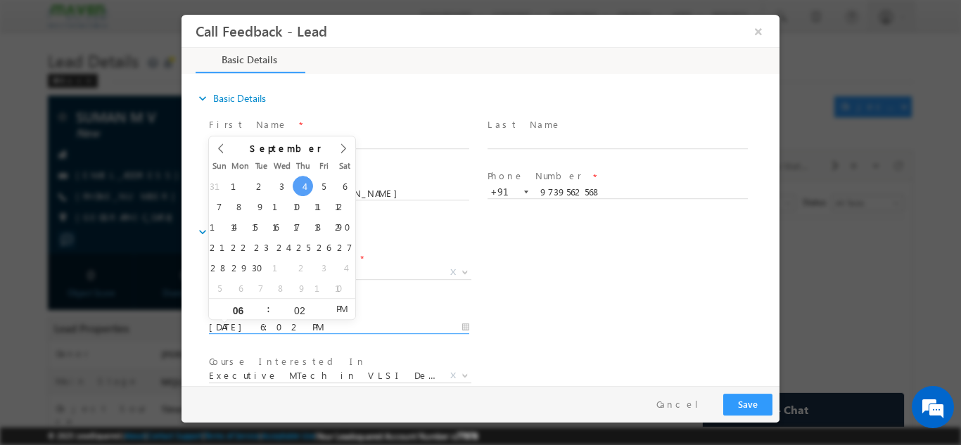
click at [250, 331] on input "04/09/2025 6:02 PM" at bounding box center [339, 327] width 260 height 14
type input "05/09/2025 6:02 PM"
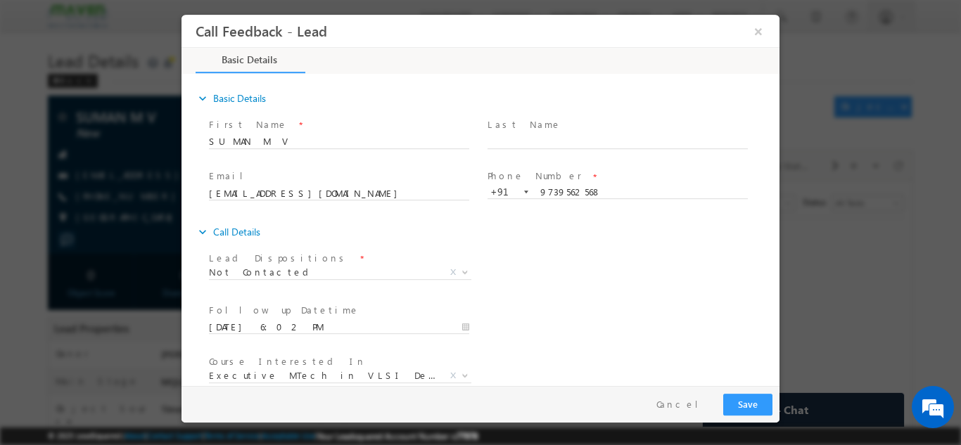
click at [647, 216] on div "Email * bioluminasity180@gmail.com Phone Number * +91-9739562568 9739562568 +91" at bounding box center [492, 192] width 573 height 52
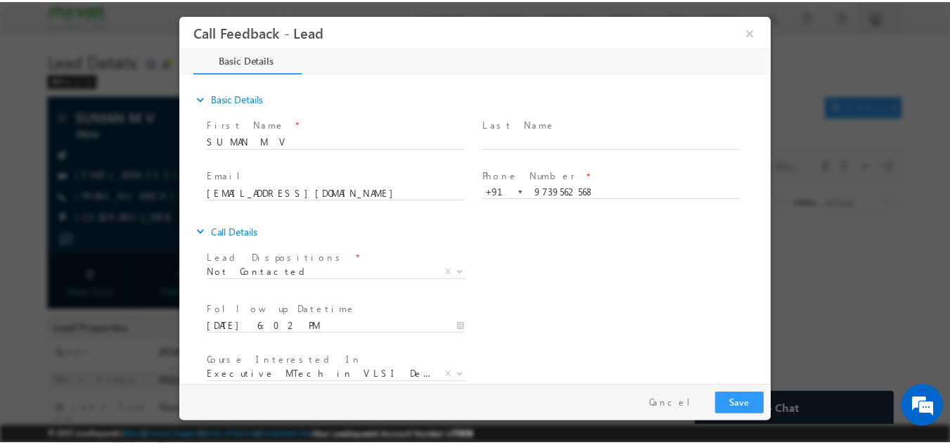
scroll to position [75, 0]
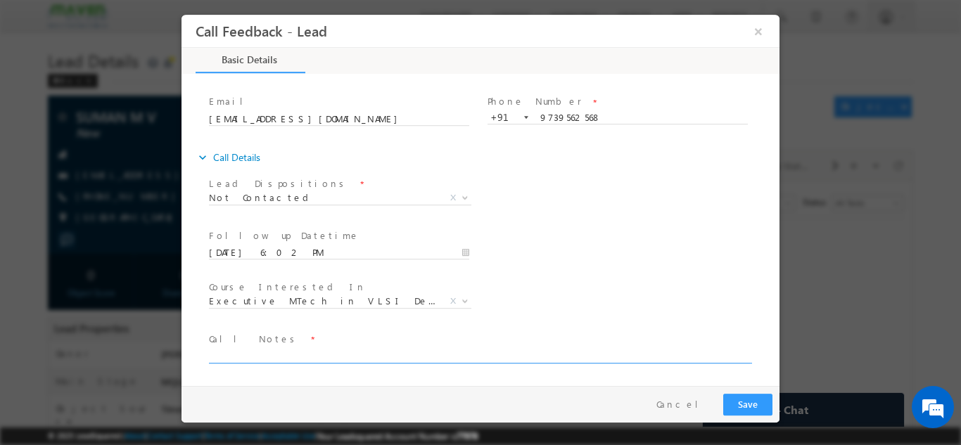
click at [593, 354] on textarea at bounding box center [479, 355] width 541 height 16
type textarea "dnp"
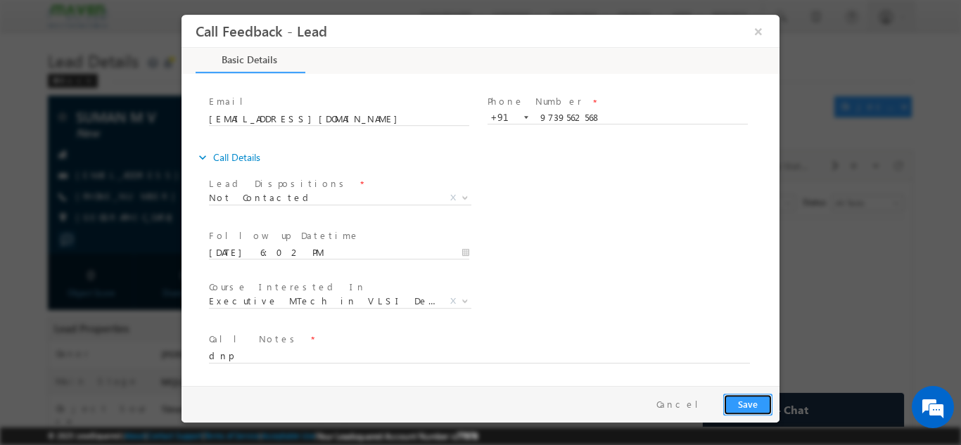
click at [734, 399] on button "Save" at bounding box center [747, 404] width 49 height 22
